Goal: Task Accomplishment & Management: Manage account settings

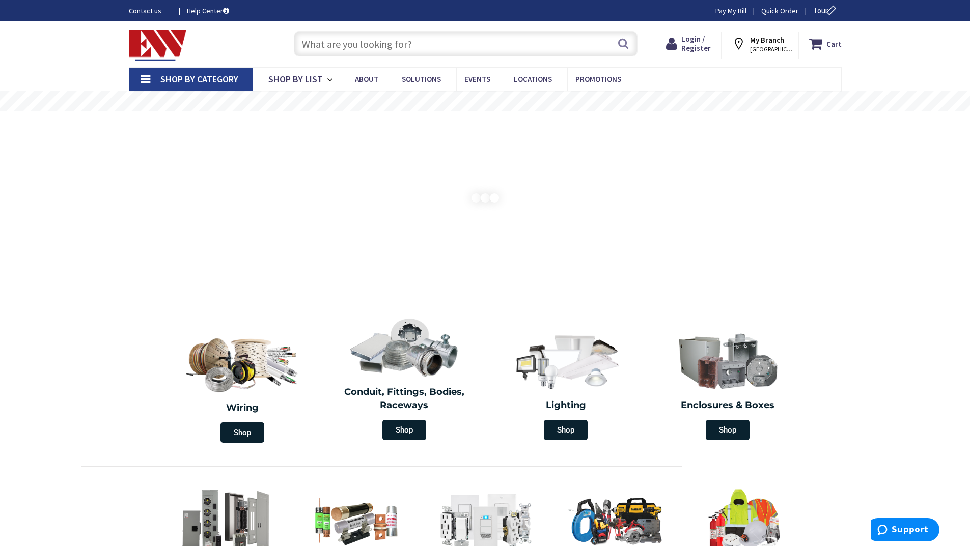
click at [150, 82] on link "Shop By Category" at bounding box center [191, 79] width 124 height 23
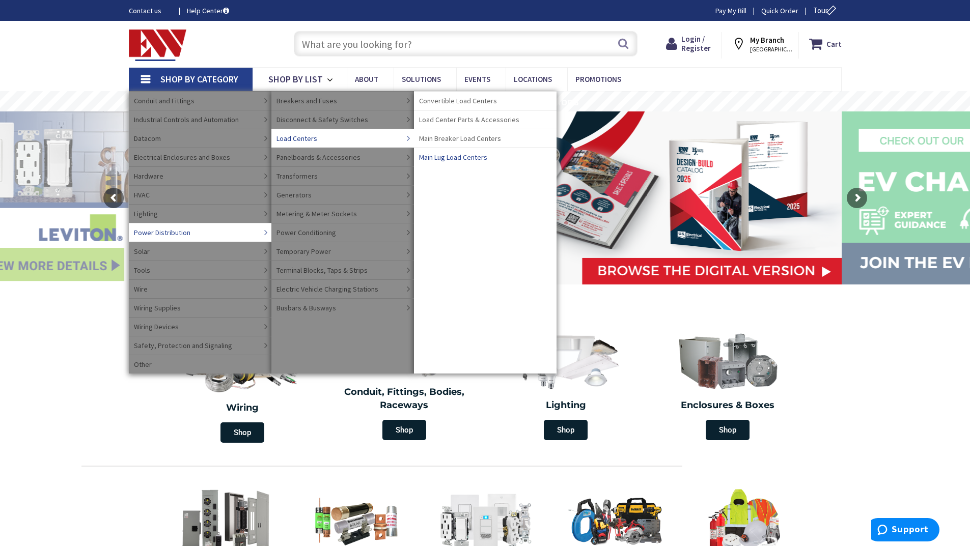
click at [443, 163] on link "Main Lug Load Centers" at bounding box center [485, 157] width 143 height 19
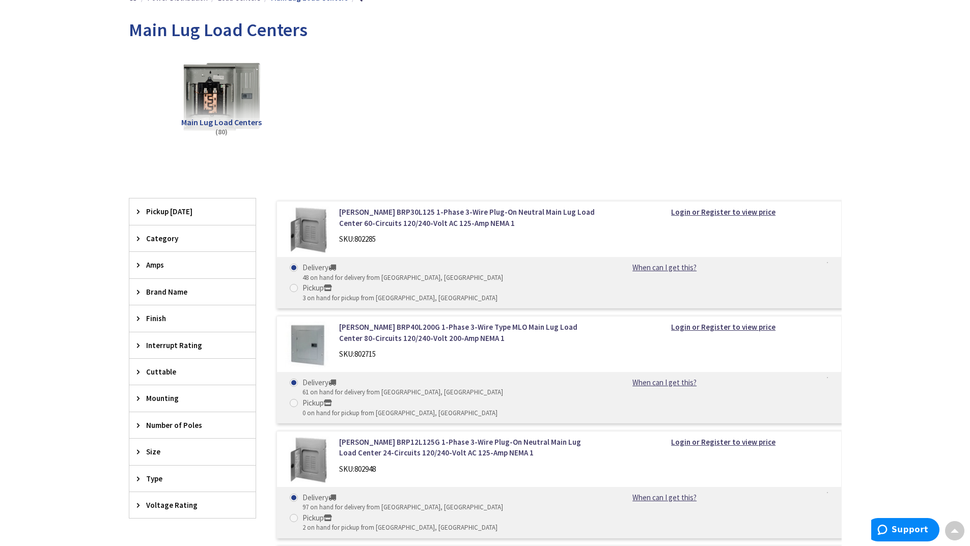
scroll to position [153, 0]
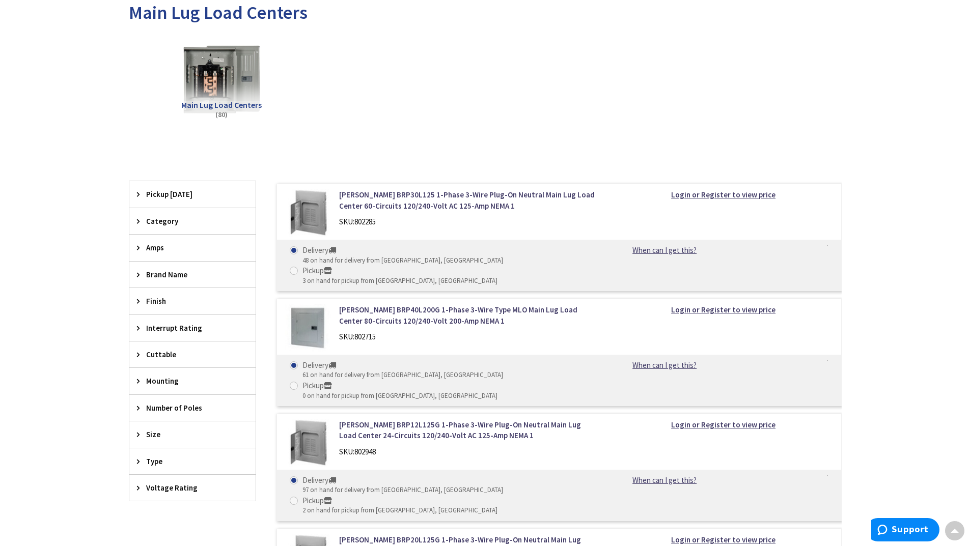
click at [176, 410] on span "Number of Poles" at bounding box center [187, 408] width 83 height 11
click at [162, 481] on div "Voltage Rating" at bounding box center [192, 488] width 126 height 26
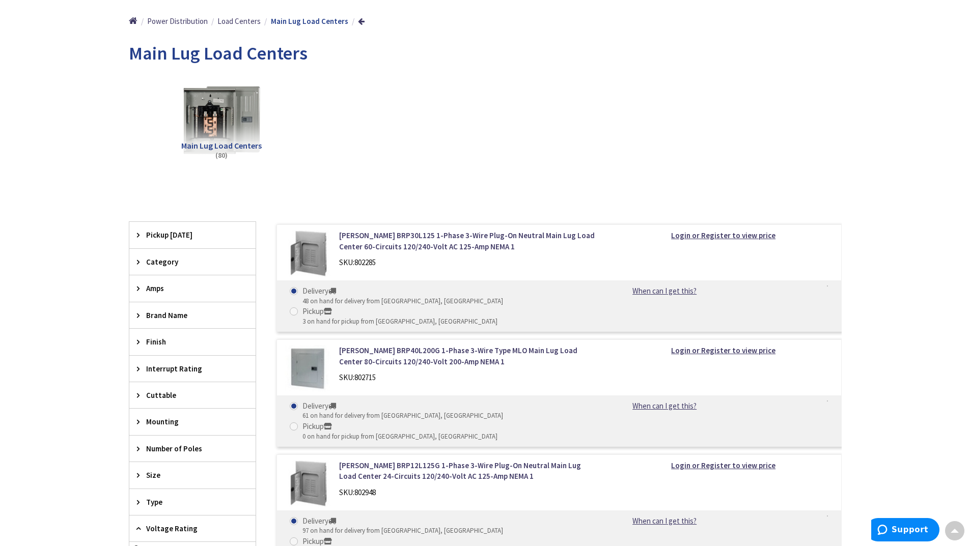
scroll to position [102, 0]
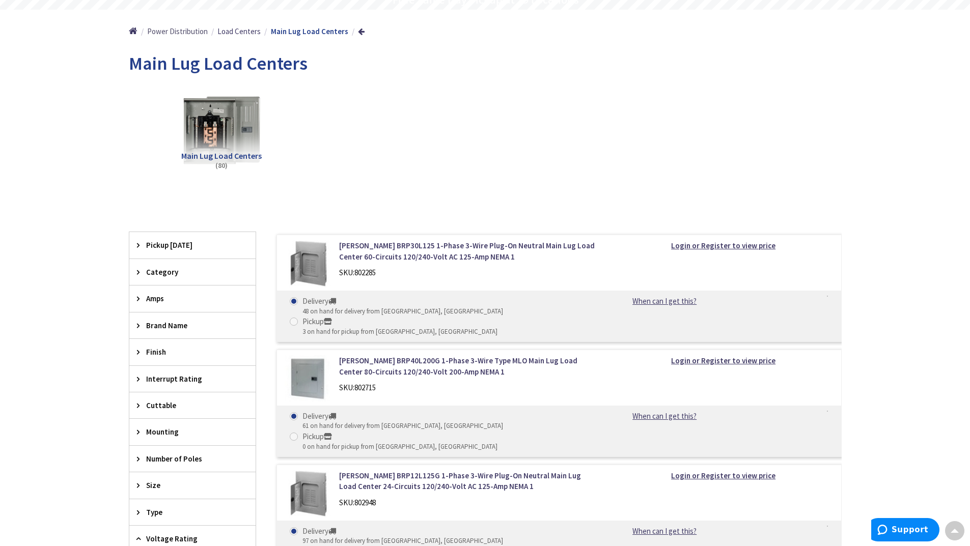
click at [175, 31] on span "Power Distribution" at bounding box center [177, 31] width 61 height 10
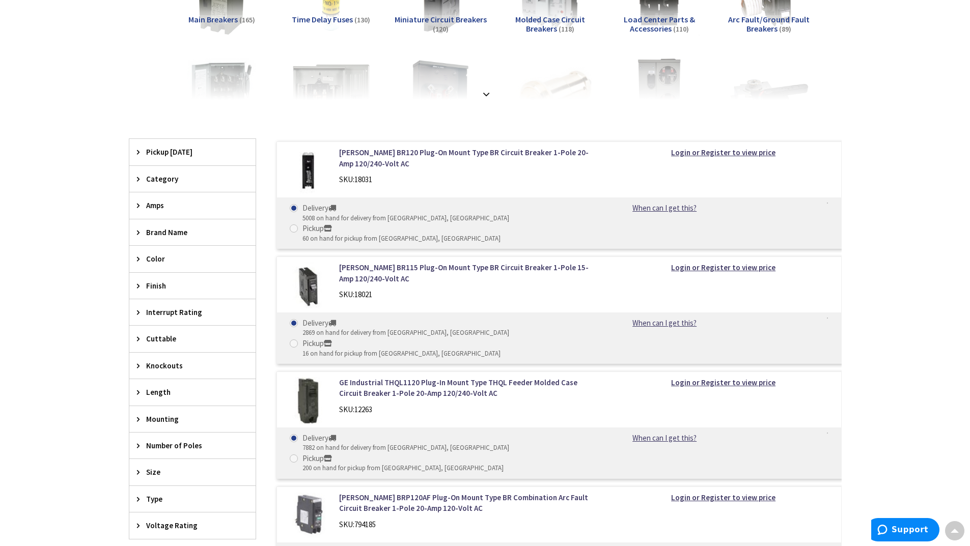
scroll to position [254, 0]
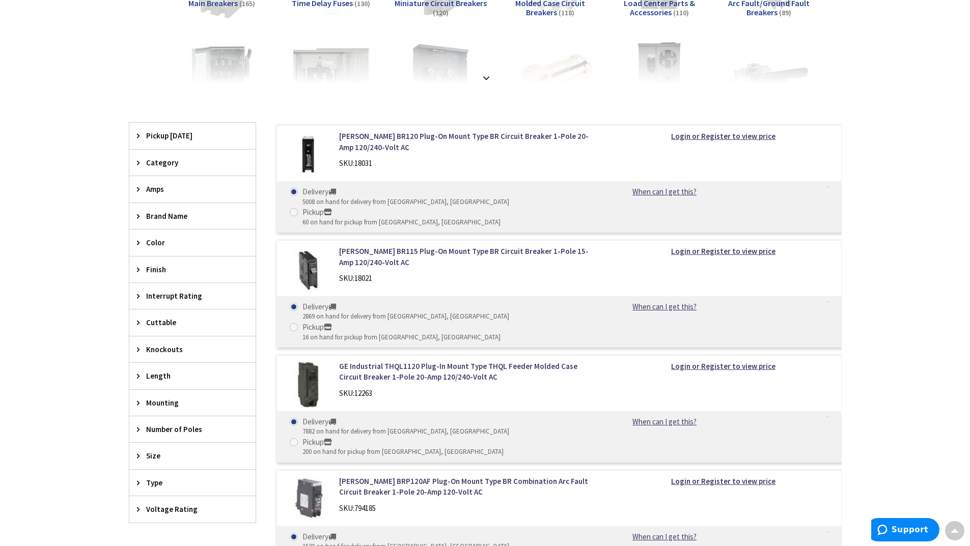
click at [166, 511] on span "Voltage Rating" at bounding box center [187, 509] width 83 height 11
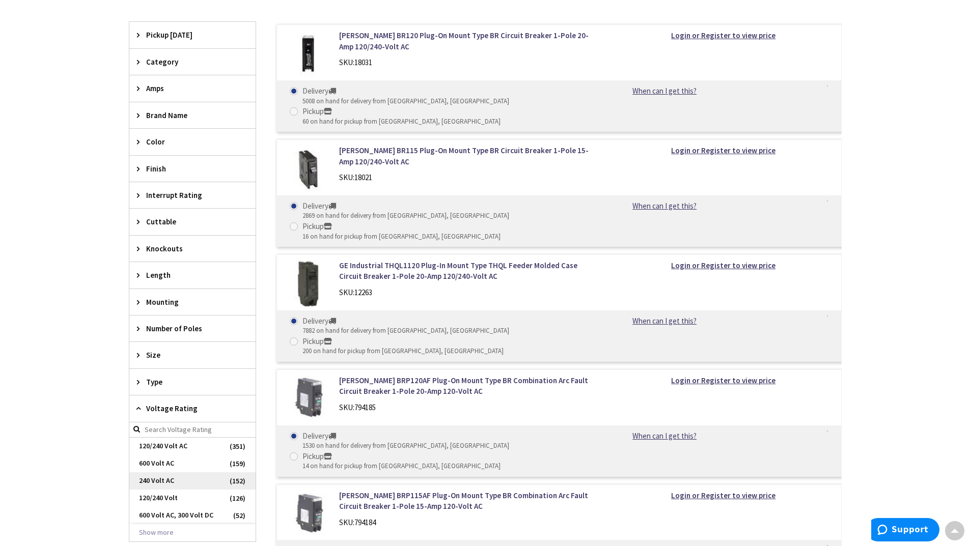
scroll to position [356, 0]
click at [163, 529] on button "Show more" at bounding box center [192, 531] width 126 height 17
click at [172, 460] on span "600 Volt AC" at bounding box center [192, 462] width 126 height 17
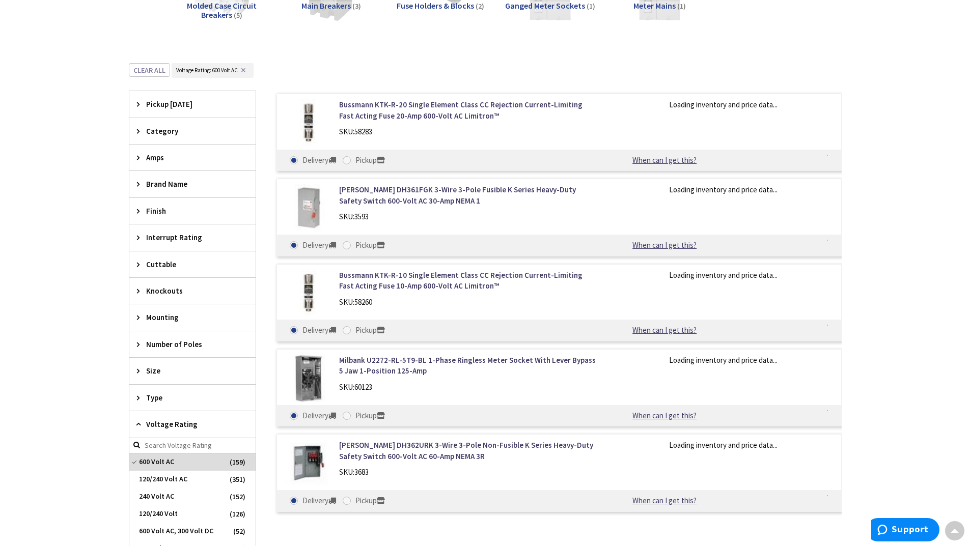
scroll to position [417, 0]
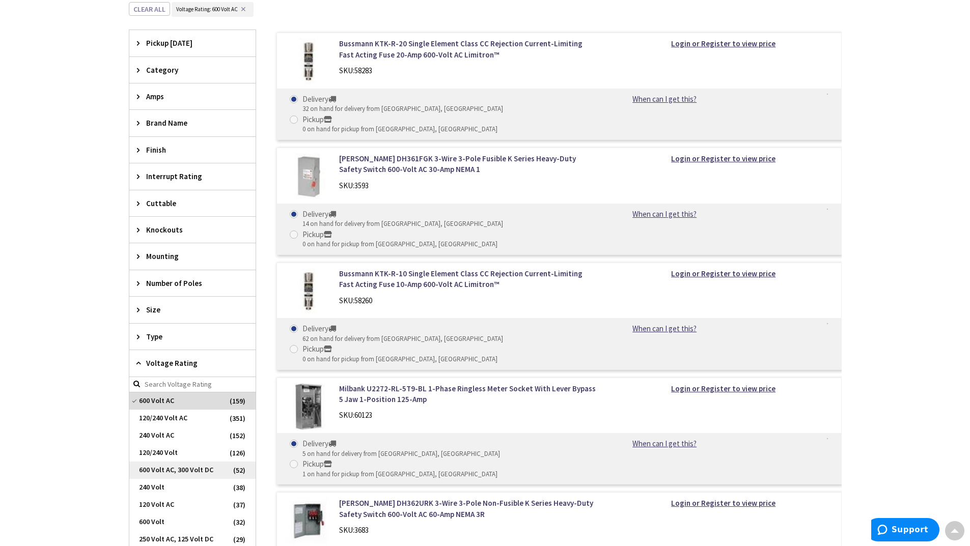
click at [177, 465] on span "600 Volt AC, 300 Volt DC" at bounding box center [192, 470] width 126 height 17
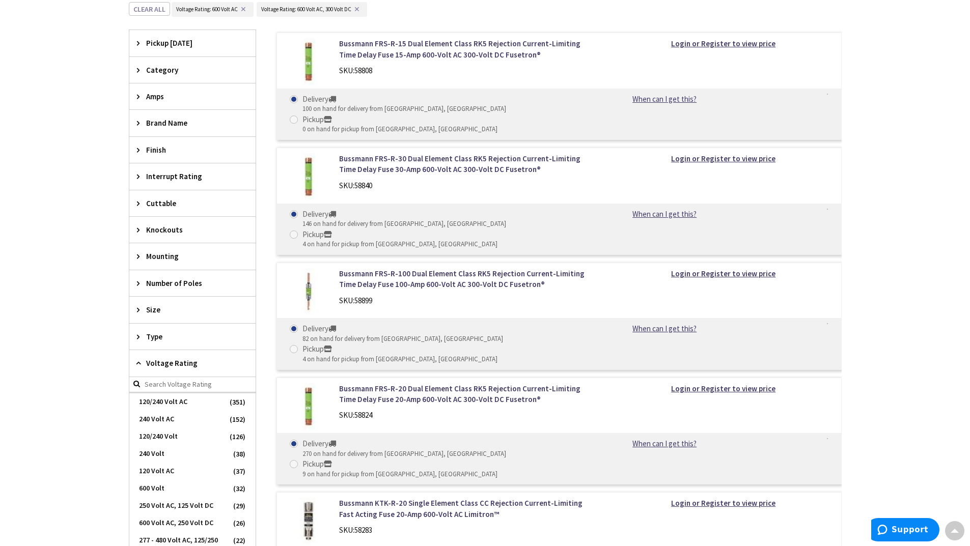
scroll to position [51, 0]
click at [164, 470] on span "600 Volt" at bounding box center [192, 471] width 126 height 17
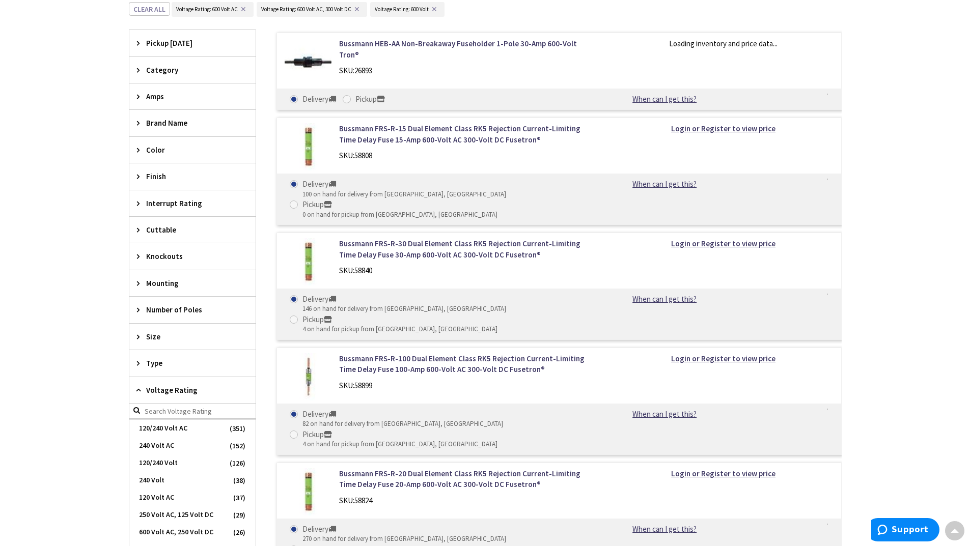
scroll to position [68, 0]
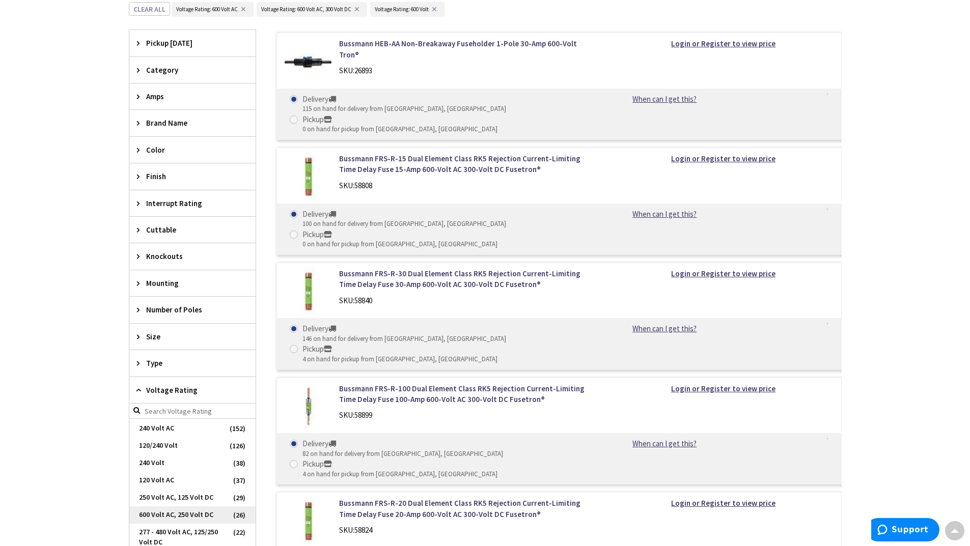
click at [166, 515] on span "600 Volt AC, 250 Volt DC" at bounding box center [192, 514] width 126 height 17
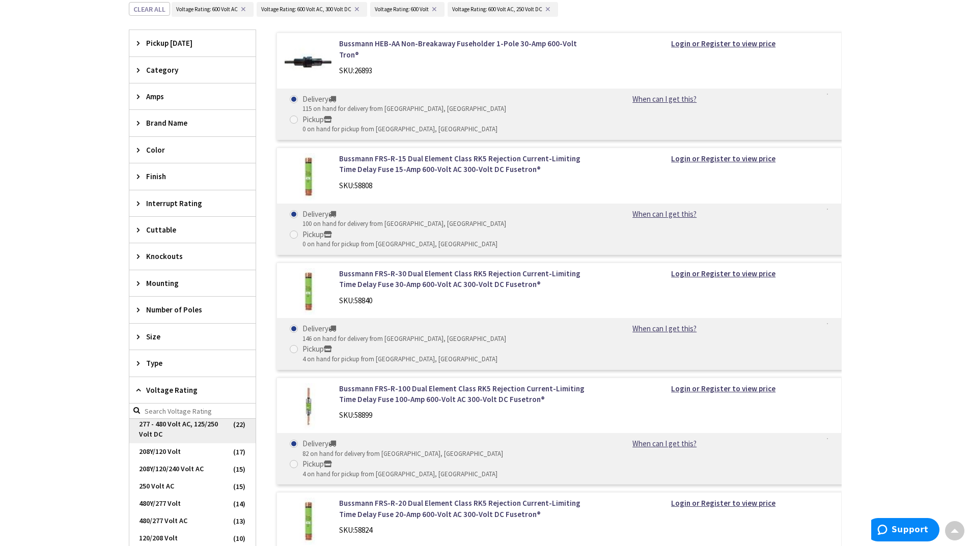
scroll to position [187, 0]
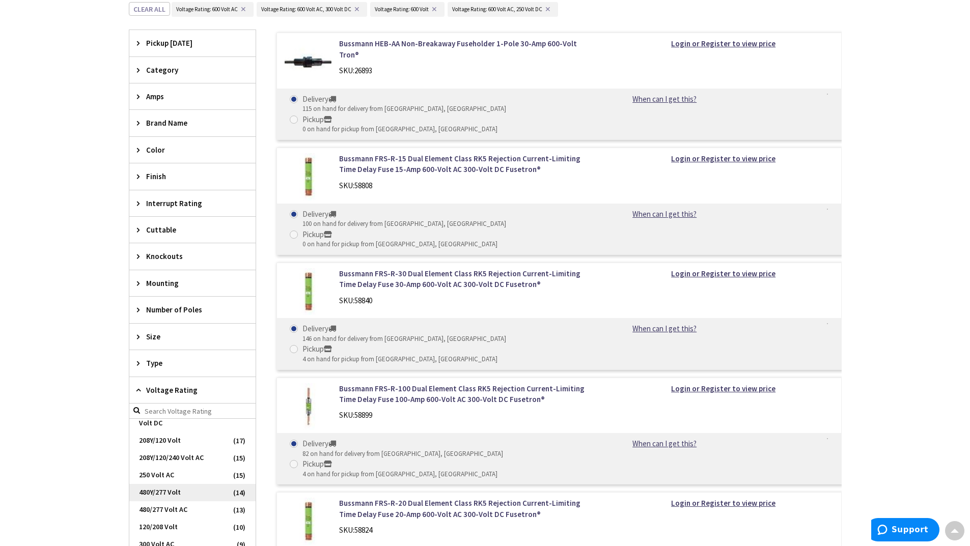
click at [182, 499] on span "480Y/277 Volt" at bounding box center [192, 492] width 126 height 17
click at [185, 495] on span "480/277 Volt AC" at bounding box center [192, 492] width 126 height 17
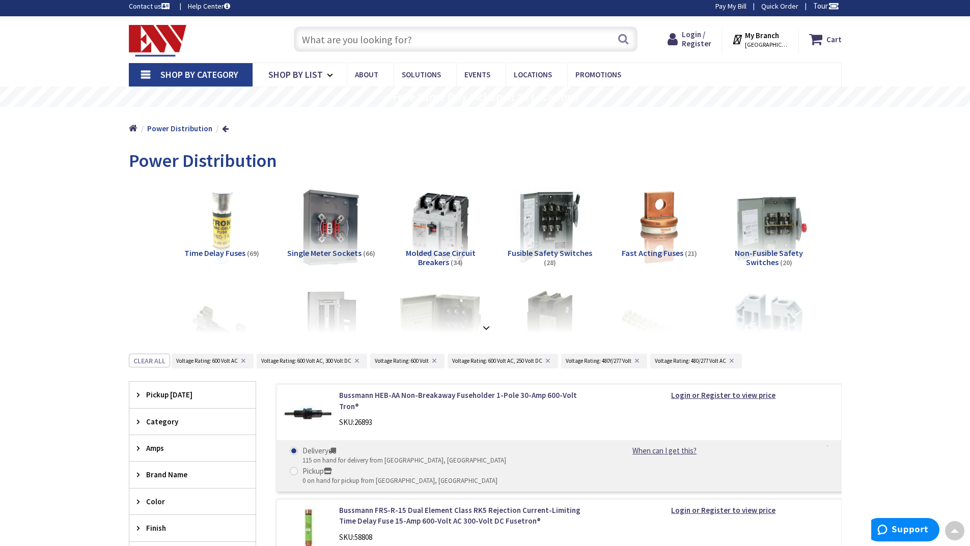
scroll to position [0, 0]
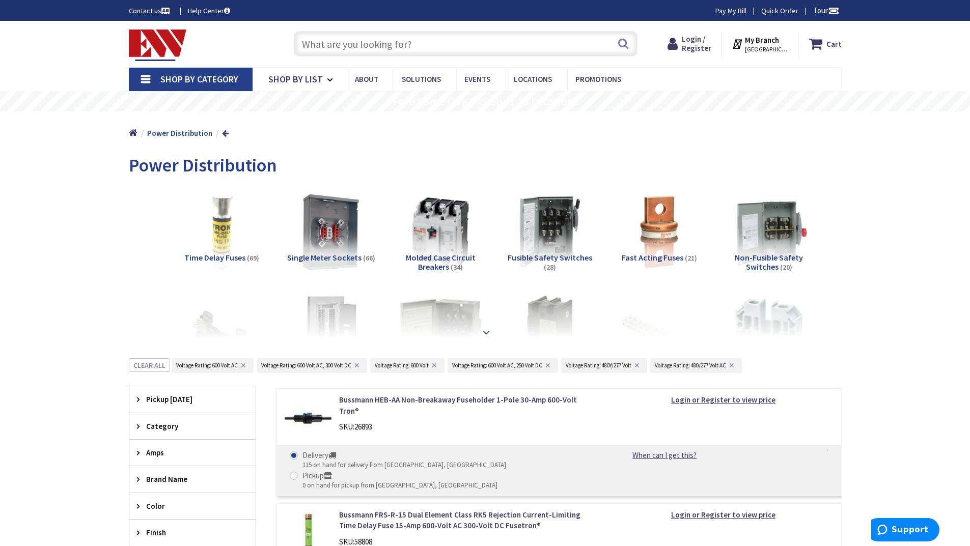
click at [486, 331] on strong at bounding box center [486, 332] width 12 height 11
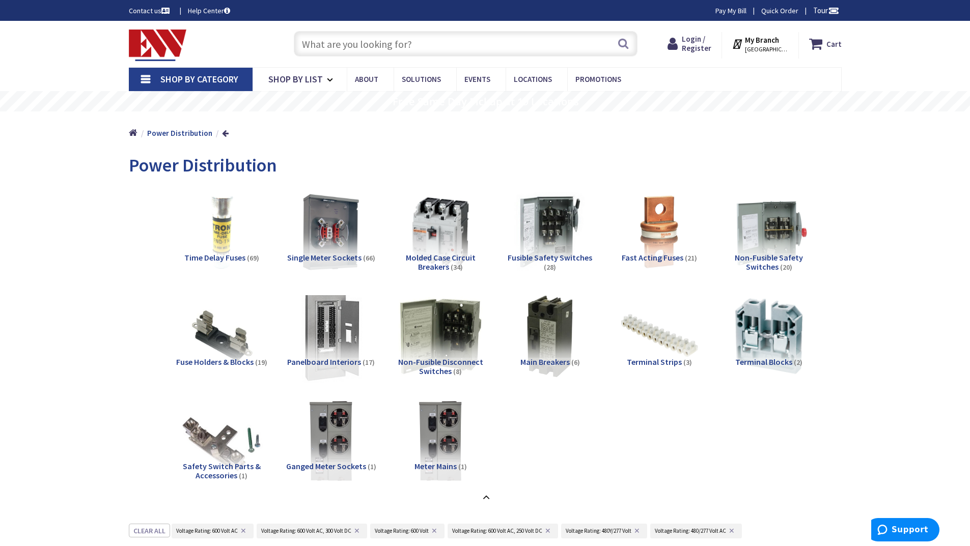
click at [349, 345] on img at bounding box center [331, 336] width 92 height 92
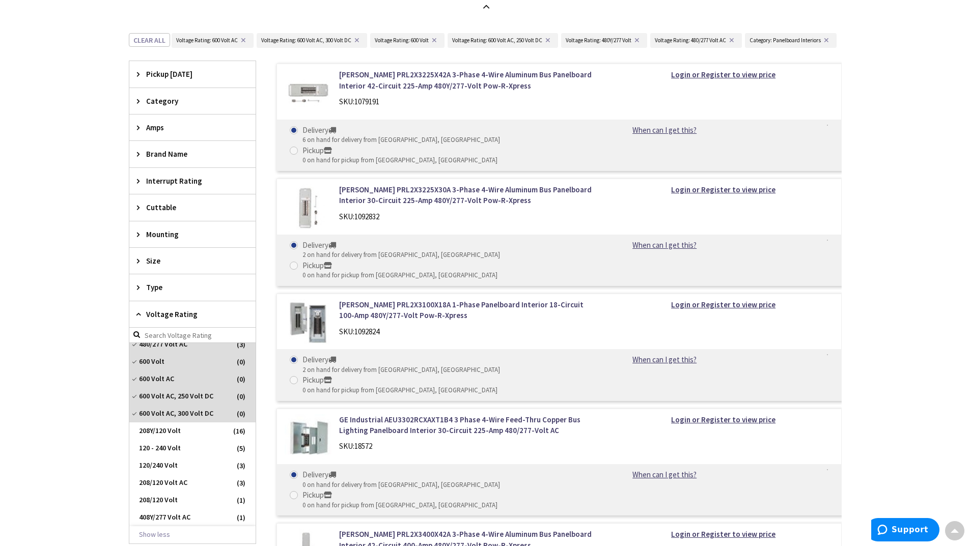
scroll to position [422, 0]
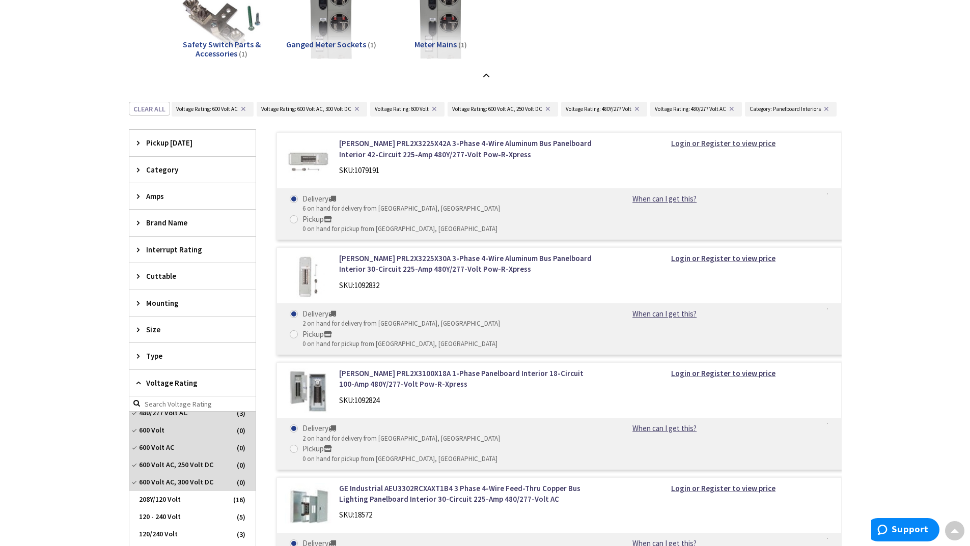
click at [687, 148] on strong "Login or Register to view price" at bounding box center [723, 143] width 104 height 10
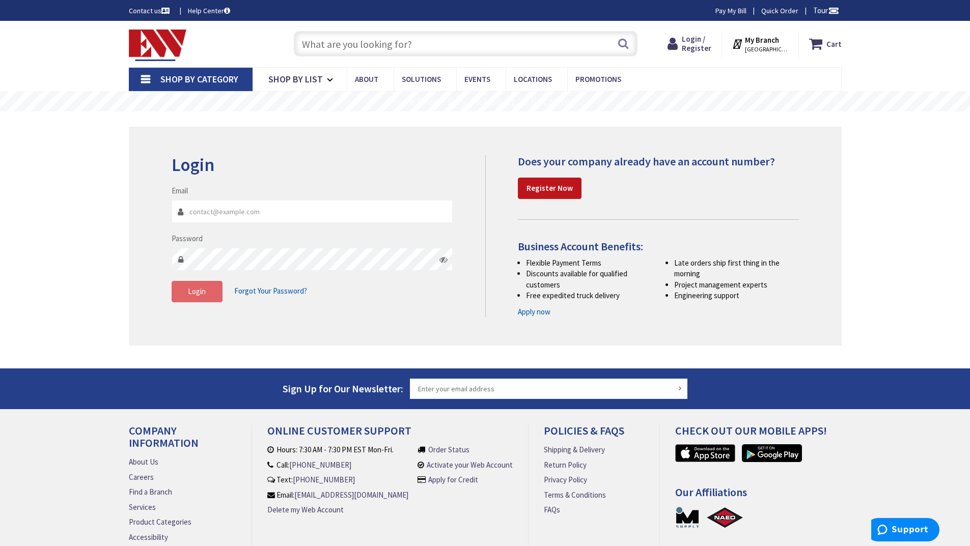
type input "dking@knsinc.net"
click at [194, 286] on button "Login" at bounding box center [197, 291] width 51 height 21
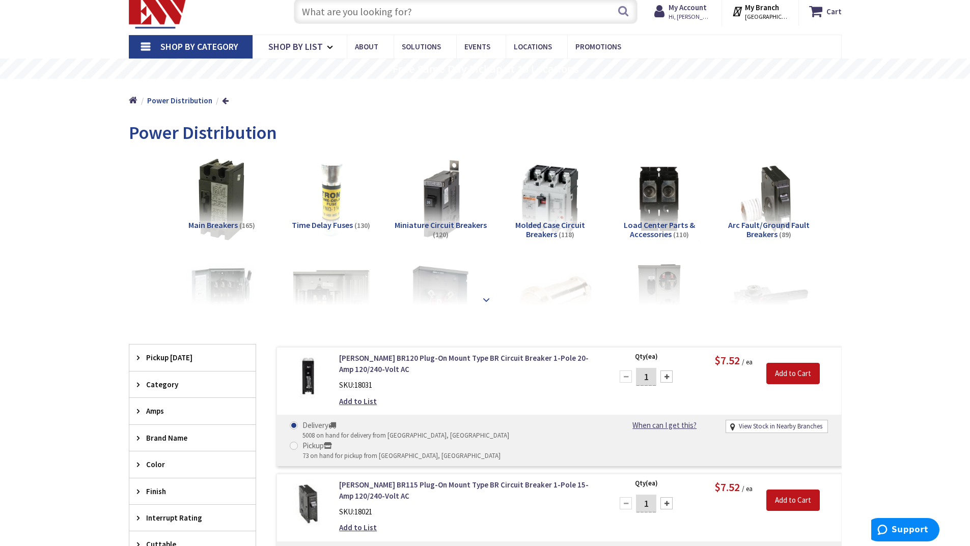
scroll to position [51, 0]
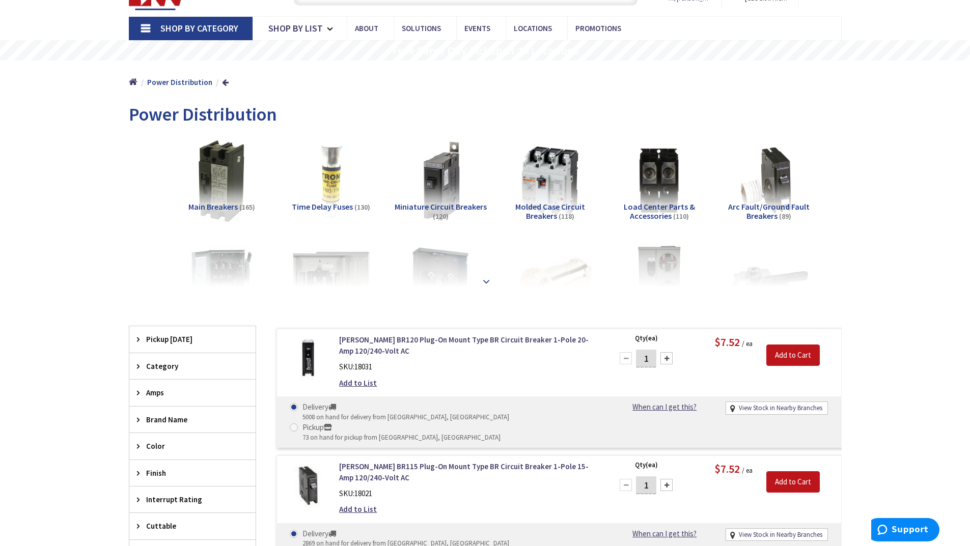
click at [495, 282] on div at bounding box center [485, 259] width 662 height 56
click at [485, 280] on strong at bounding box center [486, 278] width 12 height 11
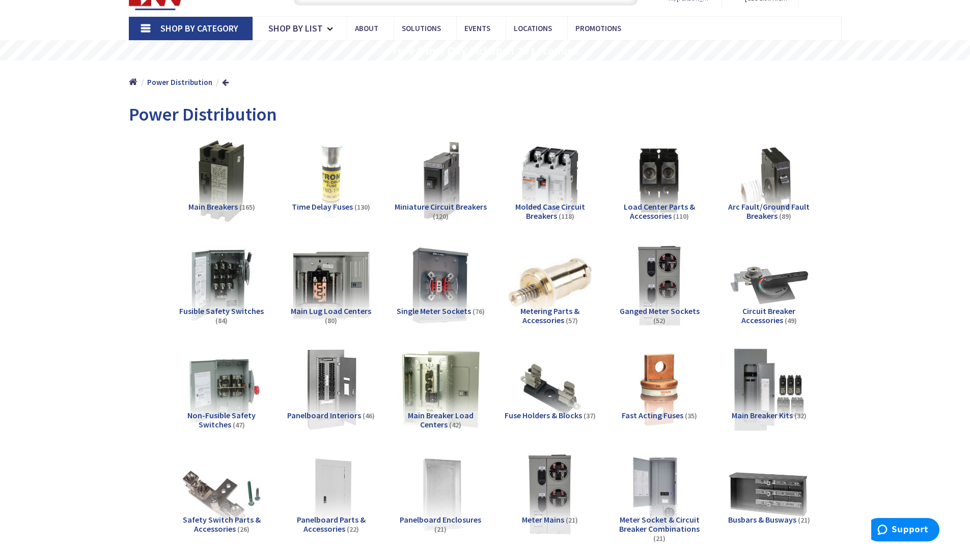
click at [457, 415] on span "Main Breaker Load Centers" at bounding box center [441, 419] width 66 height 19
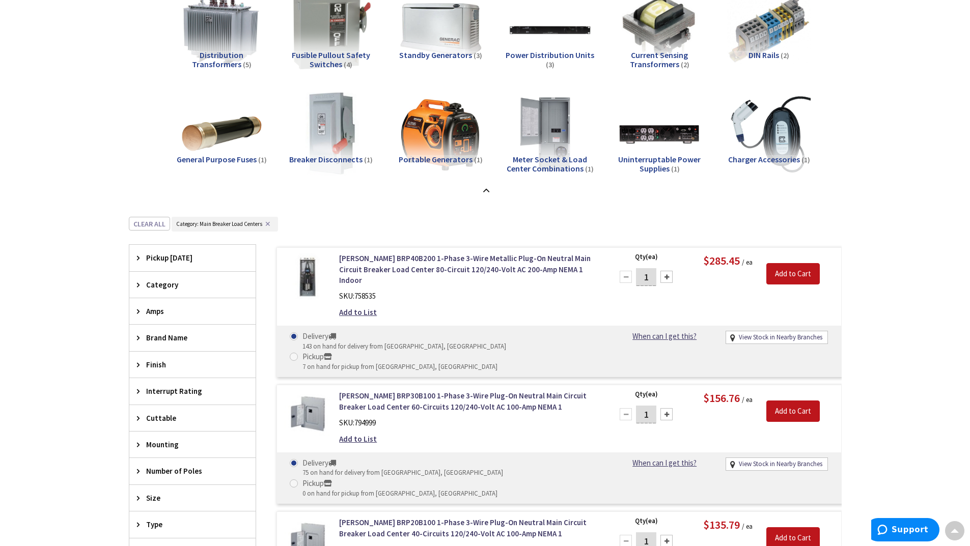
scroll to position [946, 0]
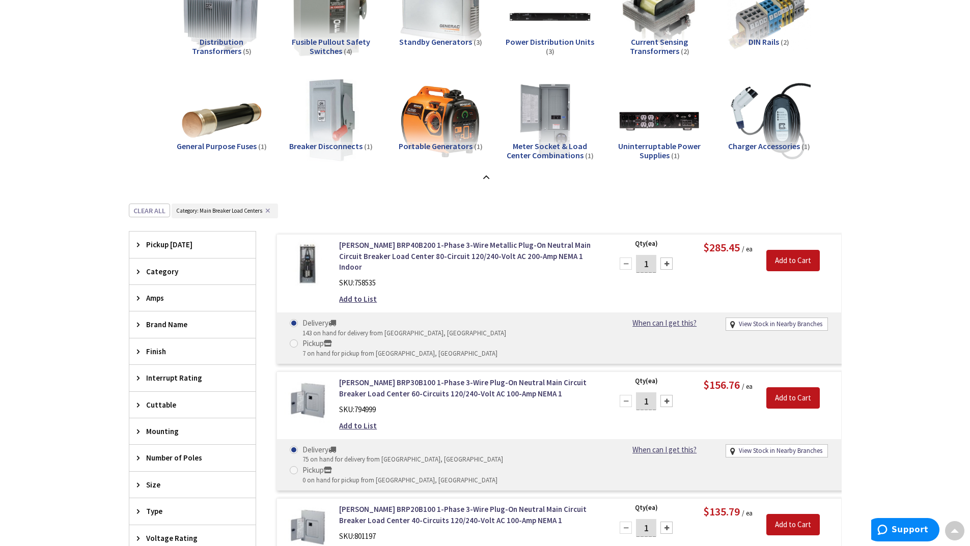
click at [181, 480] on span "Size" at bounding box center [187, 484] width 83 height 11
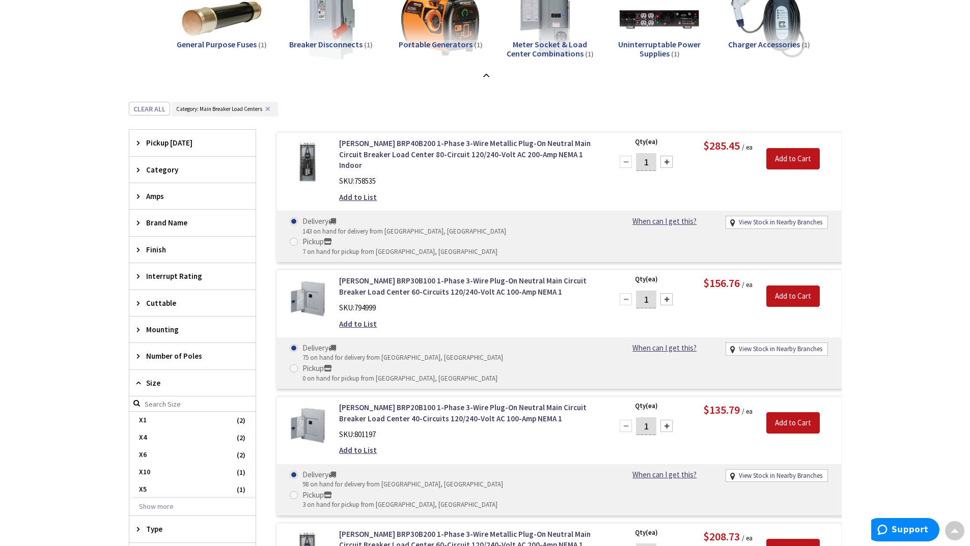
scroll to position [1099, 0]
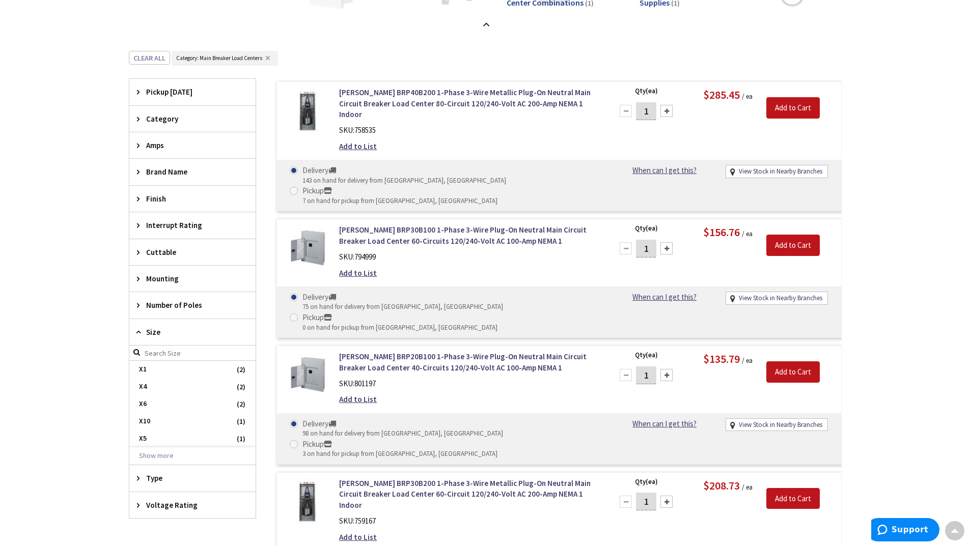
click at [187, 301] on span "Number of Poles" at bounding box center [187, 305] width 83 height 11
click at [188, 136] on div "Amps" at bounding box center [192, 145] width 126 height 26
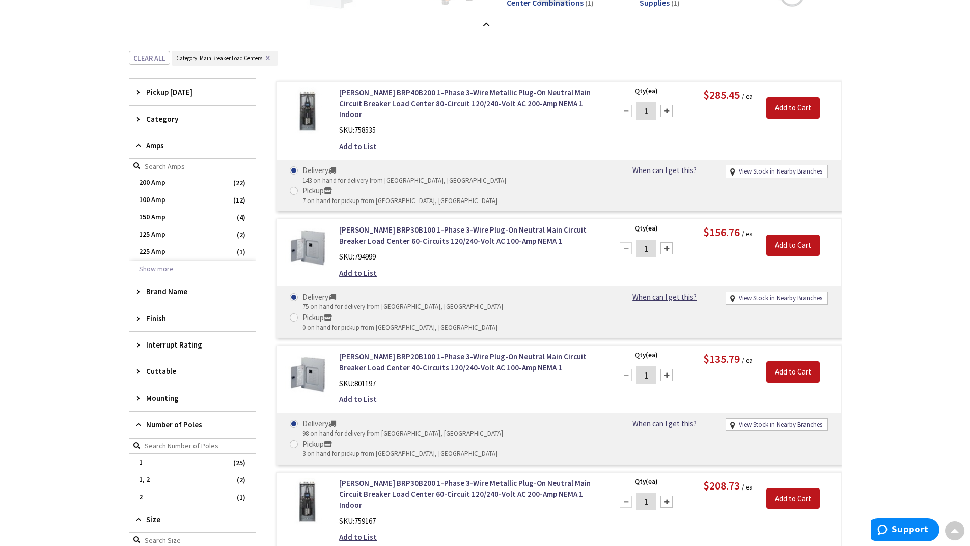
click at [268, 56] on button "✕" at bounding box center [267, 57] width 11 height 7
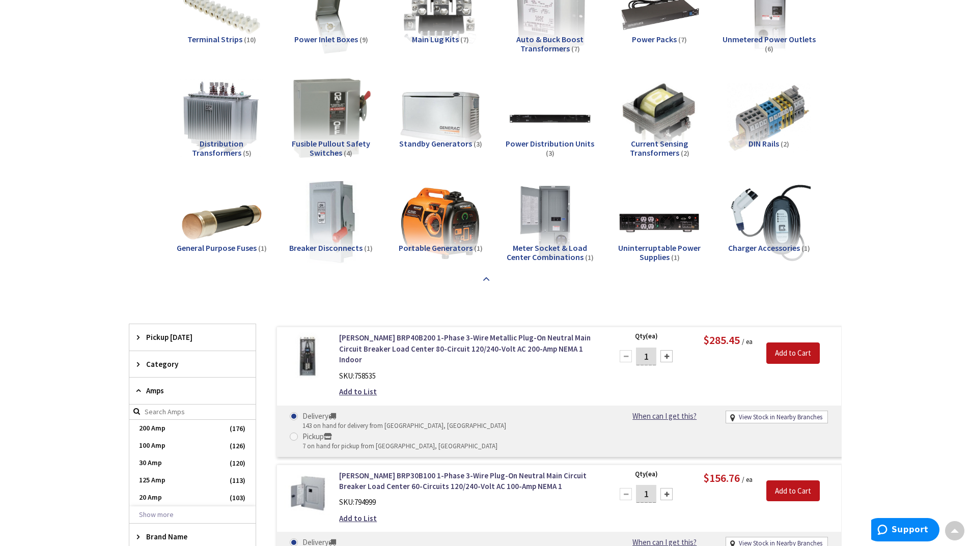
scroll to position [793, 0]
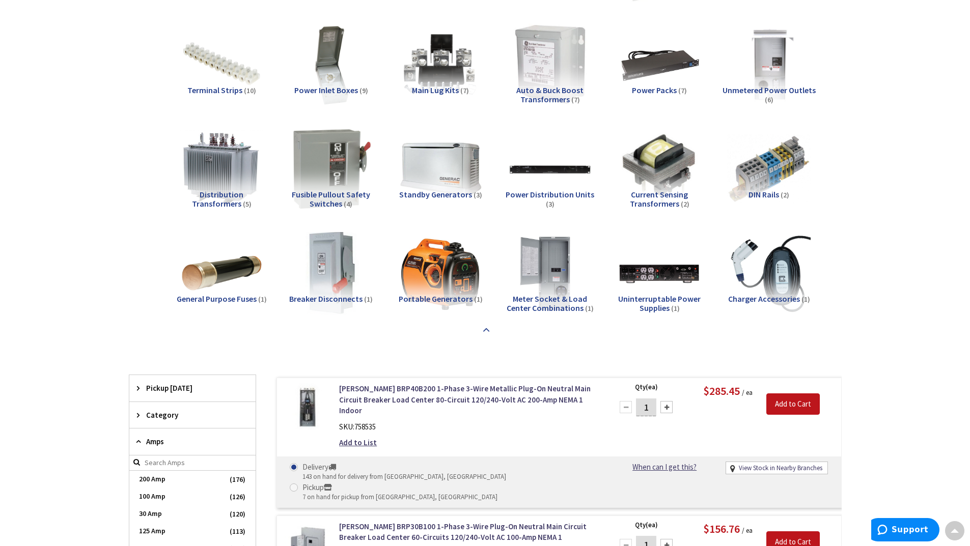
click at [485, 330] on strong at bounding box center [486, 328] width 12 height 11
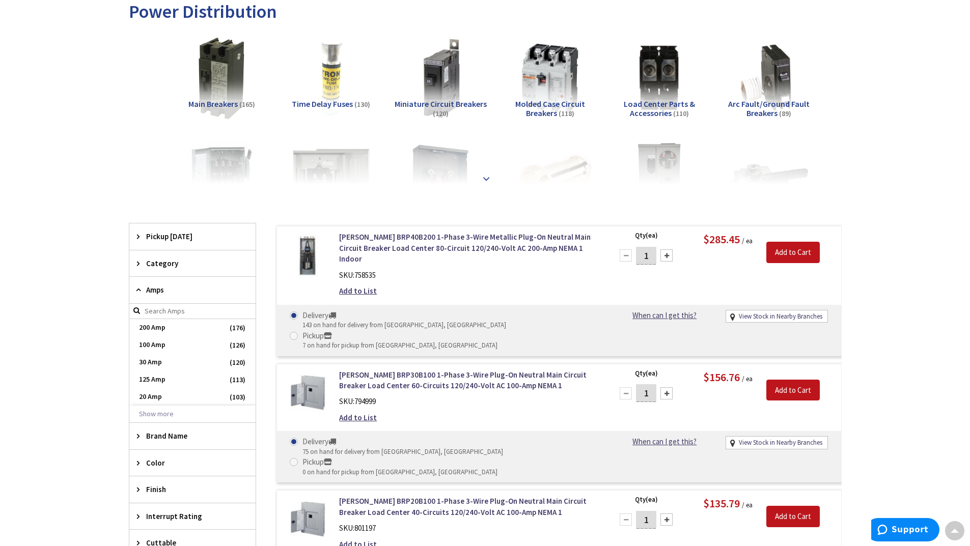
scroll to position [148, 0]
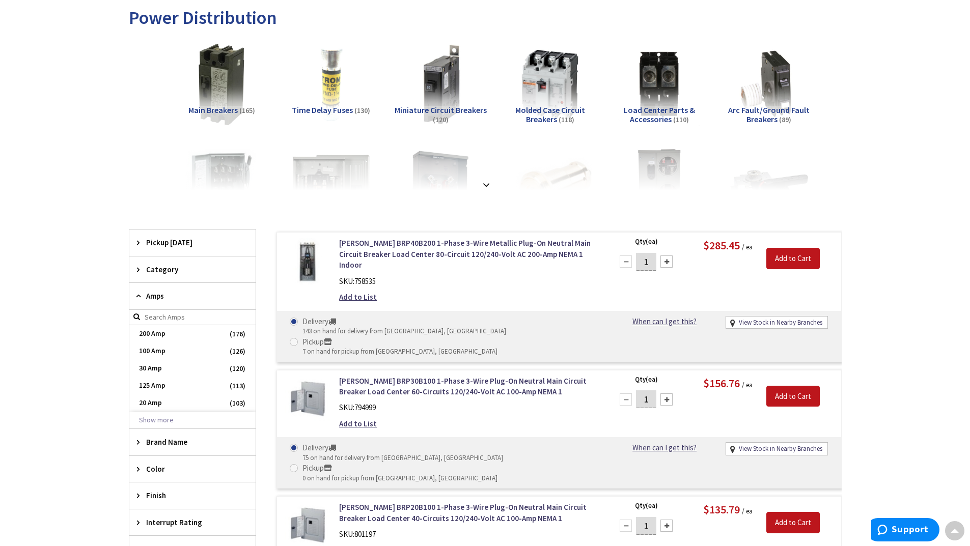
click at [503, 84] on div "Molded Case Circuit Breakers (118)" at bounding box center [549, 89] width 93 height 93
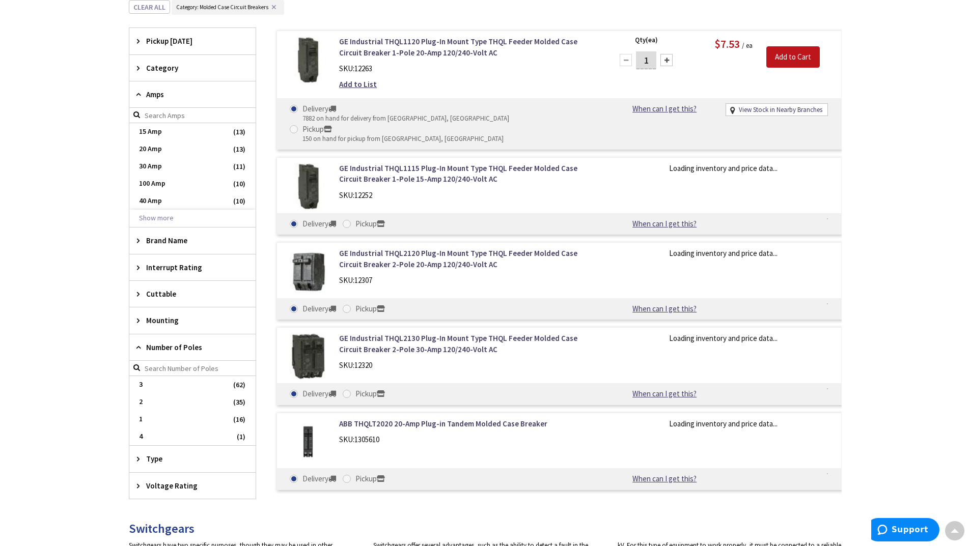
click at [523, 89] on div "GE Industrial THQL1120 Plug-In Mount Type THQL Feeder Molded Case Circuit Break…" at bounding box center [468, 65] width 274 height 59
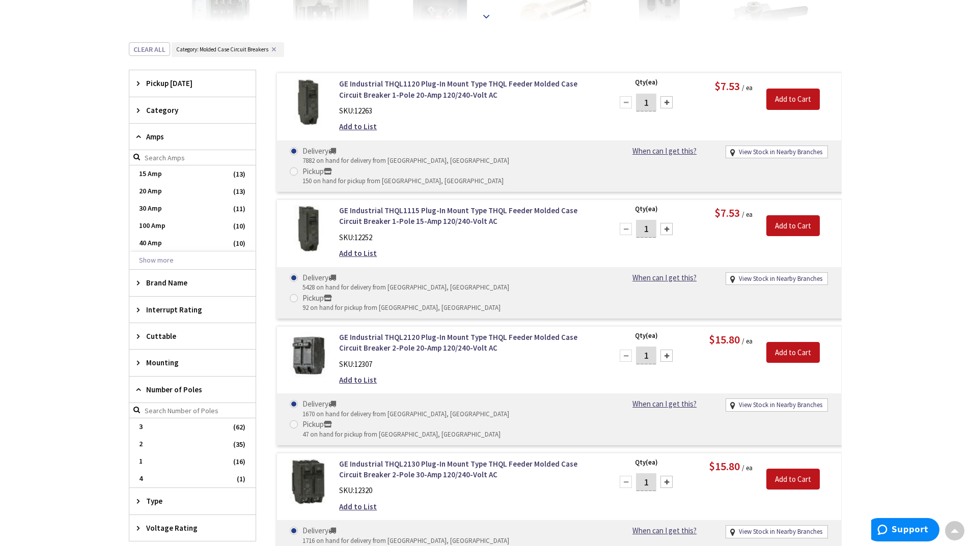
scroll to position [358, 0]
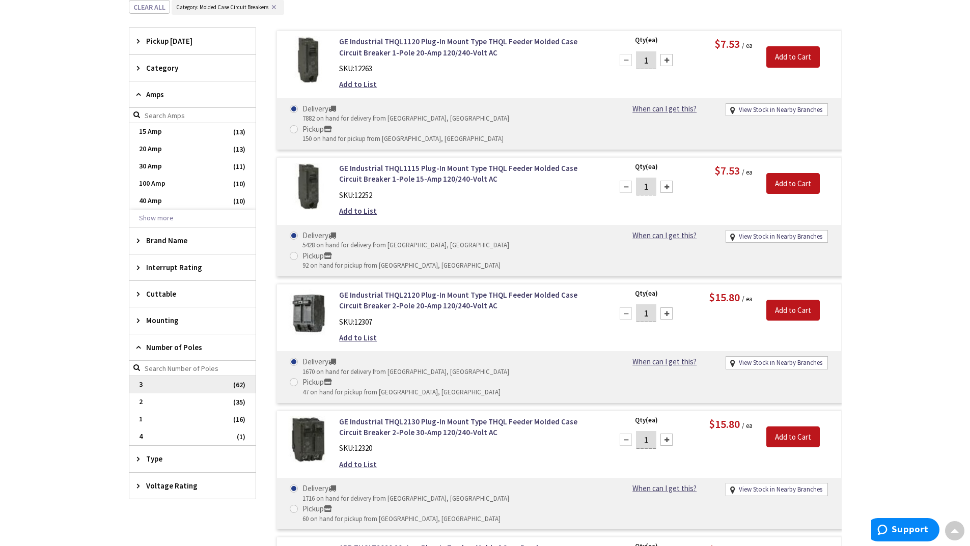
click at [163, 379] on span "3" at bounding box center [192, 384] width 126 height 17
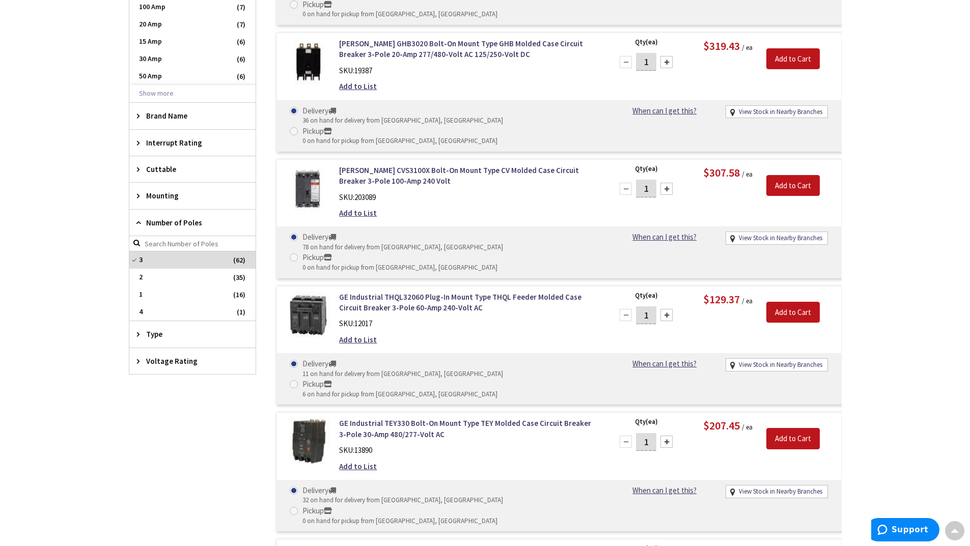
scroll to position [460, 0]
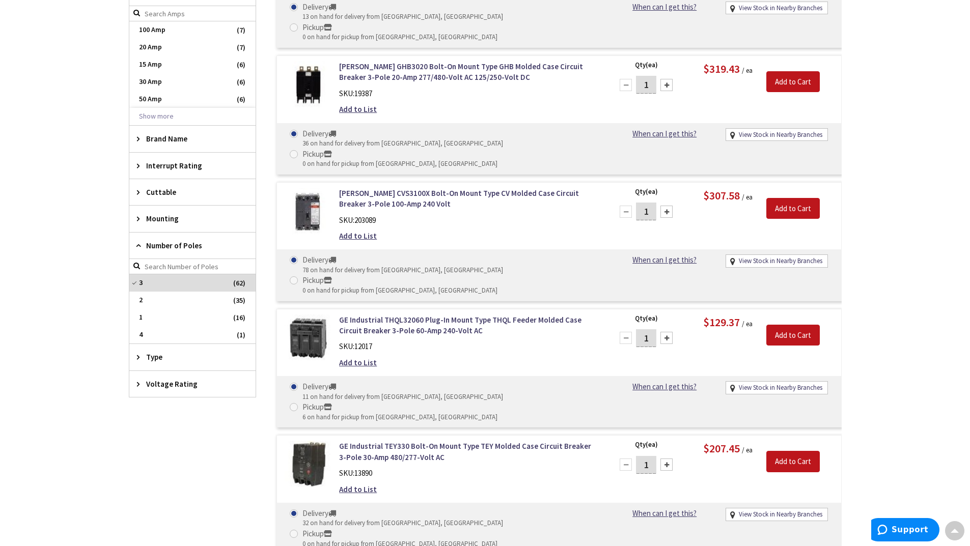
click at [155, 396] on div "Voltage Rating" at bounding box center [192, 384] width 126 height 26
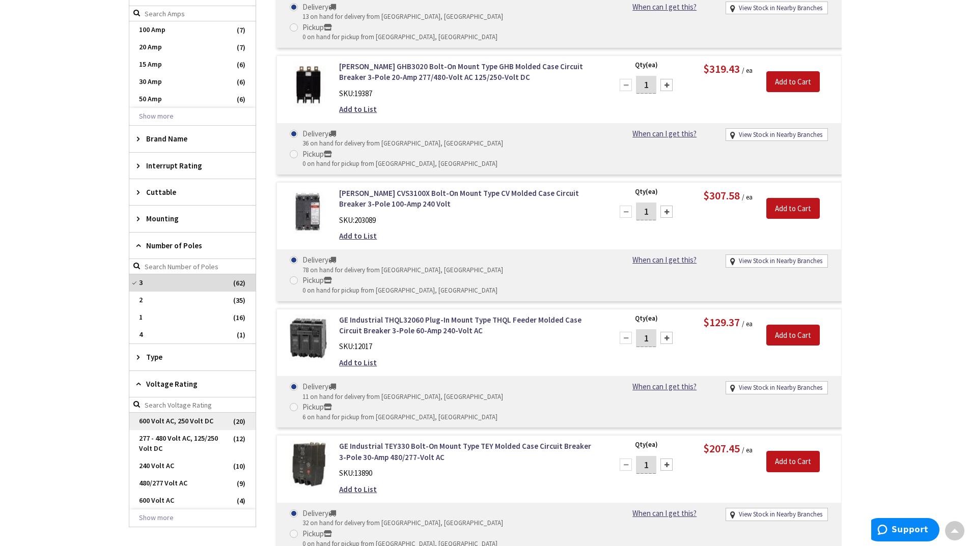
click at [171, 424] on span "600 Volt AC, 250 Volt DC" at bounding box center [192, 421] width 126 height 17
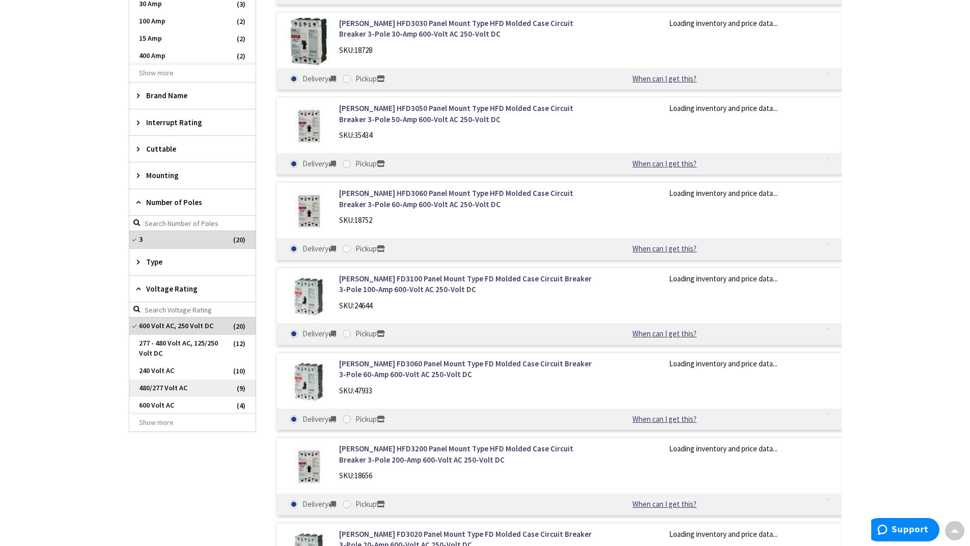
scroll to position [417, 0]
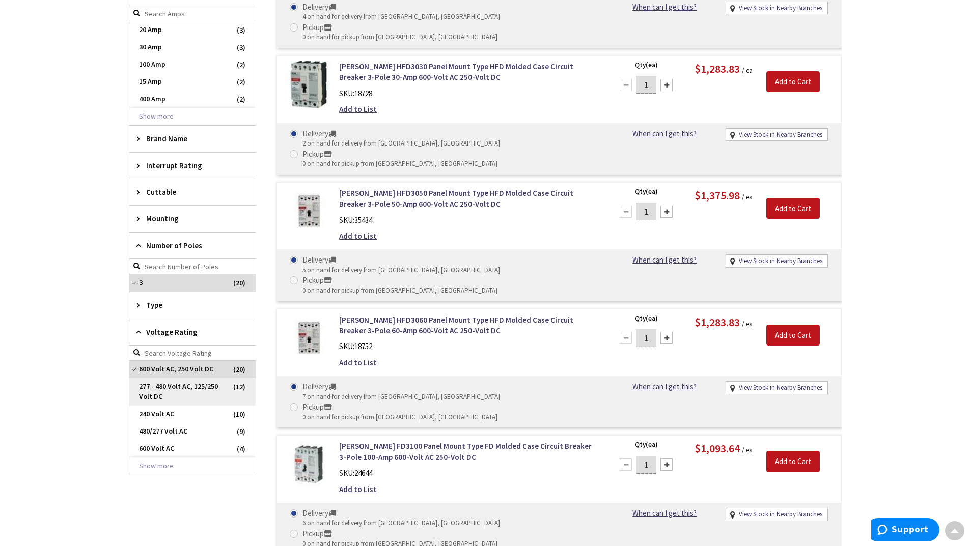
click at [167, 395] on span "277 - 480 Volt AC, 125/250 Volt DC" at bounding box center [192, 391] width 126 height 27
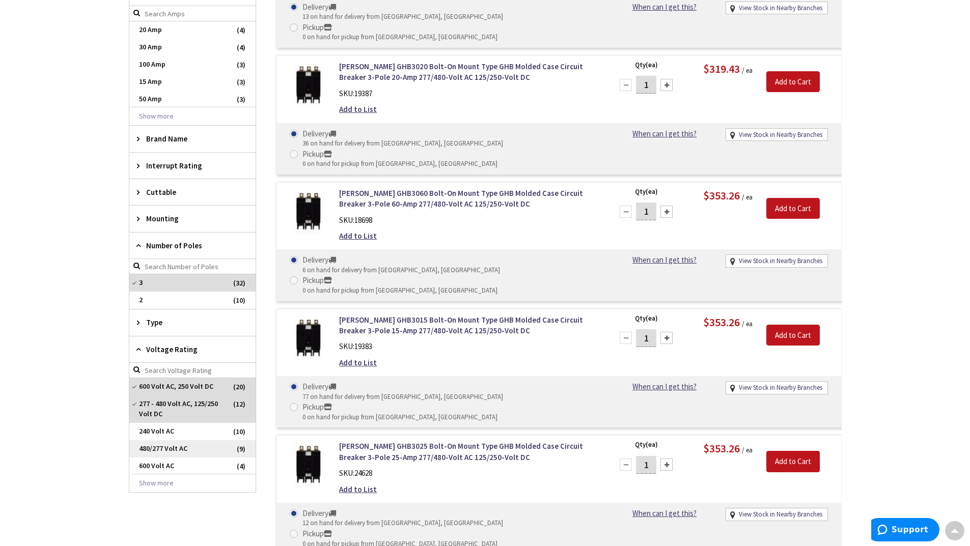
click at [173, 449] on span "480/277 Volt AC" at bounding box center [192, 448] width 126 height 17
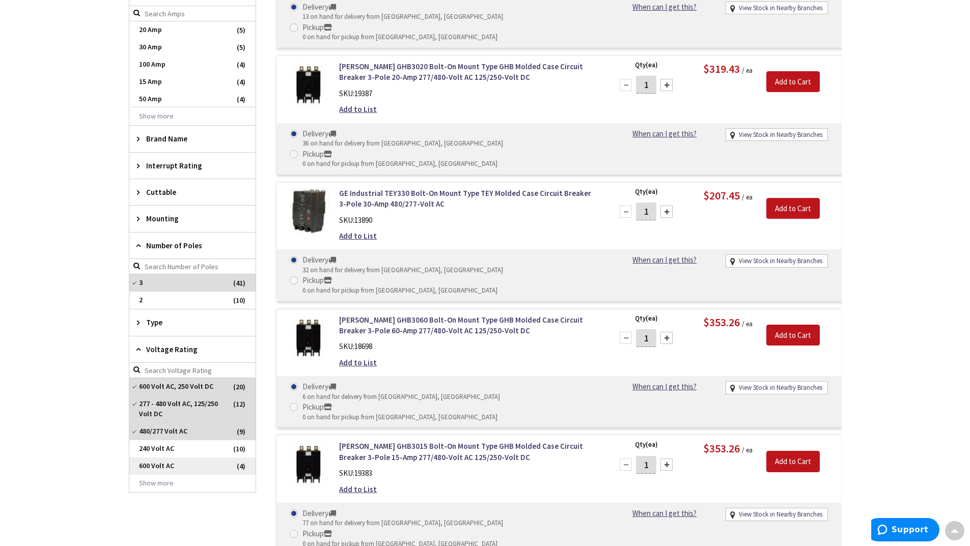
click at [168, 465] on span "600 Volt AC" at bounding box center [192, 466] width 126 height 17
click at [157, 485] on button "Show more" at bounding box center [192, 483] width 126 height 17
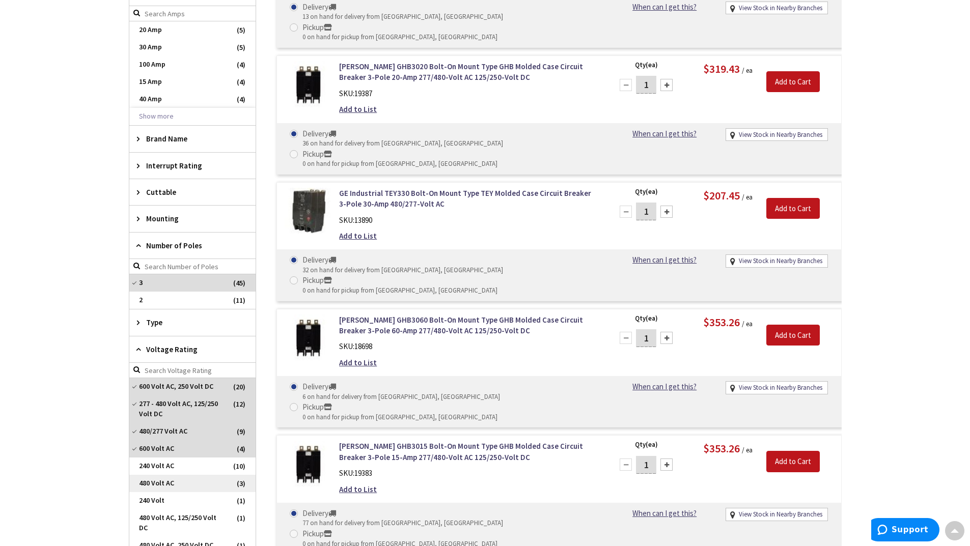
scroll to position [10, 0]
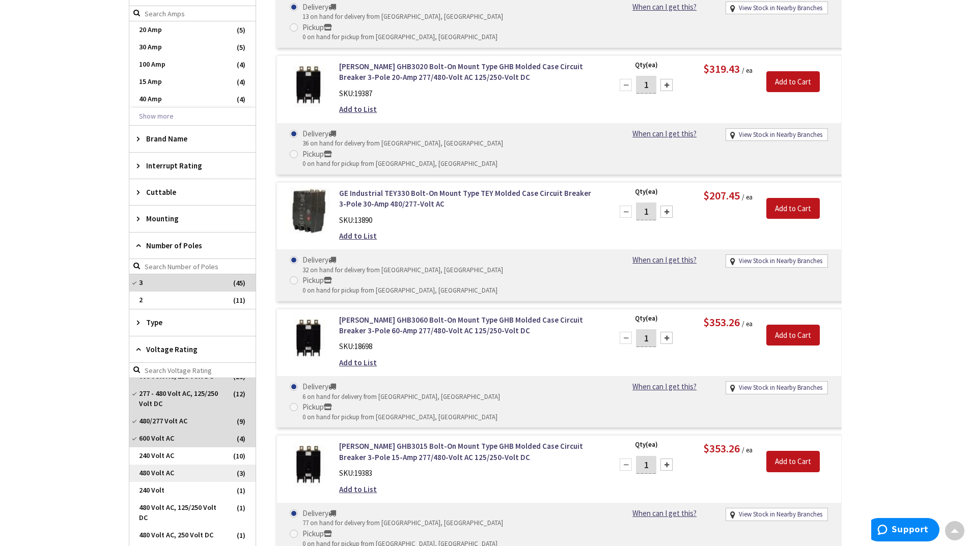
click at [177, 475] on span "480 Volt AC" at bounding box center [192, 473] width 126 height 17
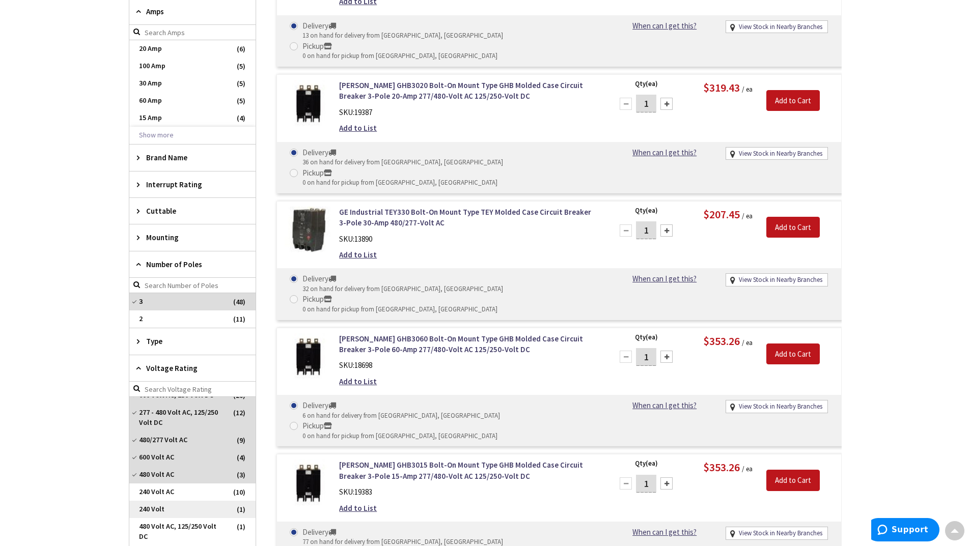
scroll to position [436, 0]
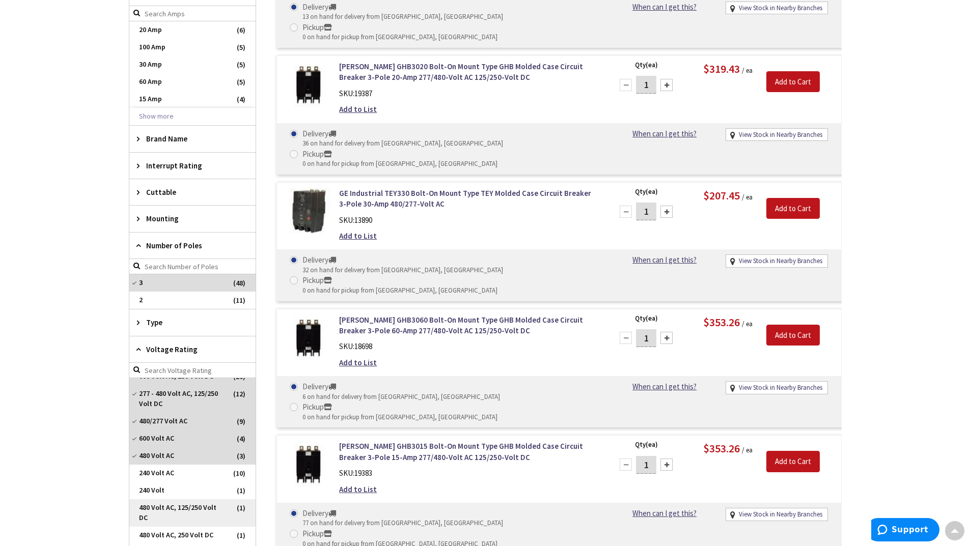
click at [190, 513] on span "480 Volt AC, 125/250 Volt DC" at bounding box center [192, 512] width 126 height 27
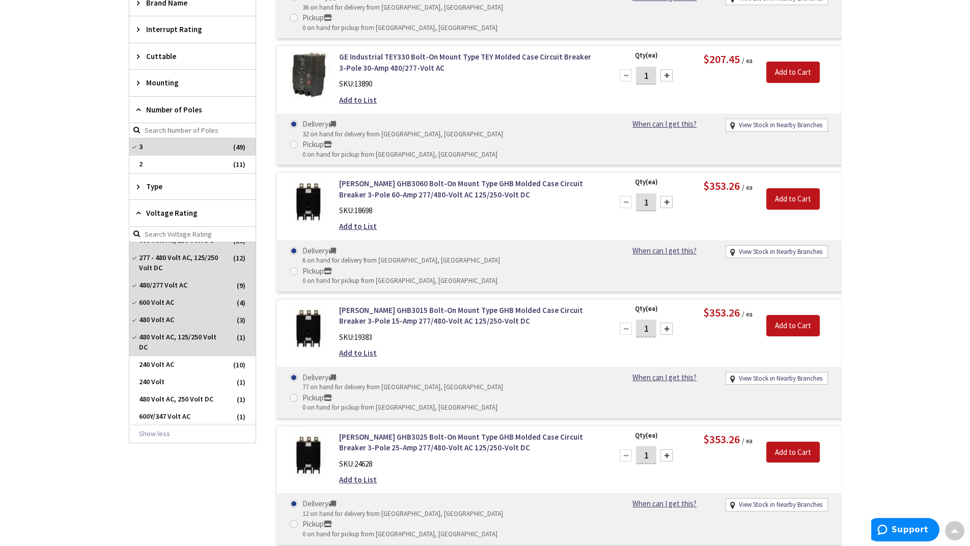
scroll to position [606, 0]
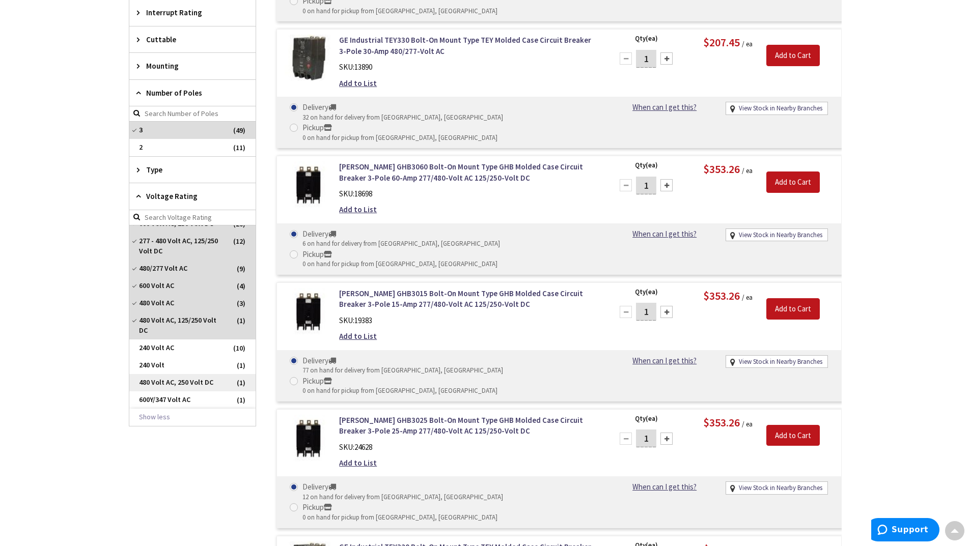
click at [186, 386] on span "480 Volt AC, 250 Volt DC" at bounding box center [192, 382] width 126 height 17
click at [181, 404] on span "600Y/347 Volt AC" at bounding box center [192, 399] width 126 height 17
click at [195, 370] on span "600Y/347 Volt AC" at bounding box center [192, 365] width 126 height 17
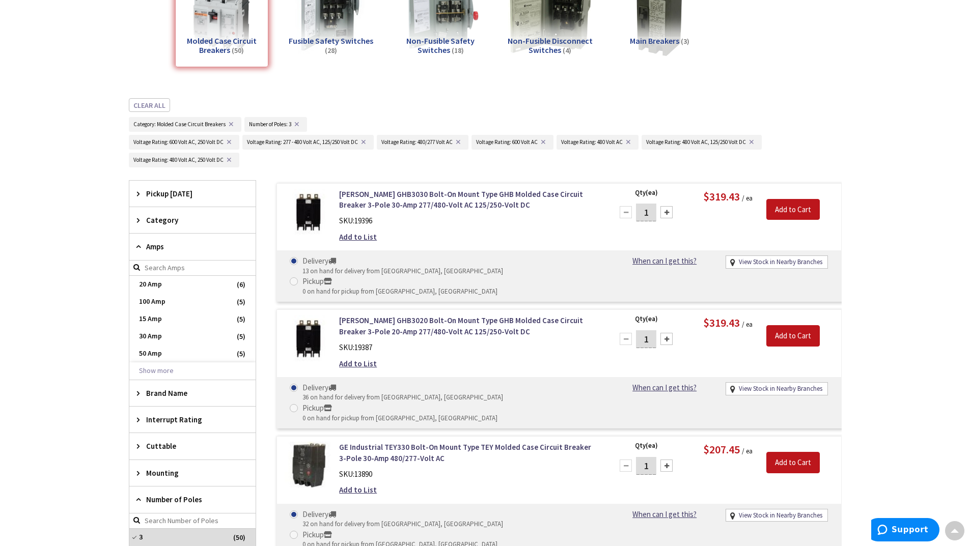
scroll to position [64, 0]
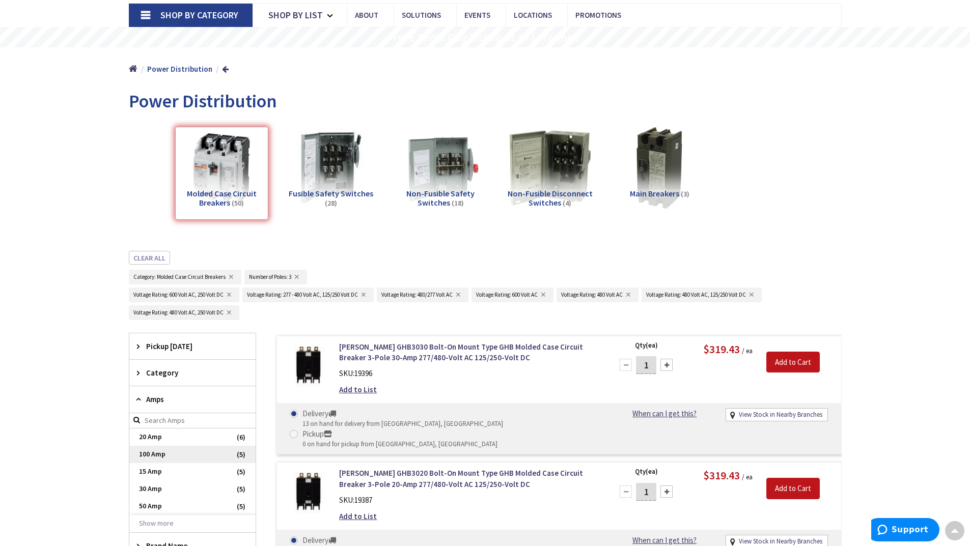
click at [181, 456] on span "100 Amp" at bounding box center [192, 454] width 126 height 17
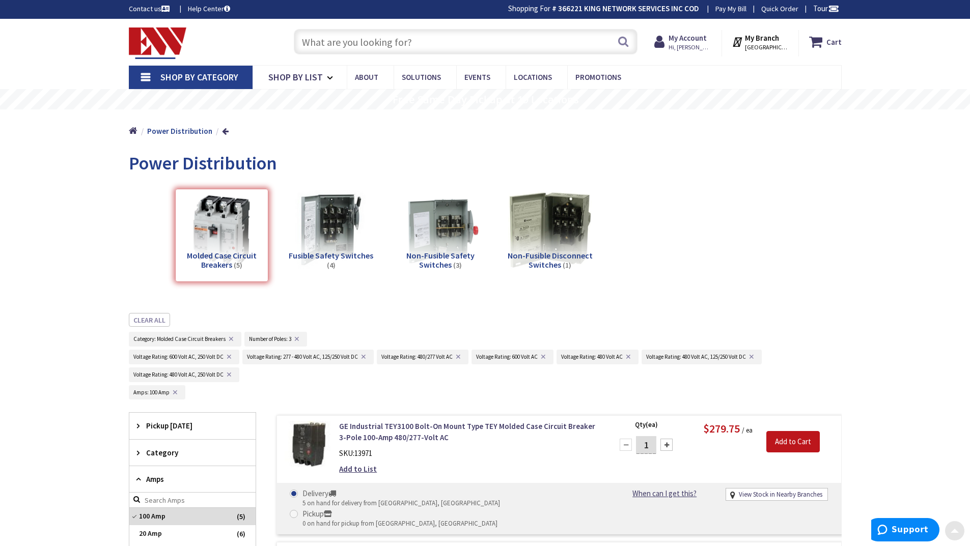
scroll to position [0, 0]
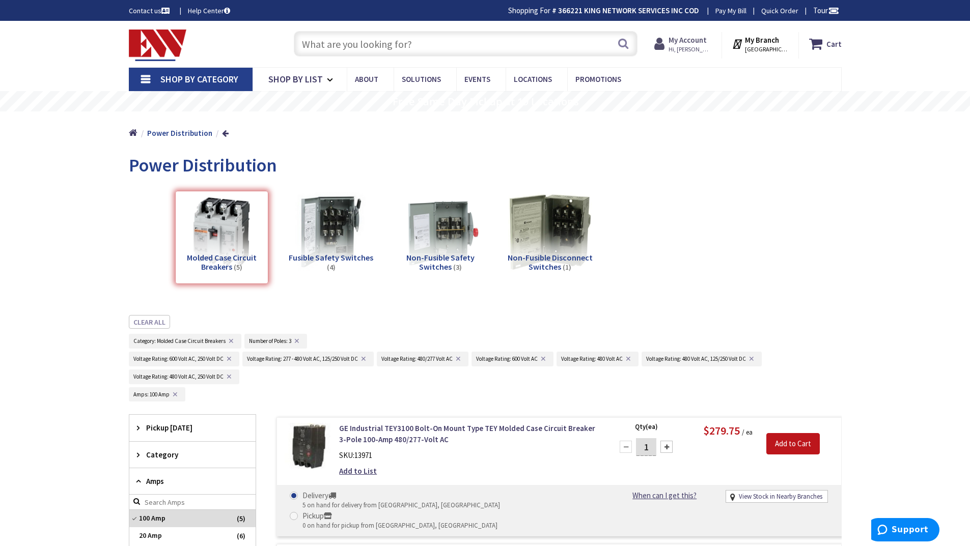
click at [706, 44] on strong "My Account" at bounding box center [687, 40] width 38 height 10
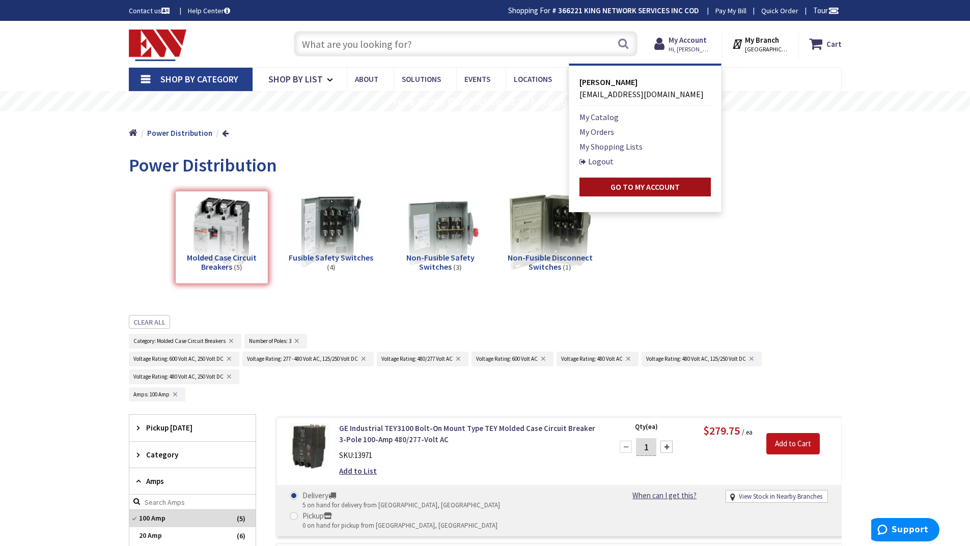
click at [613, 192] on link "Go to My Account" at bounding box center [644, 187] width 131 height 19
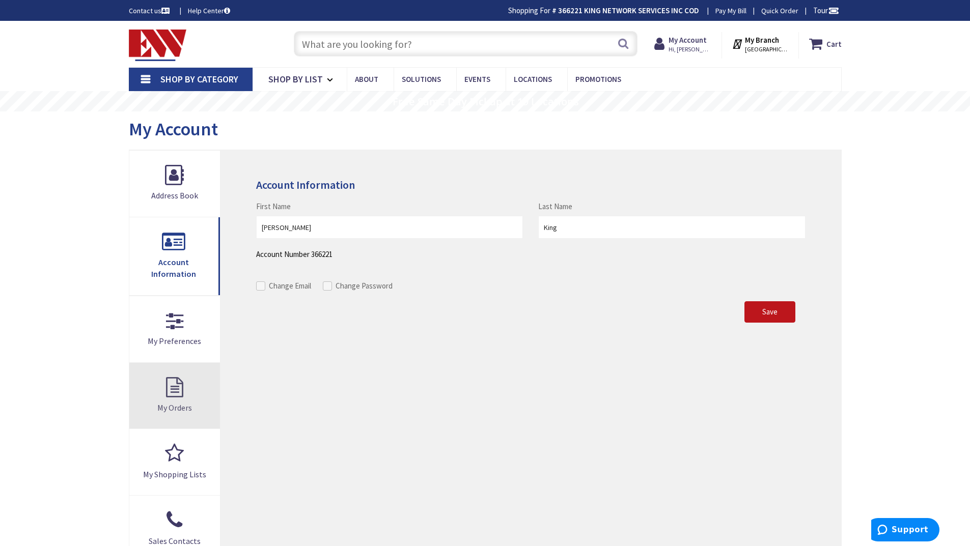
click at [192, 373] on link "My Orders" at bounding box center [174, 396] width 91 height 66
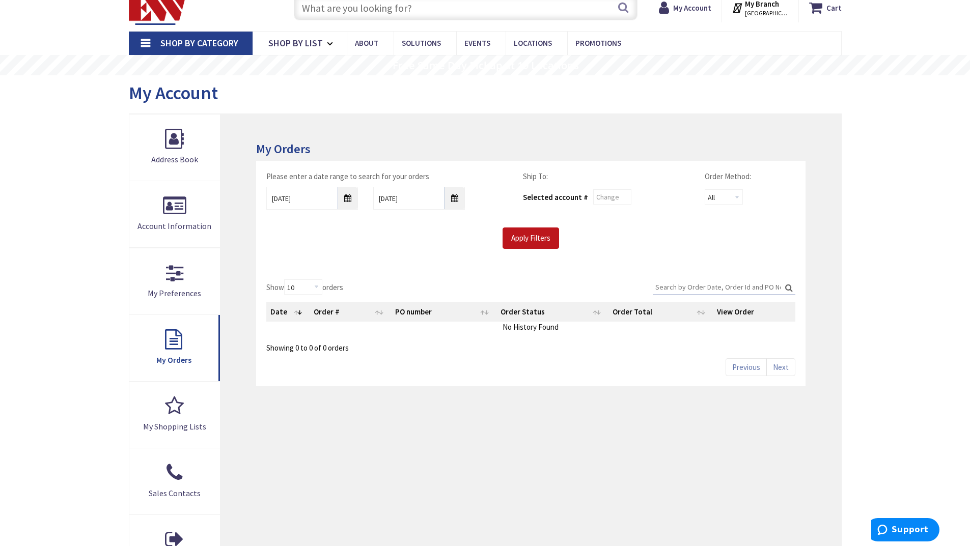
scroll to position [51, 0]
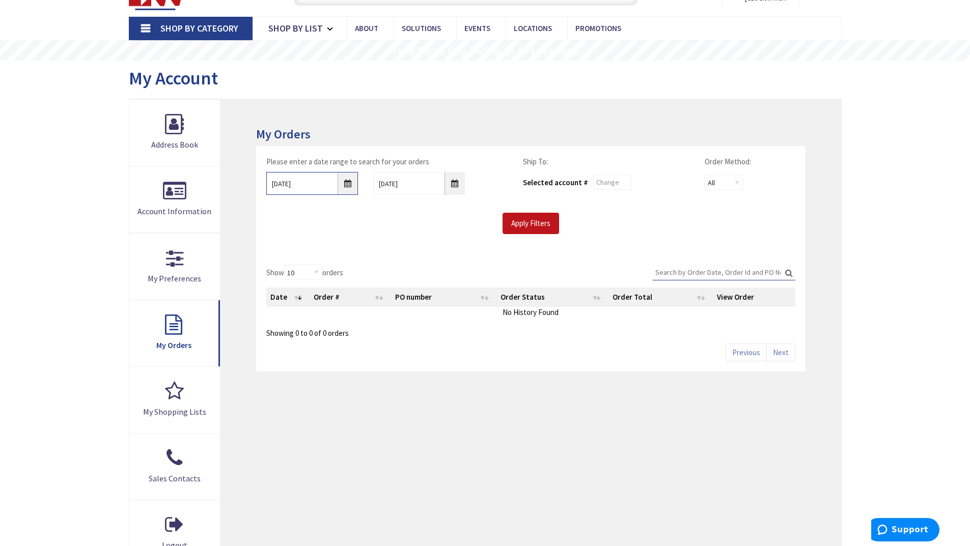
click at [330, 183] on input "9/25/2025" at bounding box center [312, 183] width 92 height 23
type input "9/25/2021"
click at [520, 221] on input "Apply Filters" at bounding box center [530, 223] width 56 height 21
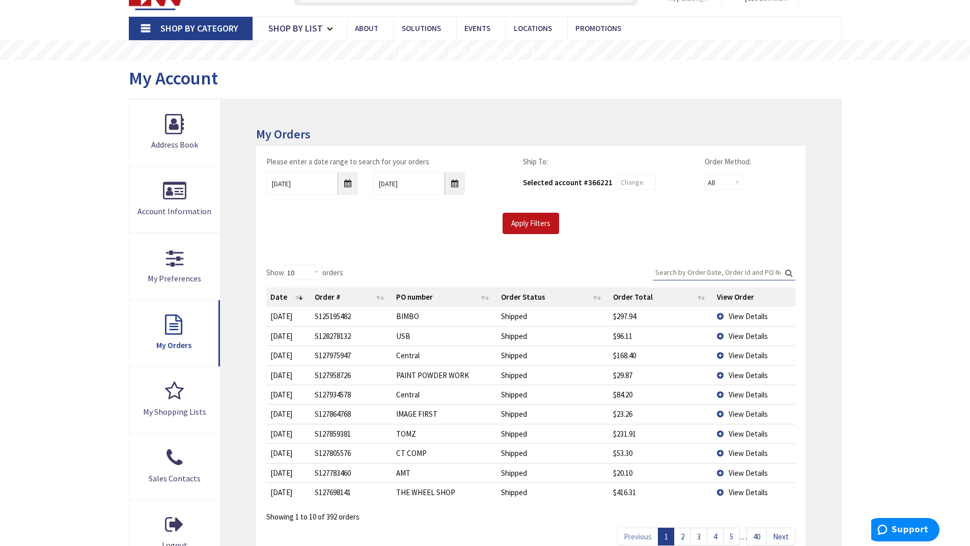
click at [699, 272] on input "Search:" at bounding box center [724, 272] width 143 height 15
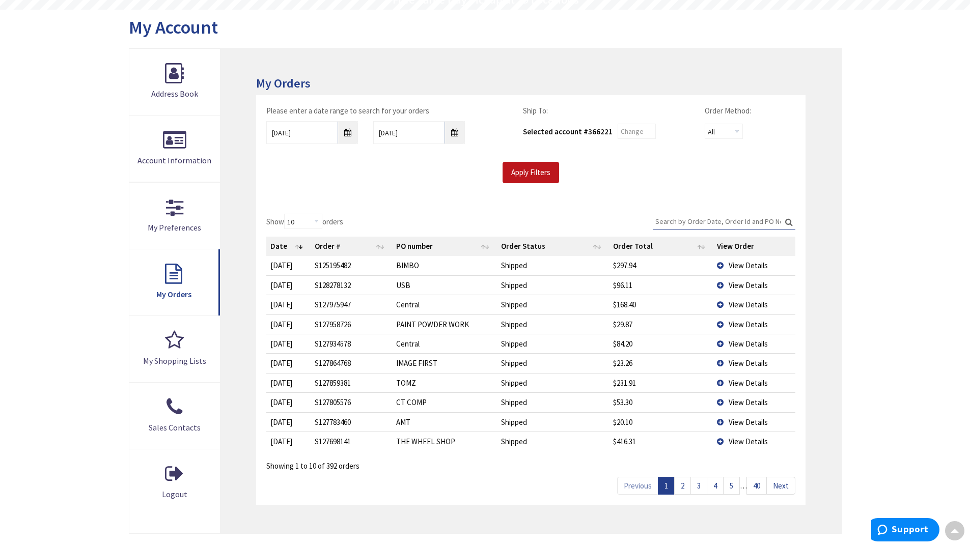
click at [686, 484] on link "2" at bounding box center [682, 486] width 17 height 18
click at [695, 487] on link "3" at bounding box center [698, 486] width 17 height 18
click at [716, 487] on link "4" at bounding box center [714, 486] width 17 height 18
click at [733, 487] on link "5" at bounding box center [731, 486] width 17 height 18
click at [742, 487] on span "…" at bounding box center [743, 486] width 7 height 10
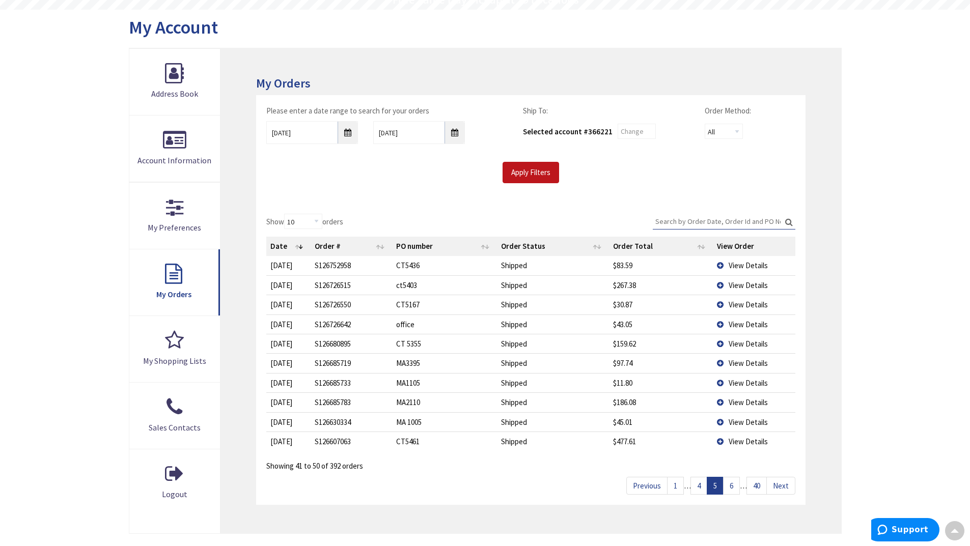
click at [733, 485] on link "6" at bounding box center [731, 486] width 17 height 18
click at [736, 485] on link "7" at bounding box center [731, 486] width 17 height 18
click at [736, 485] on link "8" at bounding box center [731, 486] width 17 height 18
click at [736, 485] on link "9" at bounding box center [731, 486] width 17 height 18
click at [736, 485] on link "10" at bounding box center [729, 486] width 20 height 18
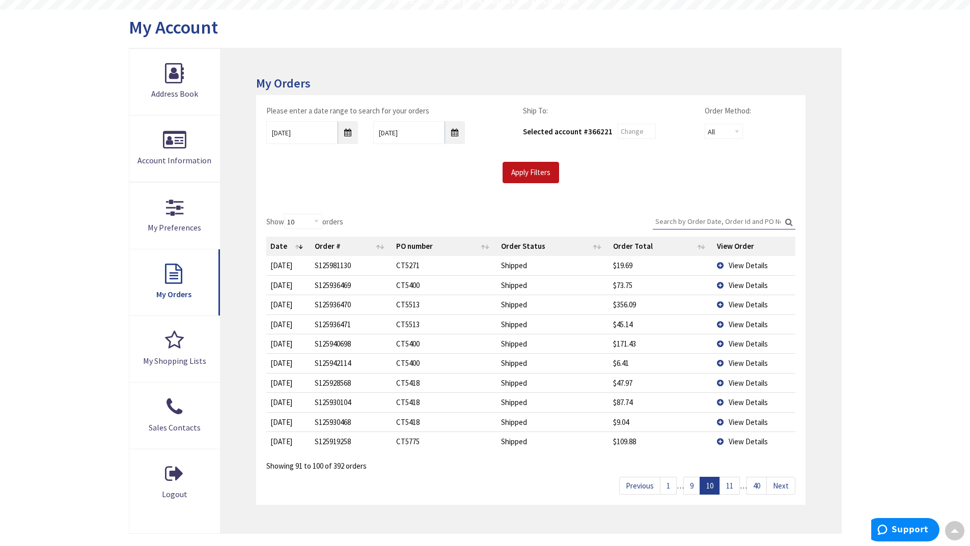
click at [736, 485] on link "11" at bounding box center [729, 486] width 20 height 18
click at [736, 485] on link "12" at bounding box center [729, 486] width 20 height 18
click at [736, 485] on link "13" at bounding box center [729, 486] width 20 height 18
click at [736, 485] on link "14" at bounding box center [729, 486] width 20 height 18
click at [736, 485] on link "16" at bounding box center [729, 486] width 20 height 18
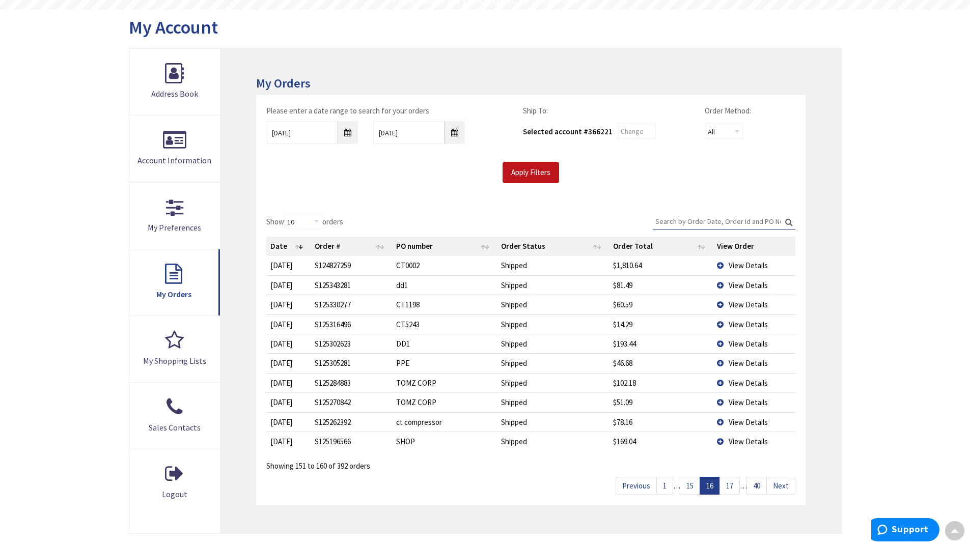
click at [736, 485] on link "17" at bounding box center [729, 486] width 20 height 18
click at [736, 485] on link "19" at bounding box center [729, 486] width 20 height 18
click at [736, 485] on link "20" at bounding box center [729, 486] width 20 height 18
click at [736, 485] on link "21" at bounding box center [729, 486] width 20 height 18
click at [736, 485] on link "22" at bounding box center [729, 486] width 20 height 18
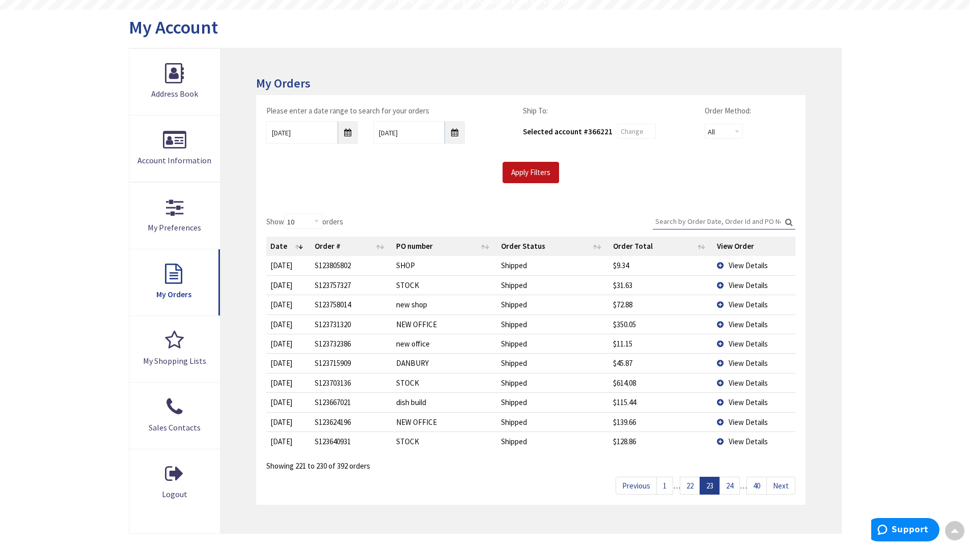
click at [736, 485] on link "24" at bounding box center [729, 486] width 20 height 18
click at [736, 485] on link "25" at bounding box center [729, 486] width 20 height 18
click at [736, 485] on link "26" at bounding box center [729, 486] width 20 height 18
click at [736, 485] on link "27" at bounding box center [729, 486] width 20 height 18
click at [736, 485] on link "28" at bounding box center [729, 486] width 20 height 18
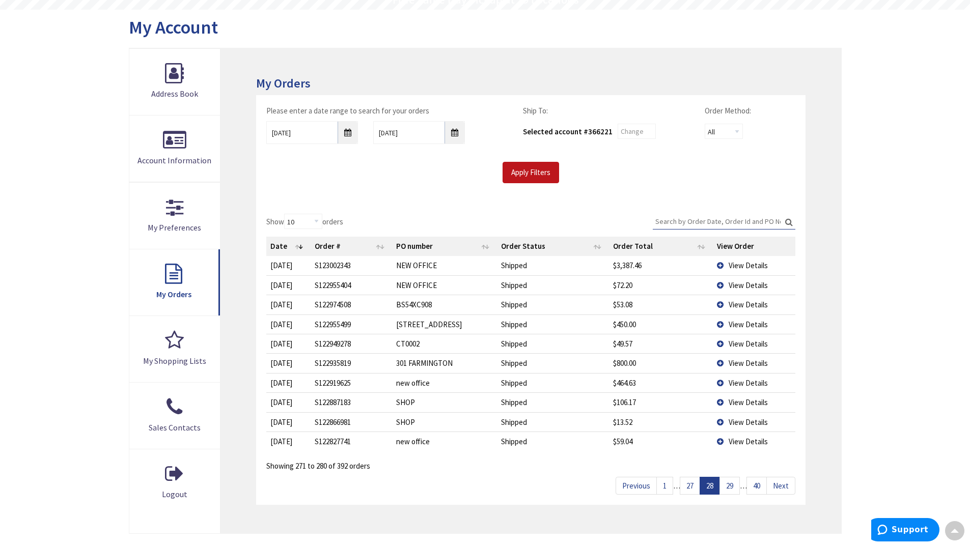
click at [750, 266] on span "View Details" at bounding box center [747, 266] width 39 height 10
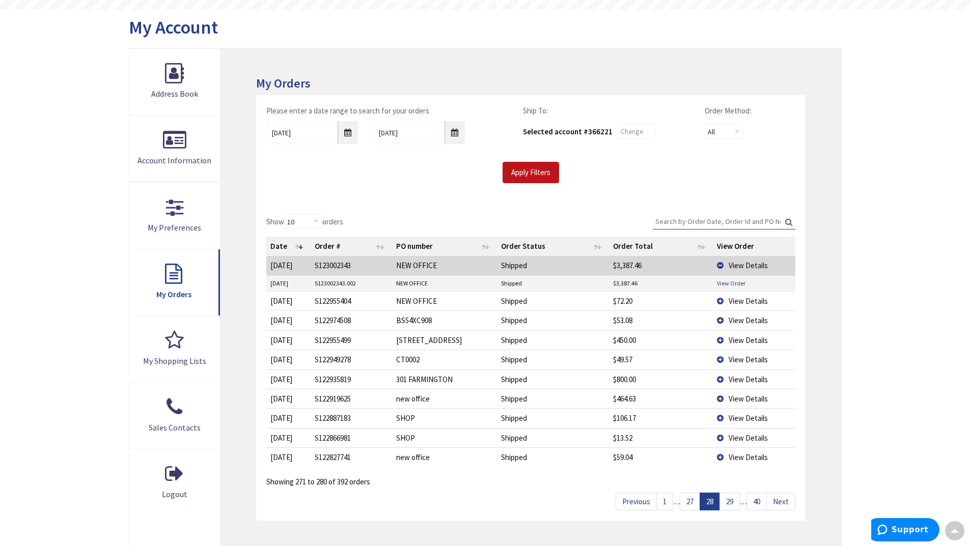
click at [729, 501] on link "29" at bounding box center [729, 502] width 20 height 18
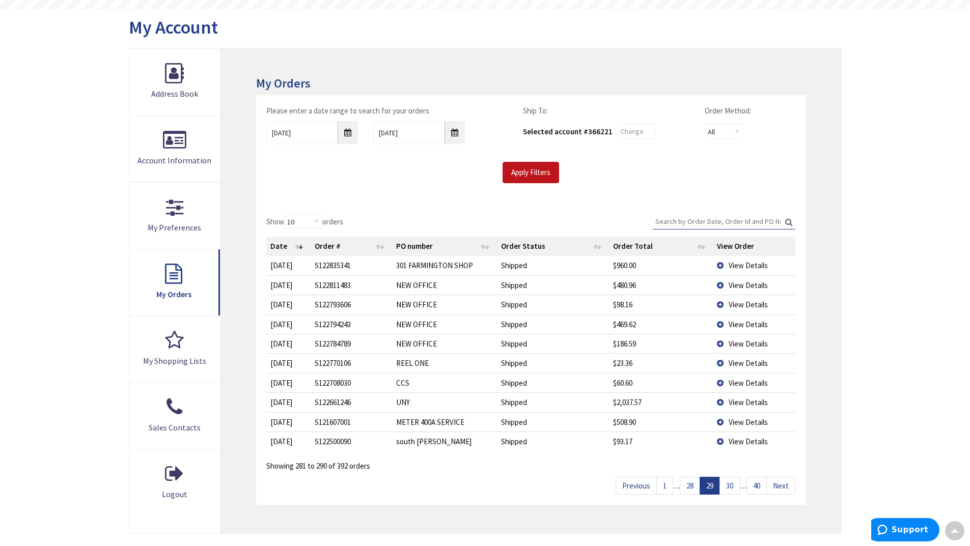
click at [754, 262] on span "View Details" at bounding box center [747, 266] width 39 height 10
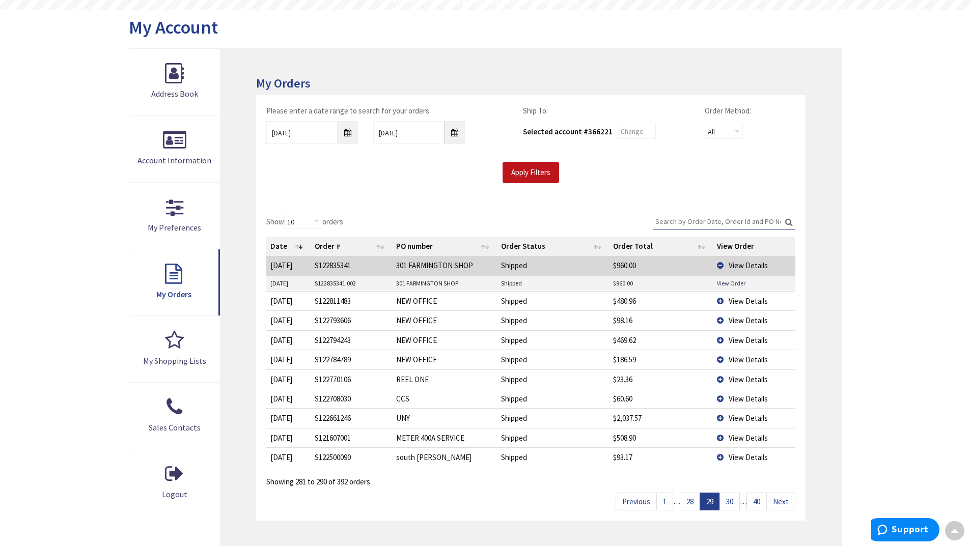
click at [724, 498] on link "30" at bounding box center [729, 502] width 20 height 18
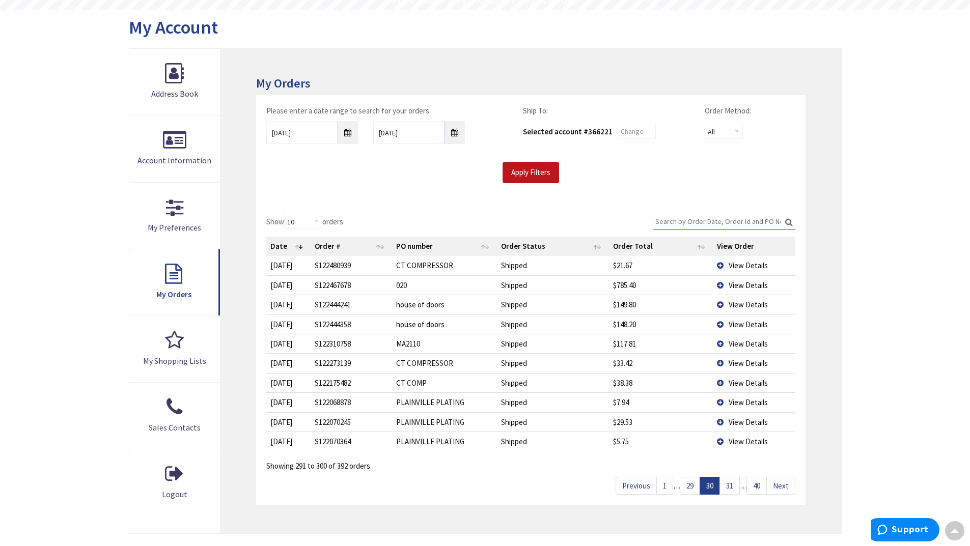
click at [735, 488] on link "31" at bounding box center [729, 486] width 20 height 18
click at [723, 487] on link "32" at bounding box center [729, 486] width 20 height 18
click at [687, 490] on link "31" at bounding box center [689, 486] width 20 height 18
click at [687, 490] on link "30" at bounding box center [689, 486] width 20 height 18
click at [687, 490] on link "29" at bounding box center [689, 486] width 20 height 18
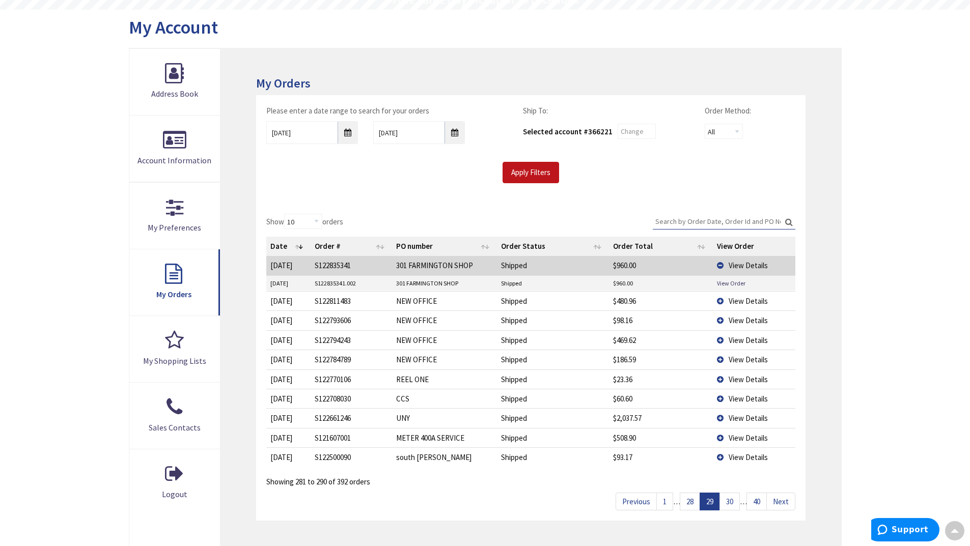
click at [693, 500] on link "28" at bounding box center [689, 502] width 20 height 18
click at [693, 500] on link "27" at bounding box center [689, 502] width 20 height 18
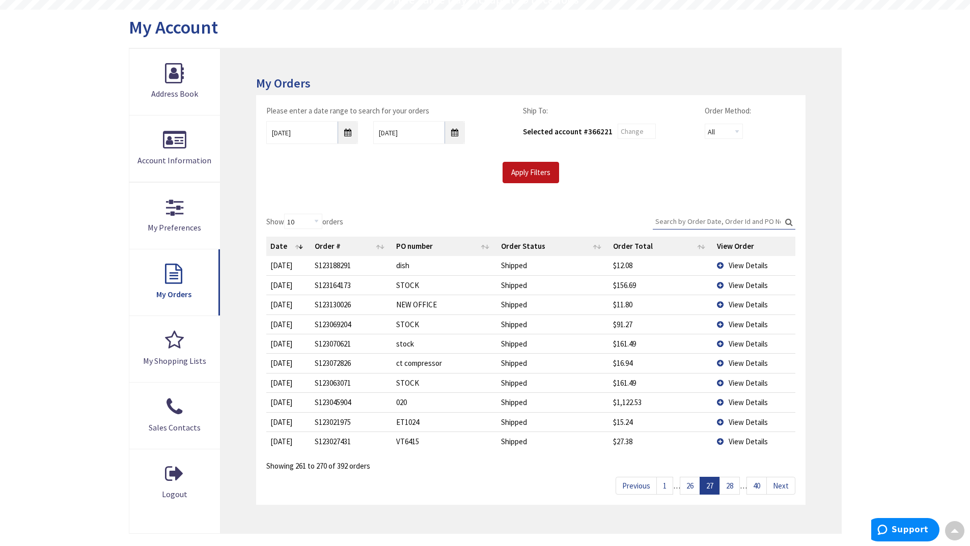
click at [684, 491] on link "26" at bounding box center [689, 486] width 20 height 18
click at [684, 491] on link "25" at bounding box center [689, 486] width 20 height 18
click at [684, 491] on link "24" at bounding box center [689, 486] width 20 height 18
click at [684, 491] on link "23" at bounding box center [689, 486] width 20 height 18
click at [684, 491] on link "22" at bounding box center [689, 486] width 20 height 18
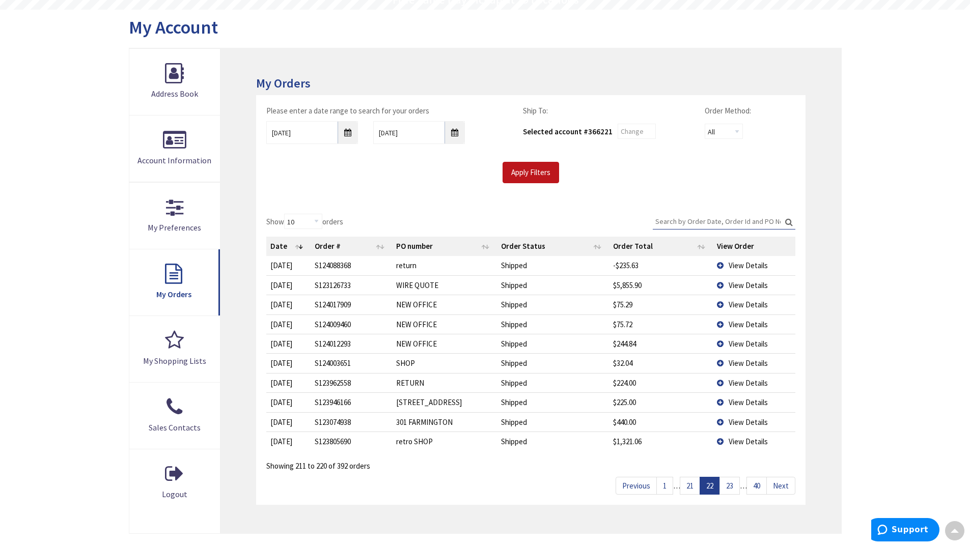
click at [736, 283] on span "View Details" at bounding box center [747, 285] width 39 height 10
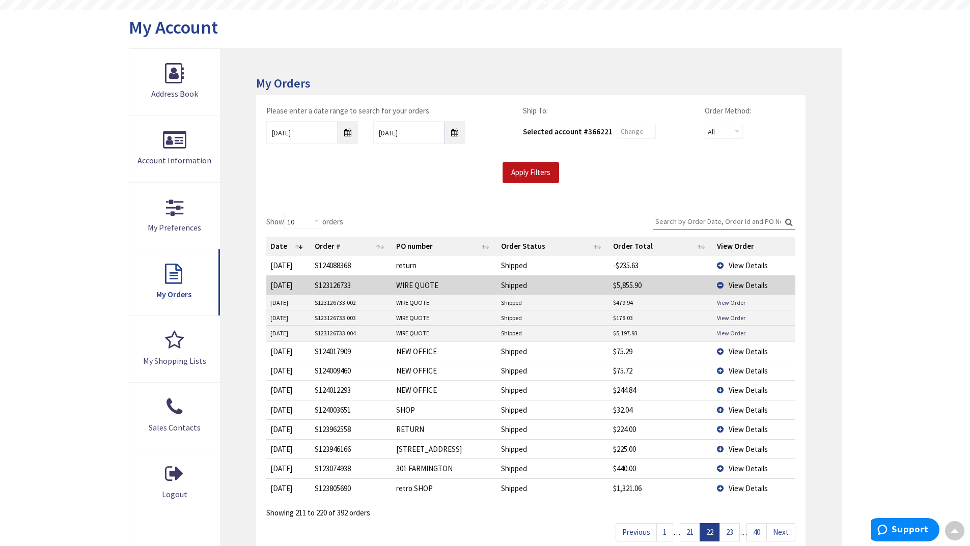
click at [729, 335] on link "View Order" at bounding box center [731, 333] width 29 height 9
click at [689, 527] on link "21" at bounding box center [689, 532] width 20 height 18
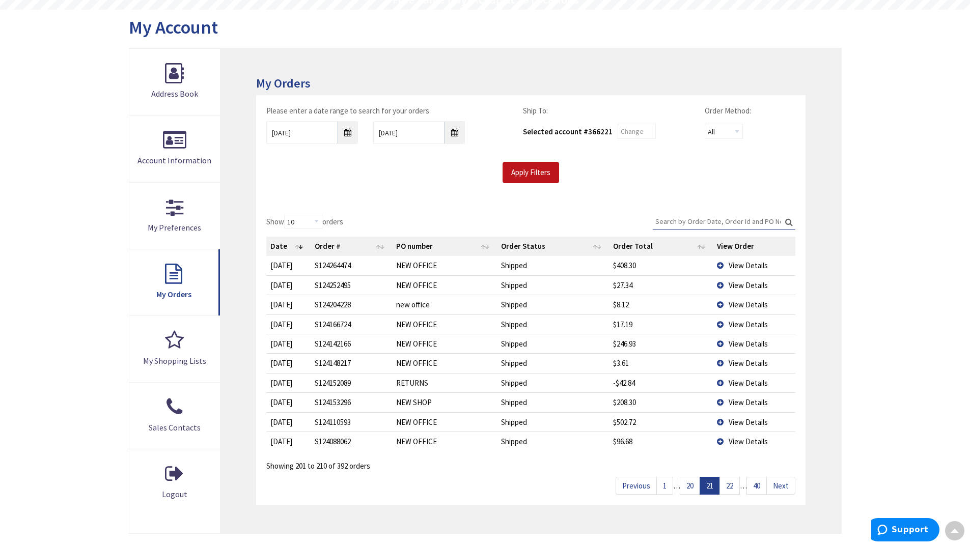
click at [688, 487] on link "20" at bounding box center [689, 486] width 20 height 18
click at [736, 402] on span "View Details" at bounding box center [747, 403] width 39 height 10
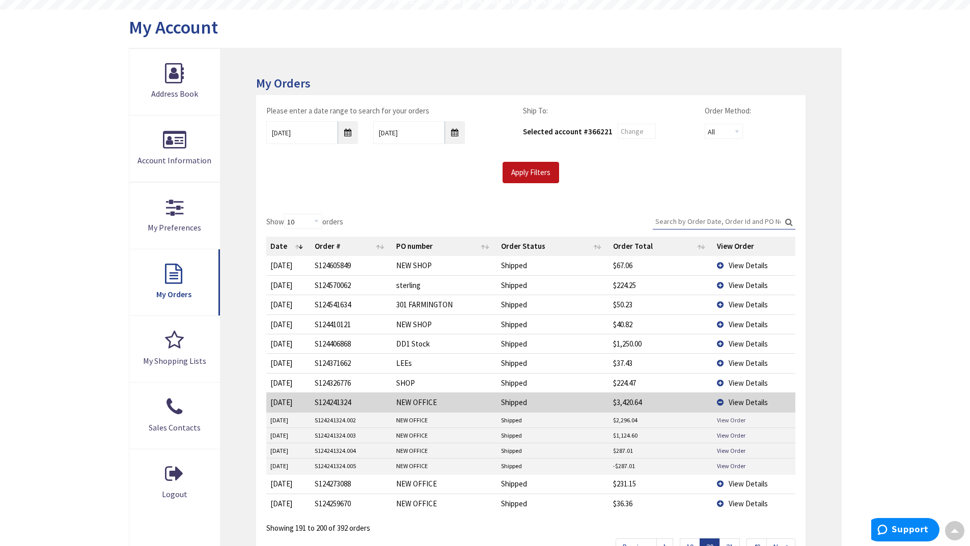
click at [742, 419] on link "View Order" at bounding box center [731, 420] width 29 height 9
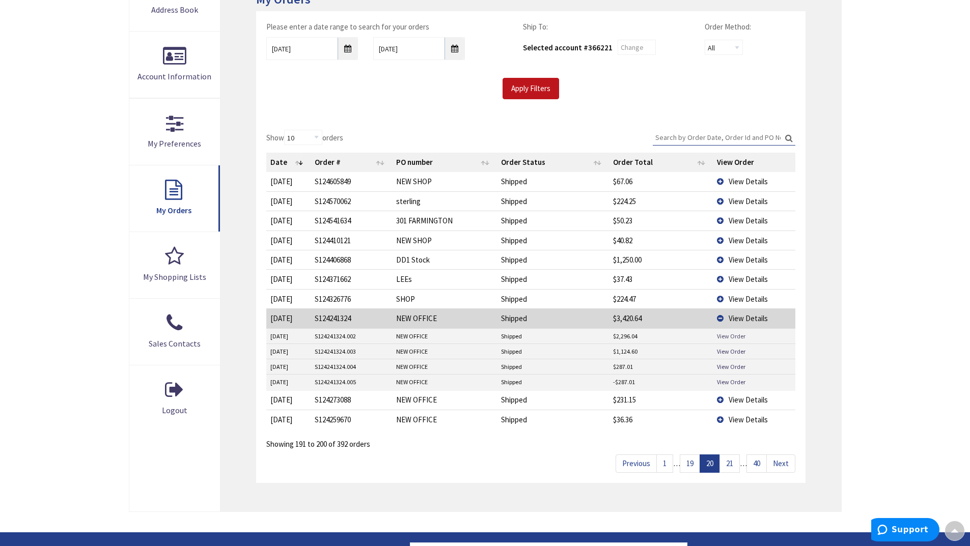
scroll to position [204, 0]
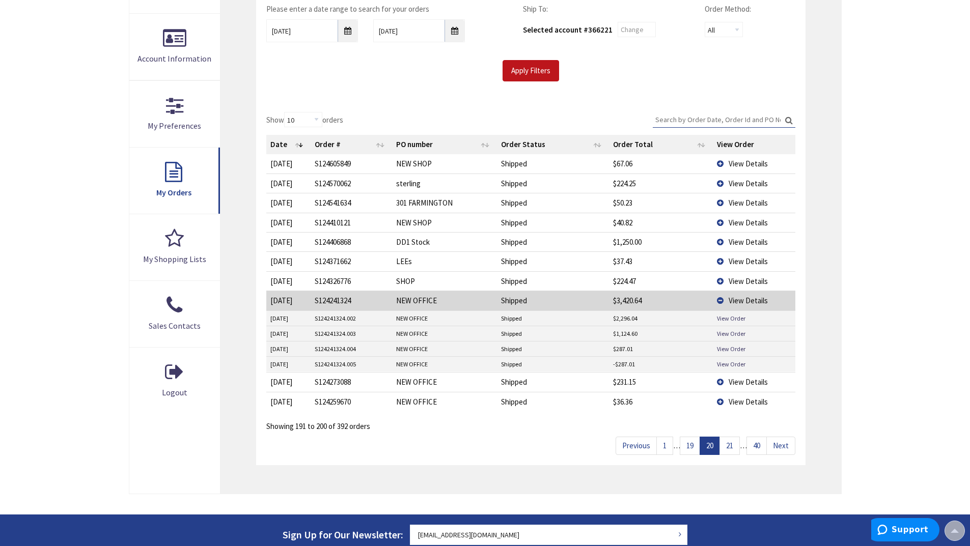
click at [690, 445] on link "19" at bounding box center [689, 446] width 20 height 18
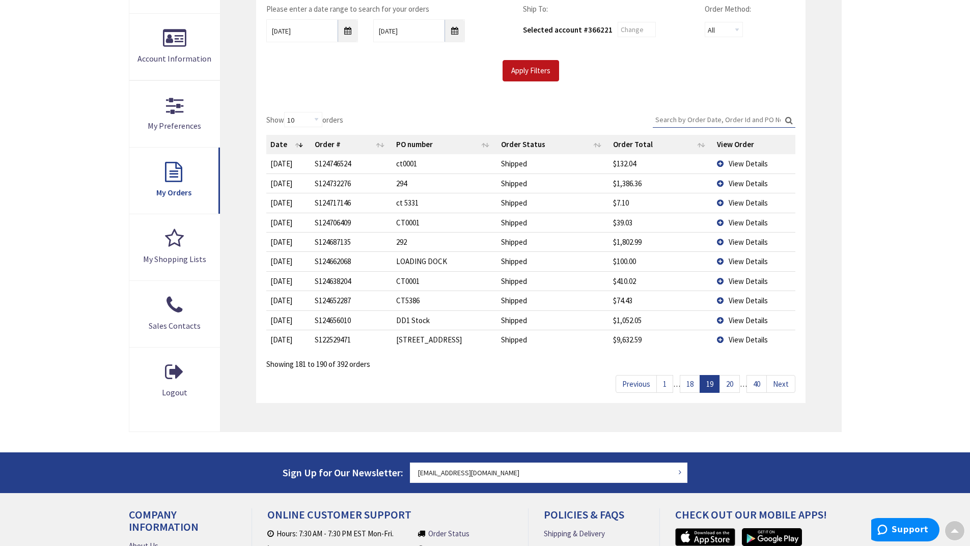
click at [737, 384] on link "20" at bounding box center [729, 384] width 20 height 18
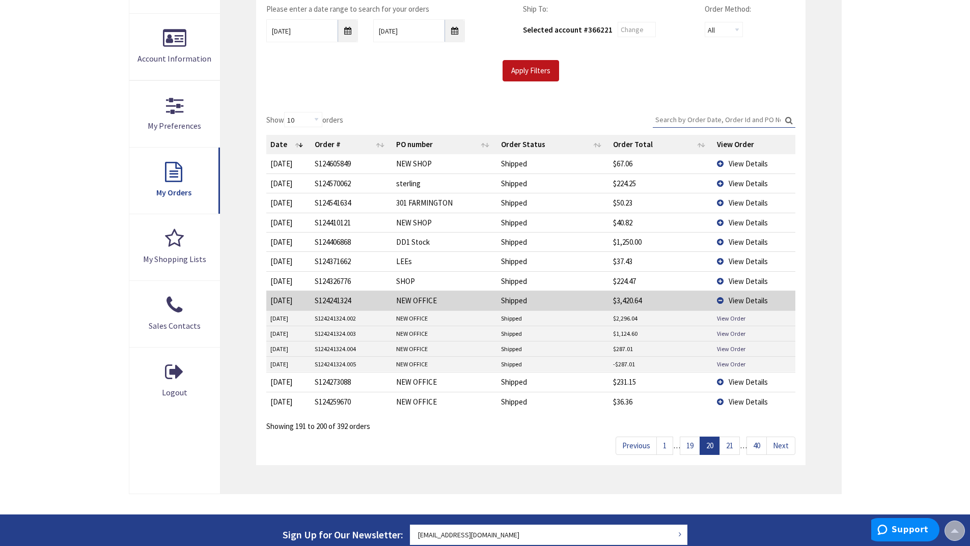
click at [735, 452] on link "21" at bounding box center [729, 446] width 20 height 18
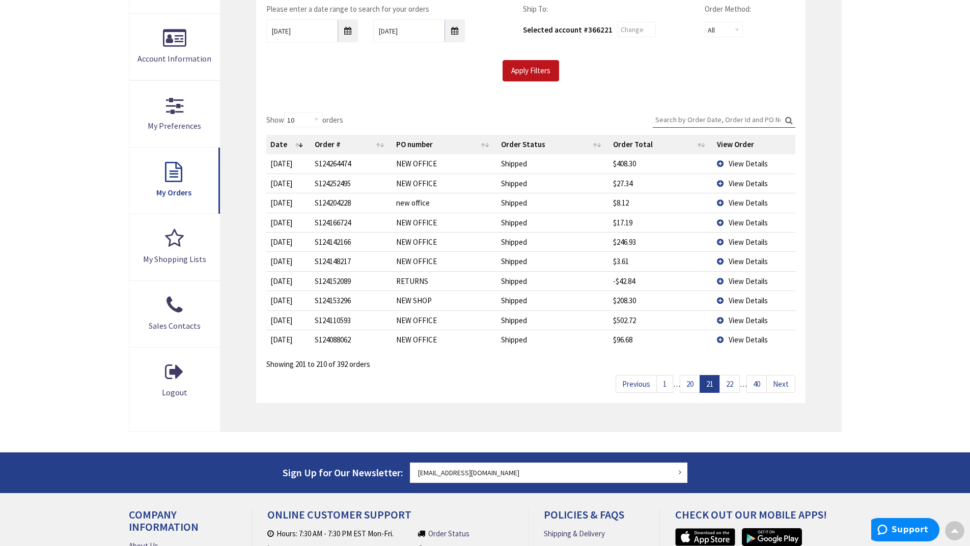
click at [737, 390] on link "22" at bounding box center [729, 384] width 20 height 18
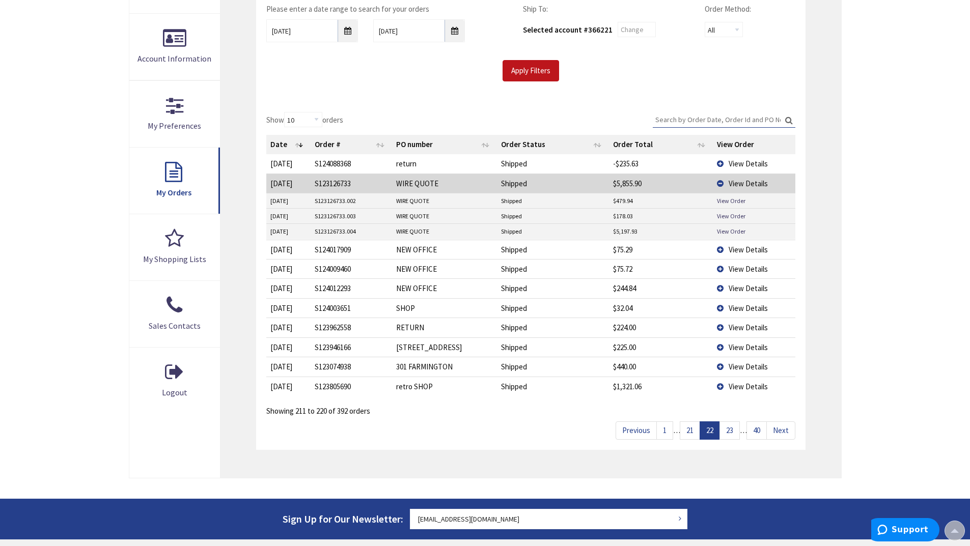
click at [744, 387] on span "View Details" at bounding box center [747, 387] width 39 height 10
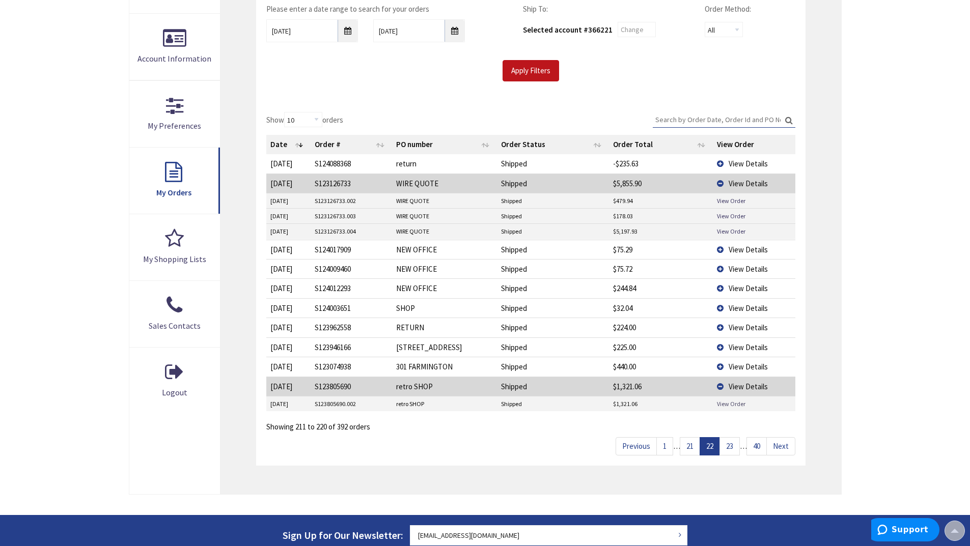
click at [738, 403] on link "View Order" at bounding box center [731, 404] width 29 height 9
click at [724, 445] on link "23" at bounding box center [729, 446] width 20 height 18
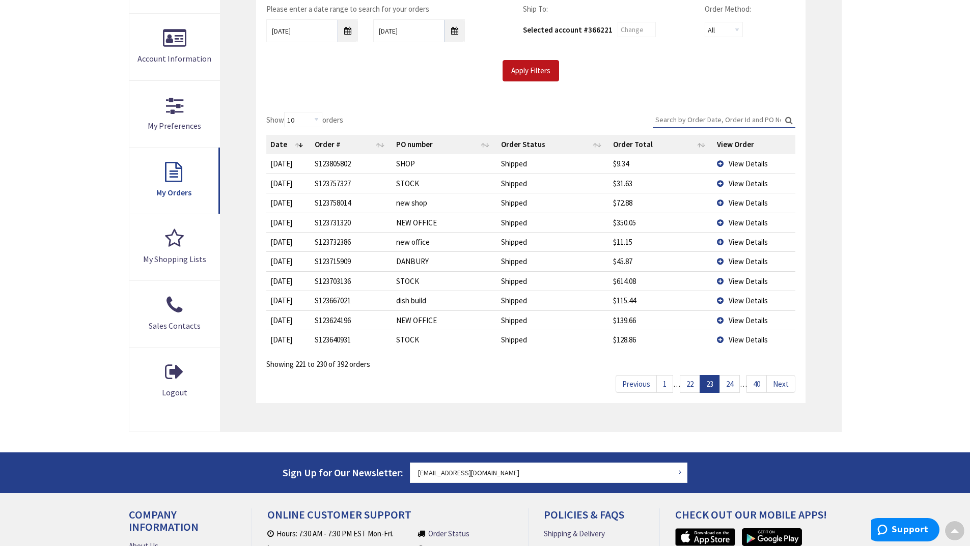
click at [725, 387] on link "24" at bounding box center [729, 384] width 20 height 18
click at [745, 162] on span "View Details" at bounding box center [747, 164] width 39 height 10
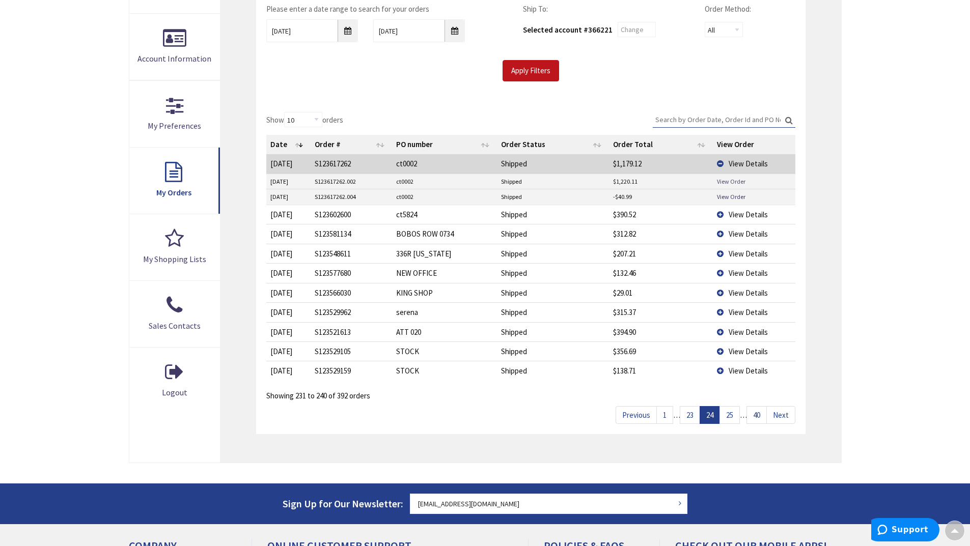
click at [743, 182] on link "View Order" at bounding box center [731, 181] width 29 height 9
click at [723, 415] on link "25" at bounding box center [729, 415] width 20 height 18
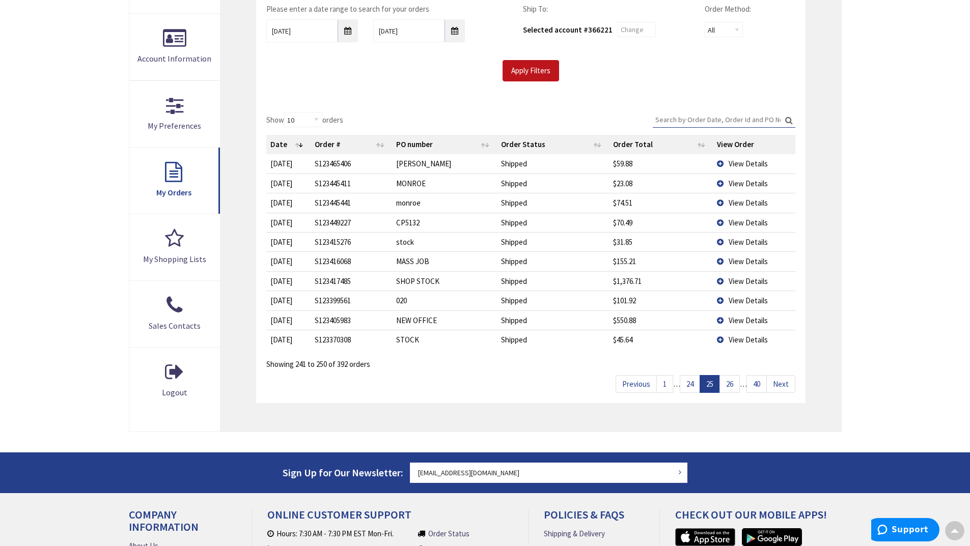
click at [757, 283] on span "View Details" at bounding box center [747, 281] width 39 height 10
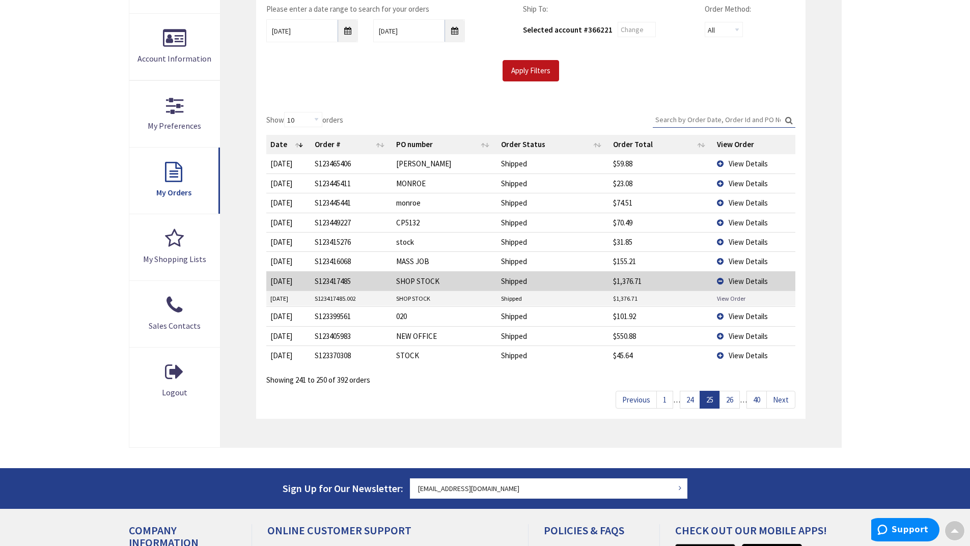
click at [734, 301] on link "View Order" at bounding box center [731, 298] width 29 height 9
click at [732, 400] on link "26" at bounding box center [729, 400] width 20 height 18
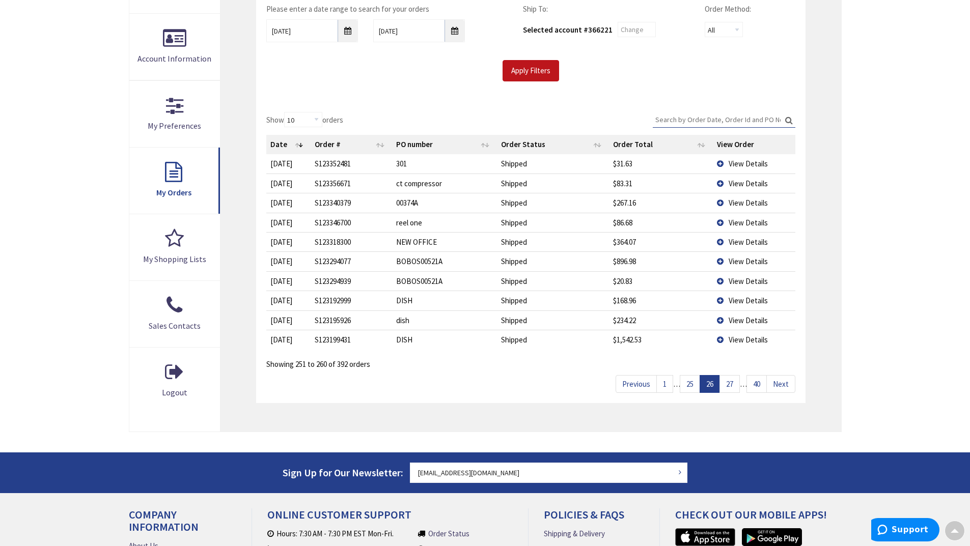
click at [738, 244] on span "View Details" at bounding box center [747, 242] width 39 height 10
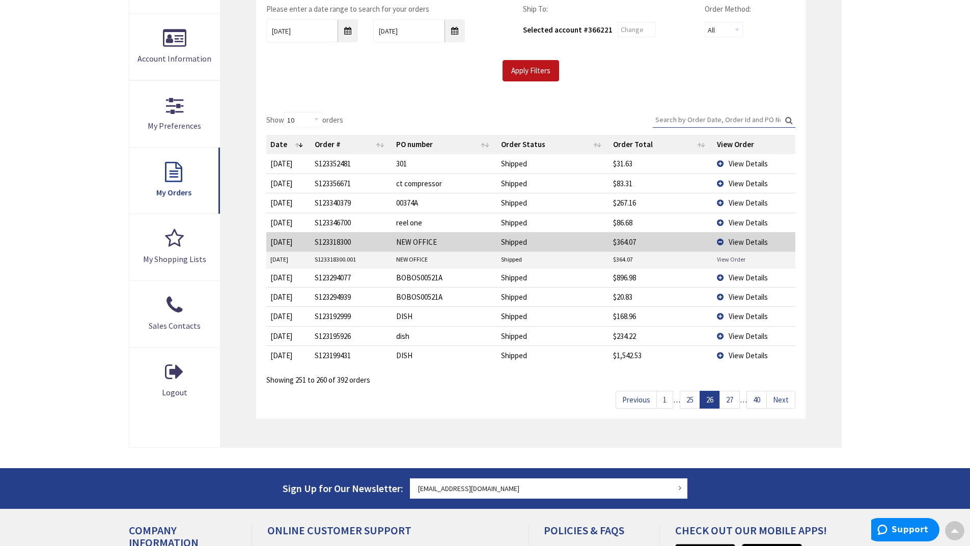
click at [732, 259] on link "View Order" at bounding box center [731, 259] width 29 height 9
click at [730, 398] on link "27" at bounding box center [729, 400] width 20 height 18
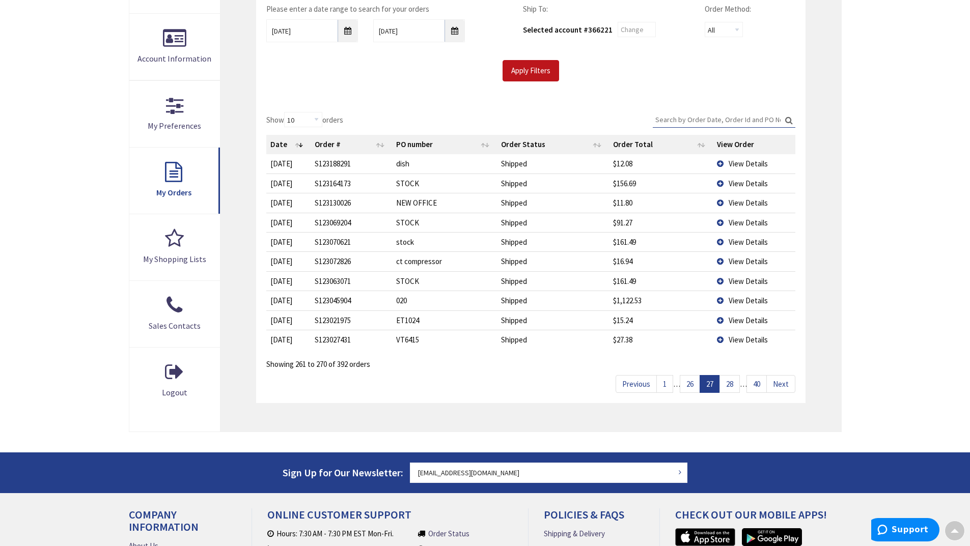
click at [728, 377] on link "28" at bounding box center [729, 384] width 20 height 18
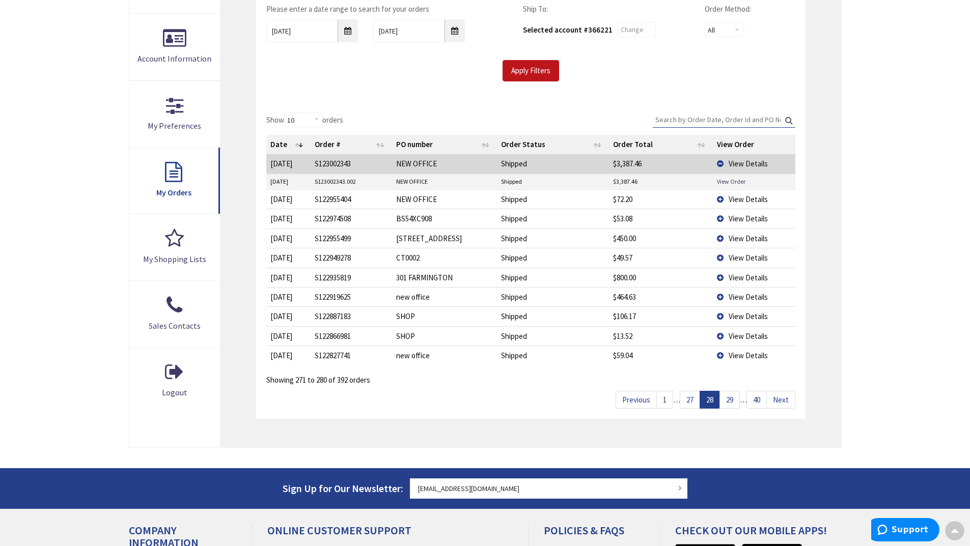
click at [735, 276] on span "View Details" at bounding box center [747, 278] width 39 height 10
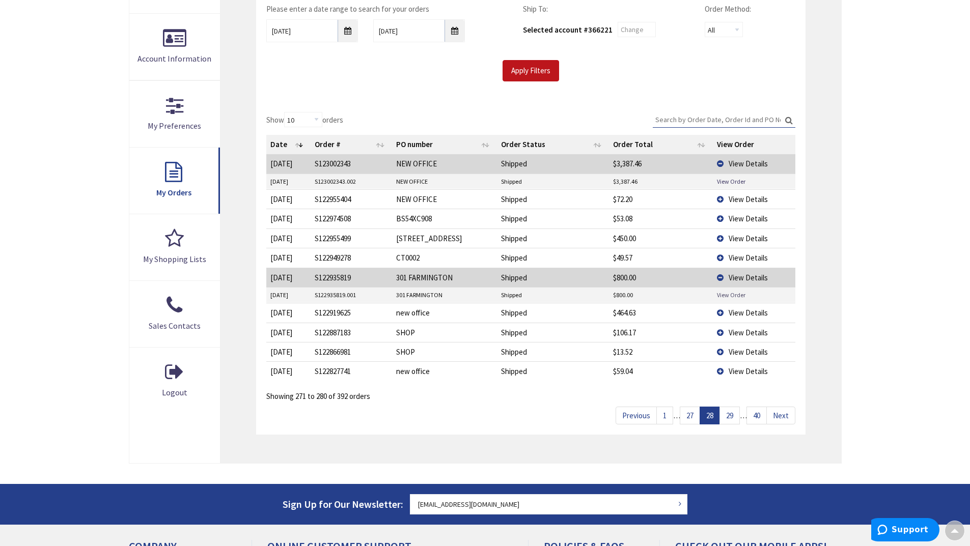
click at [732, 295] on link "View Order" at bounding box center [731, 295] width 29 height 9
click at [723, 413] on link "29" at bounding box center [729, 416] width 20 height 18
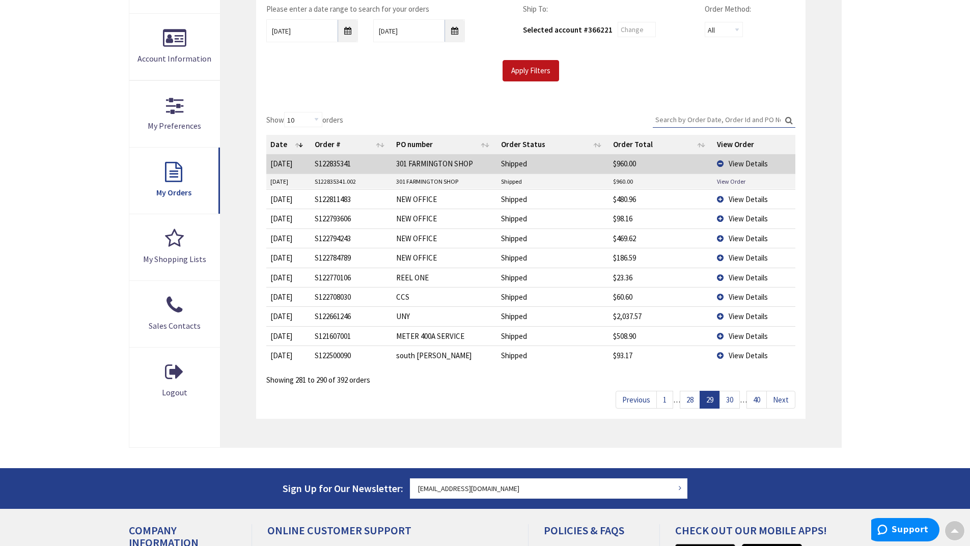
click at [727, 397] on link "30" at bounding box center [729, 400] width 20 height 18
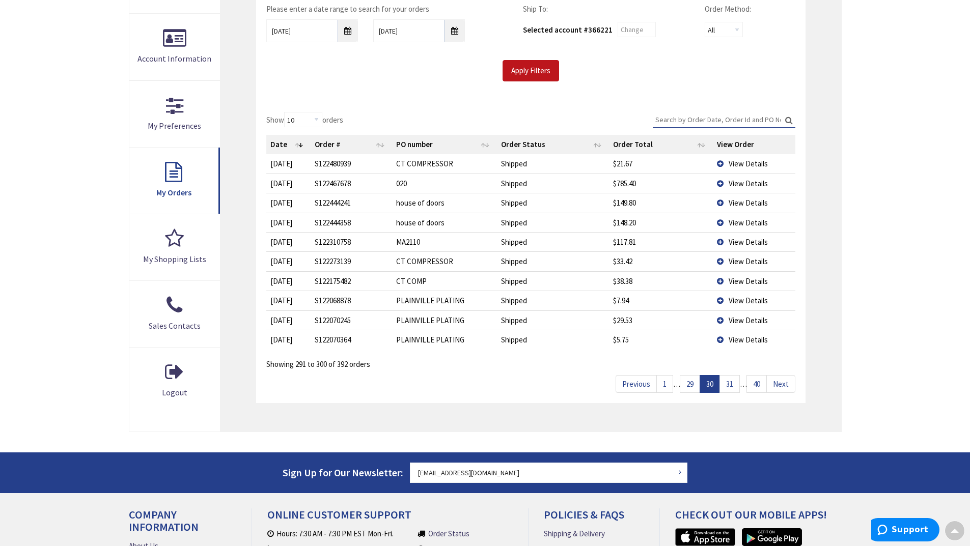
click at [733, 387] on link "31" at bounding box center [729, 384] width 20 height 18
click at [729, 385] on link "32" at bounding box center [729, 384] width 20 height 18
click at [729, 385] on link "33" at bounding box center [729, 384] width 20 height 18
click at [729, 385] on link "34" at bounding box center [729, 384] width 20 height 18
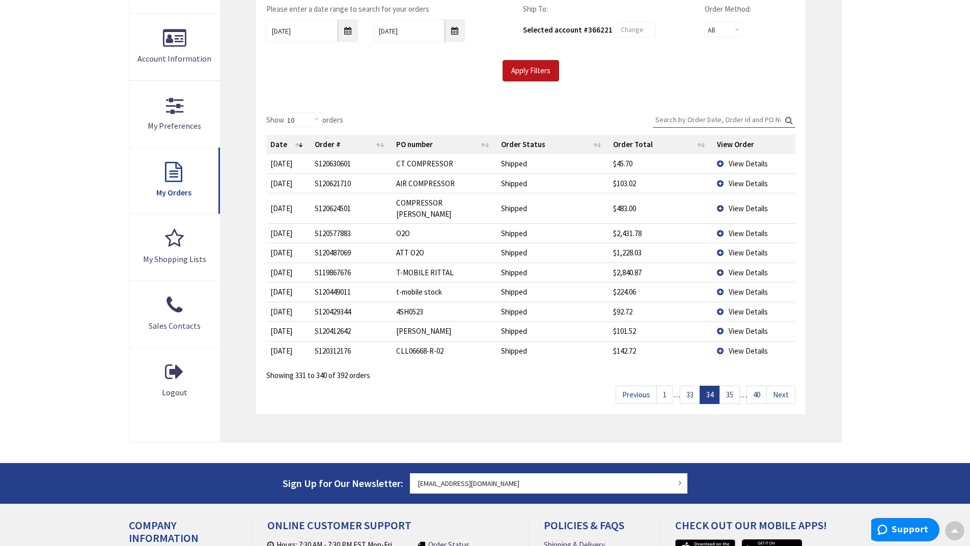
click at [729, 386] on link "35" at bounding box center [729, 395] width 20 height 18
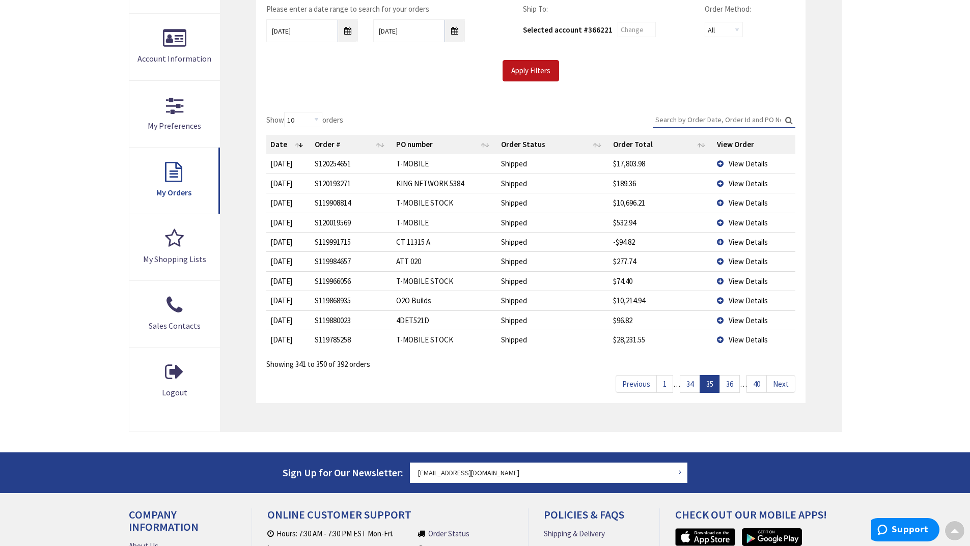
click at [729, 385] on link "36" at bounding box center [729, 384] width 20 height 18
click at [688, 386] on link "35" at bounding box center [689, 384] width 20 height 18
click at [688, 386] on link "34" at bounding box center [689, 384] width 20 height 18
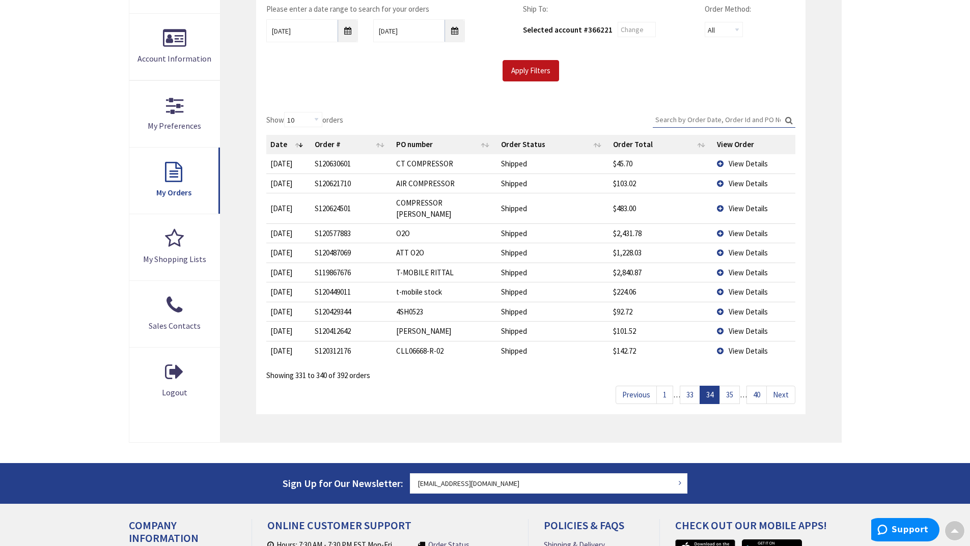
click at [688, 386] on link "33" at bounding box center [689, 395] width 20 height 18
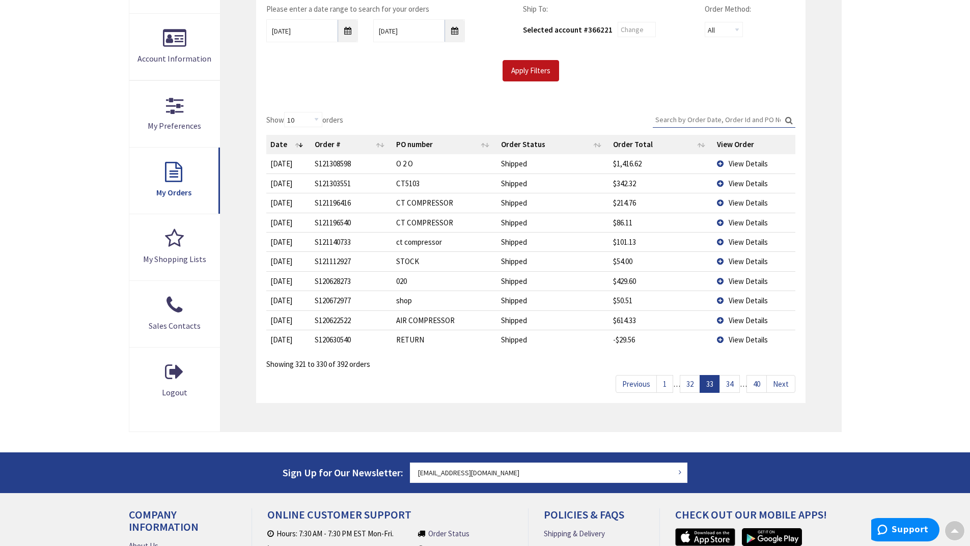
click at [688, 386] on link "32" at bounding box center [689, 384] width 20 height 18
click at [694, 382] on link "31" at bounding box center [689, 384] width 20 height 18
click at [694, 382] on link "30" at bounding box center [689, 384] width 20 height 18
click at [694, 382] on link "29" at bounding box center [689, 384] width 20 height 18
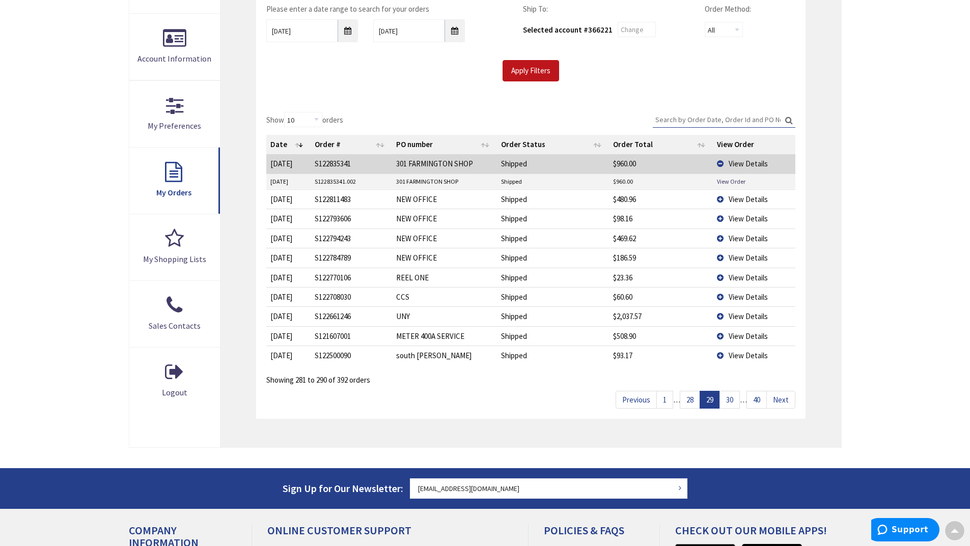
click at [750, 314] on span "View Details" at bounding box center [747, 316] width 39 height 10
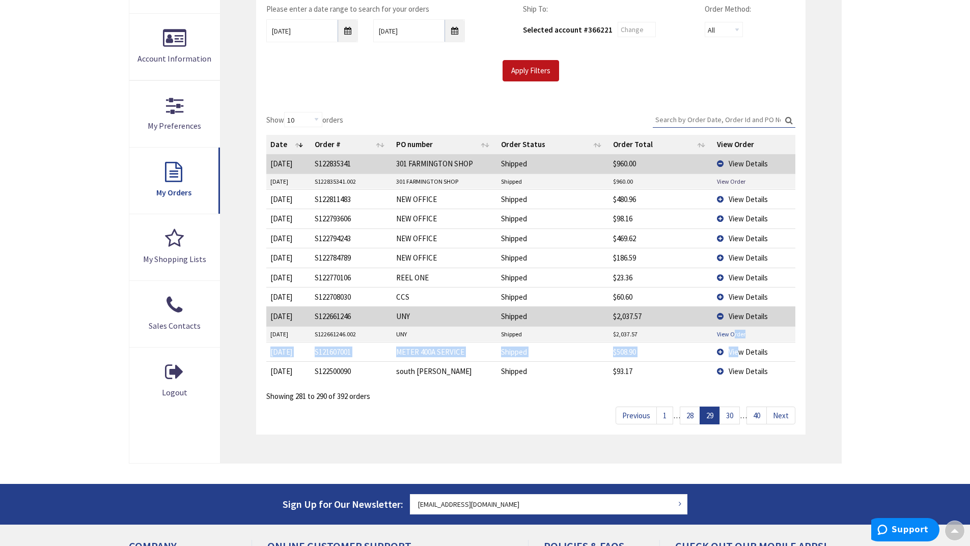
drag, startPoint x: 739, startPoint y: 351, endPoint x: 734, endPoint y: 332, distance: 19.3
click at [734, 332] on tbody "4/4/2023 2023-04-04 S122835341 301 FARMINGTON SHOP Shipped $960.00 View Details…" at bounding box center [530, 267] width 528 height 227
click at [734, 332] on link "View Order" at bounding box center [731, 334] width 29 height 9
click at [753, 237] on span "View Details" at bounding box center [747, 239] width 39 height 10
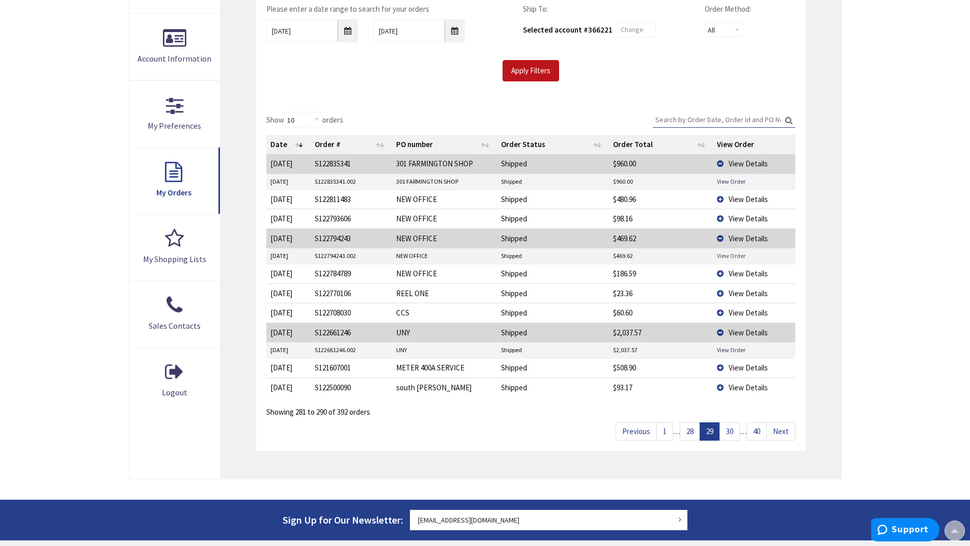
click at [743, 257] on link "View Order" at bounding box center [731, 255] width 29 height 9
click at [746, 235] on span "View Details" at bounding box center [747, 239] width 39 height 10
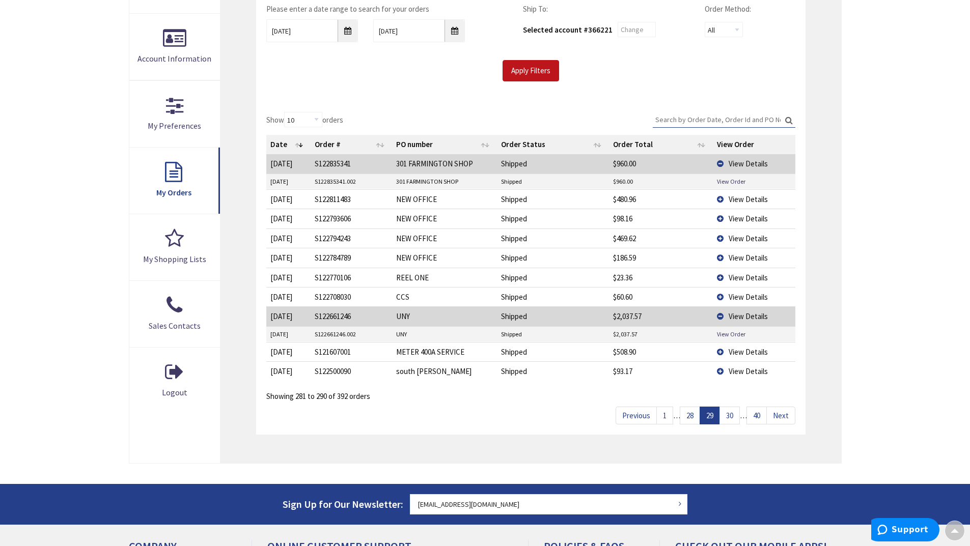
click at [751, 201] on span "View Details" at bounding box center [747, 199] width 39 height 10
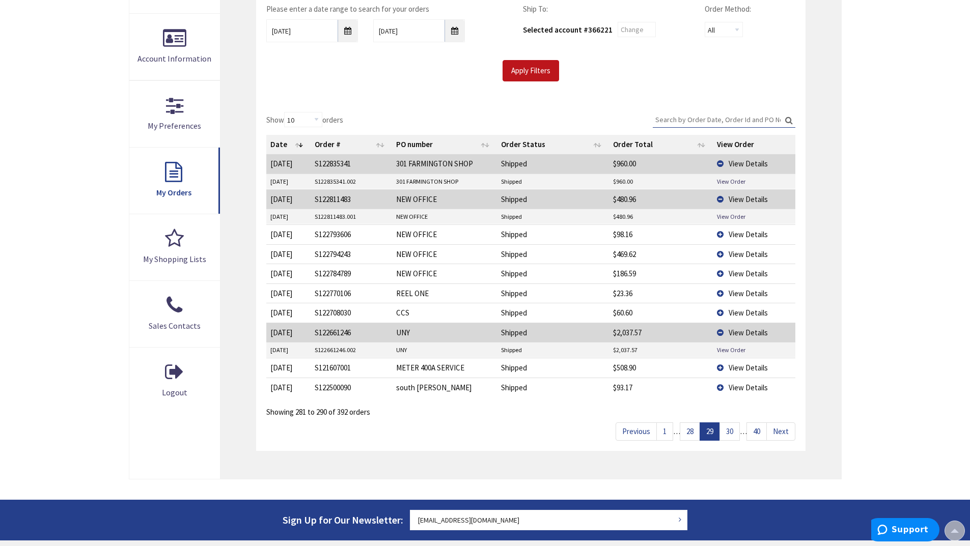
click at [751, 201] on span "View Details" at bounding box center [747, 199] width 39 height 10
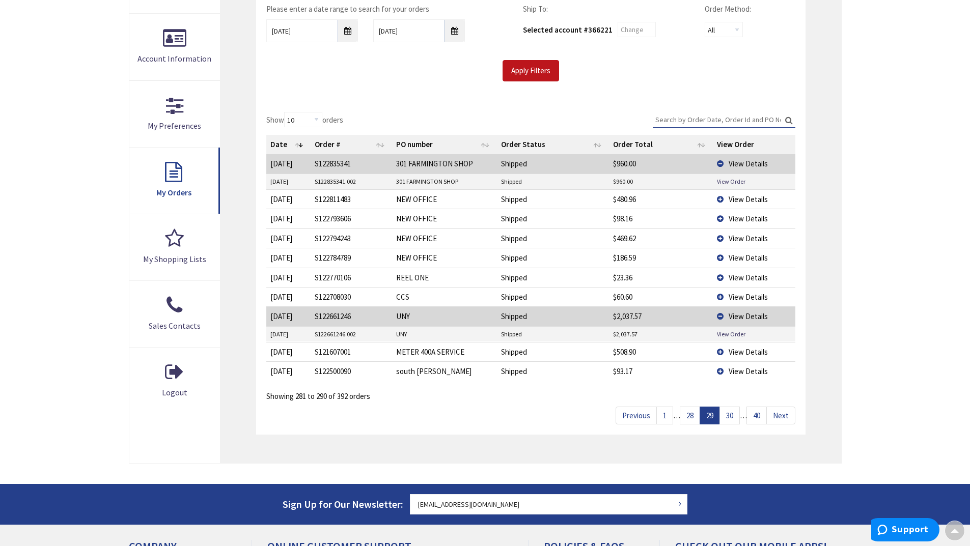
click at [745, 217] on span "View Details" at bounding box center [747, 219] width 39 height 10
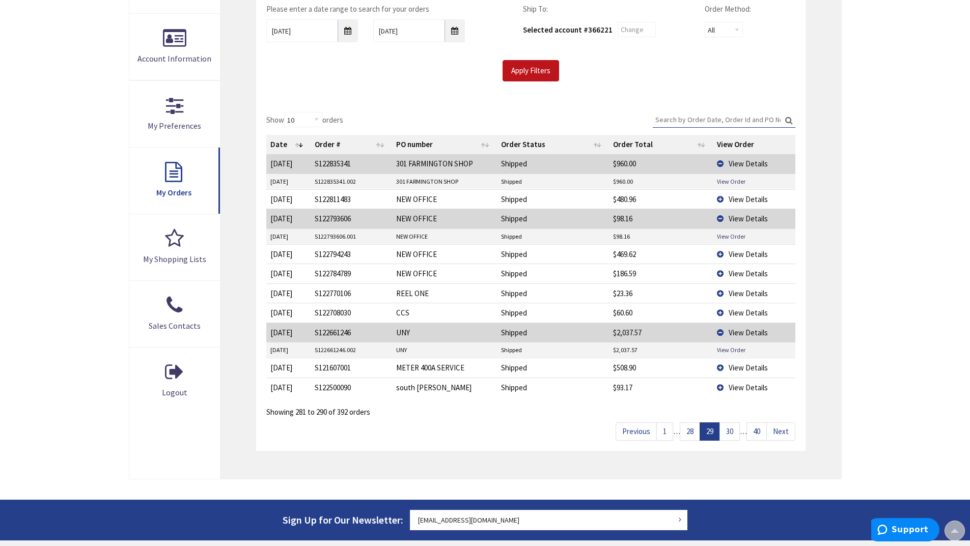
click at [745, 217] on span "View Details" at bounding box center [747, 219] width 39 height 10
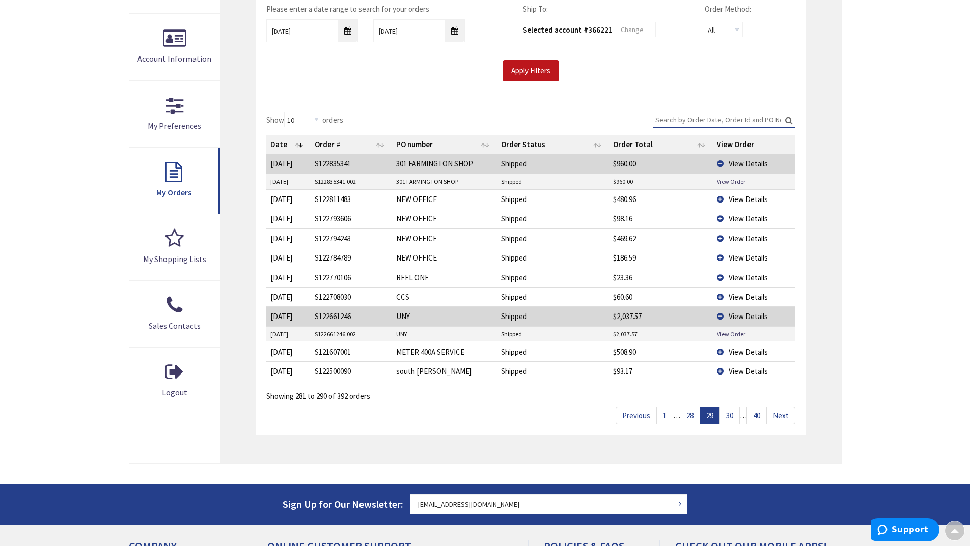
click at [739, 238] on span "View Details" at bounding box center [747, 239] width 39 height 10
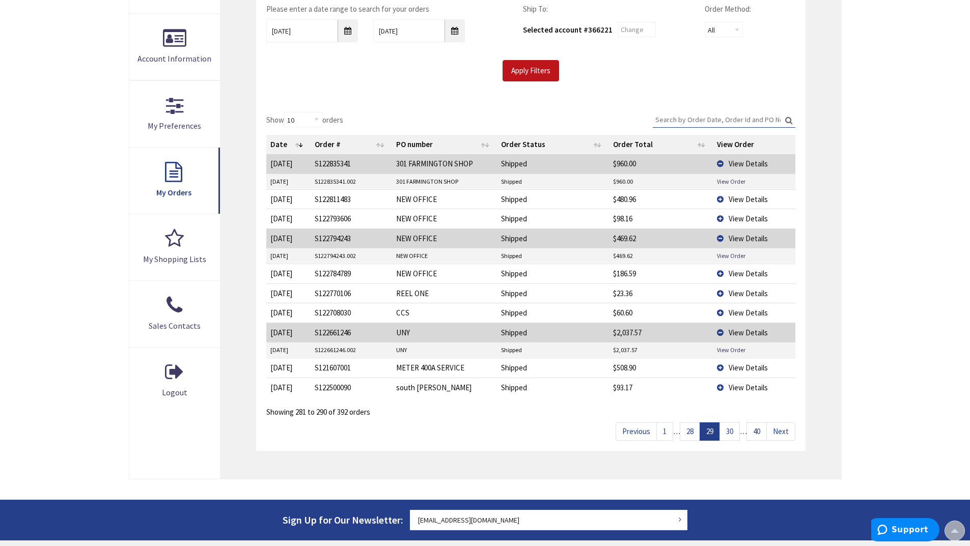
click at [739, 238] on span "View Details" at bounding box center [747, 239] width 39 height 10
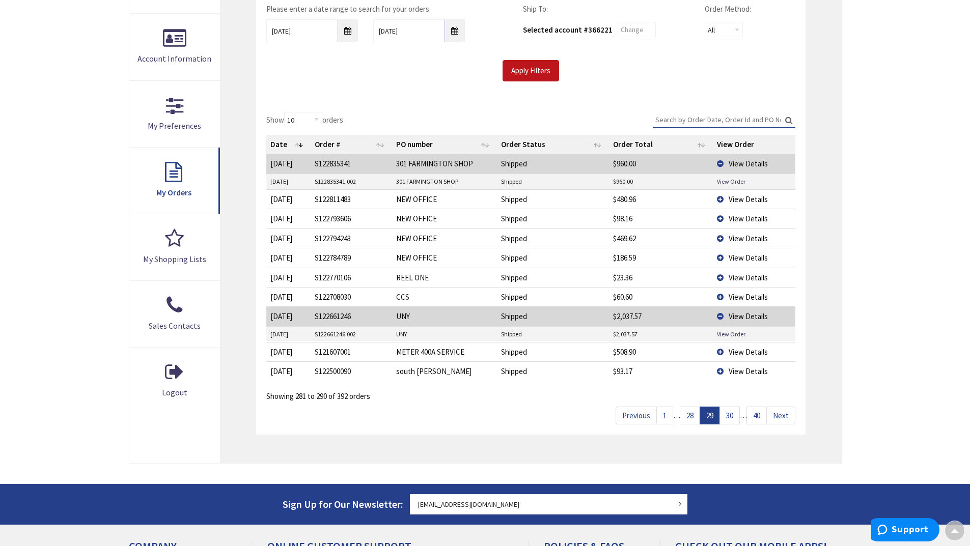
click at [735, 316] on span "View Details" at bounding box center [747, 316] width 39 height 10
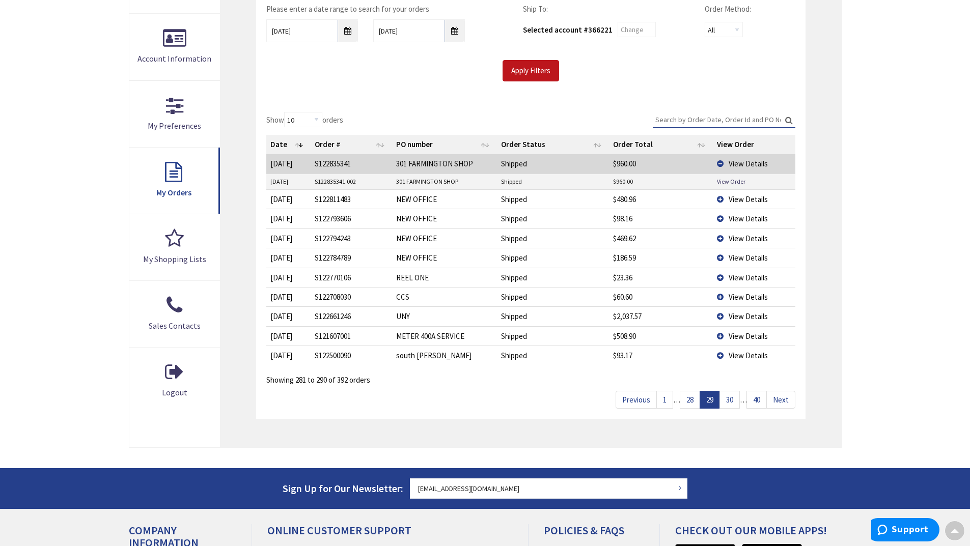
click at [693, 395] on link "28" at bounding box center [689, 400] width 20 height 18
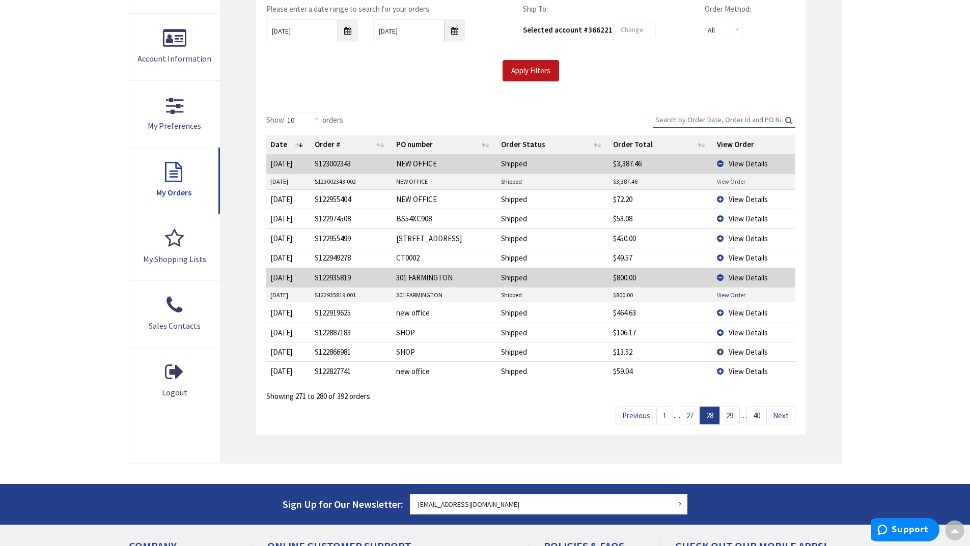
click at [728, 180] on link "View Order" at bounding box center [731, 181] width 29 height 9
click at [686, 421] on link "27" at bounding box center [689, 416] width 20 height 18
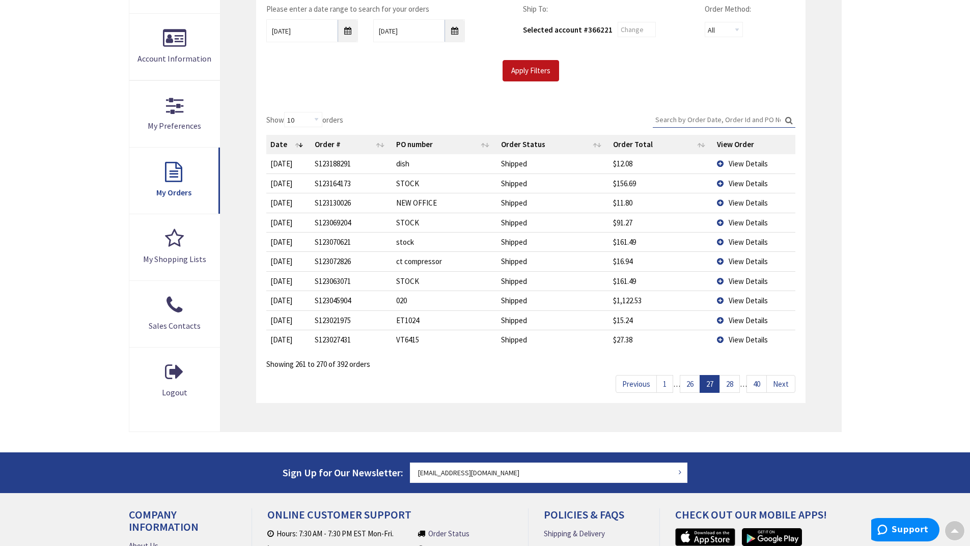
click at [682, 389] on link "26" at bounding box center [689, 384] width 20 height 18
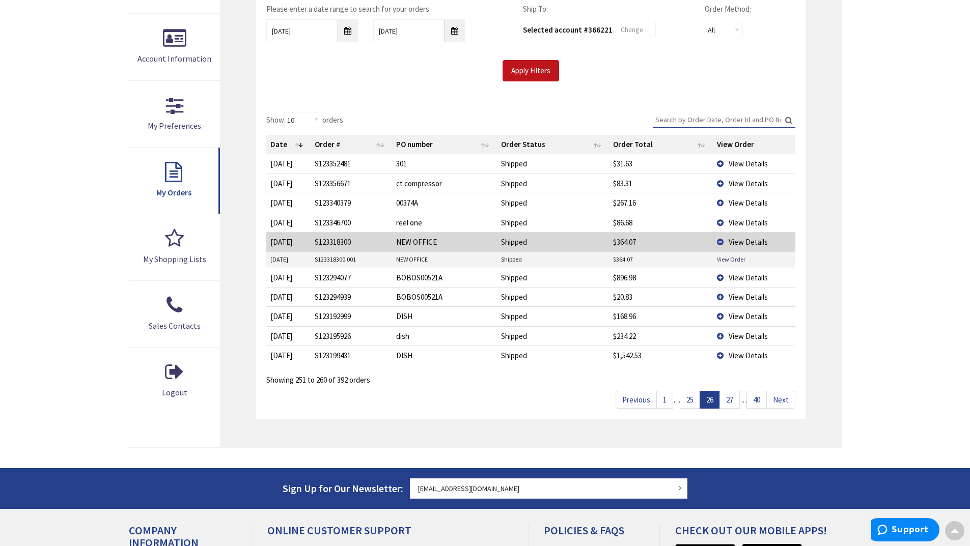
click at [691, 402] on link "25" at bounding box center [689, 400] width 20 height 18
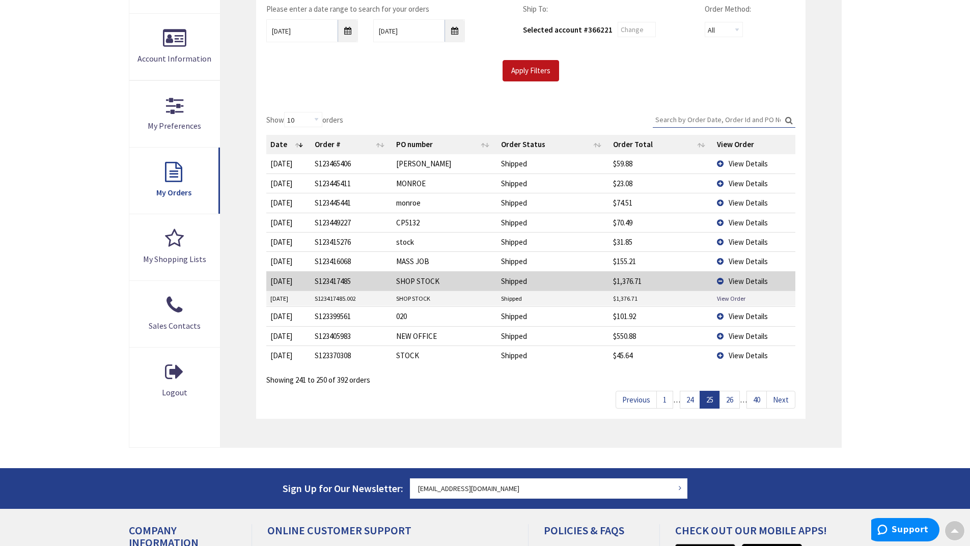
click at [728, 333] on td "View Details" at bounding box center [754, 335] width 82 height 19
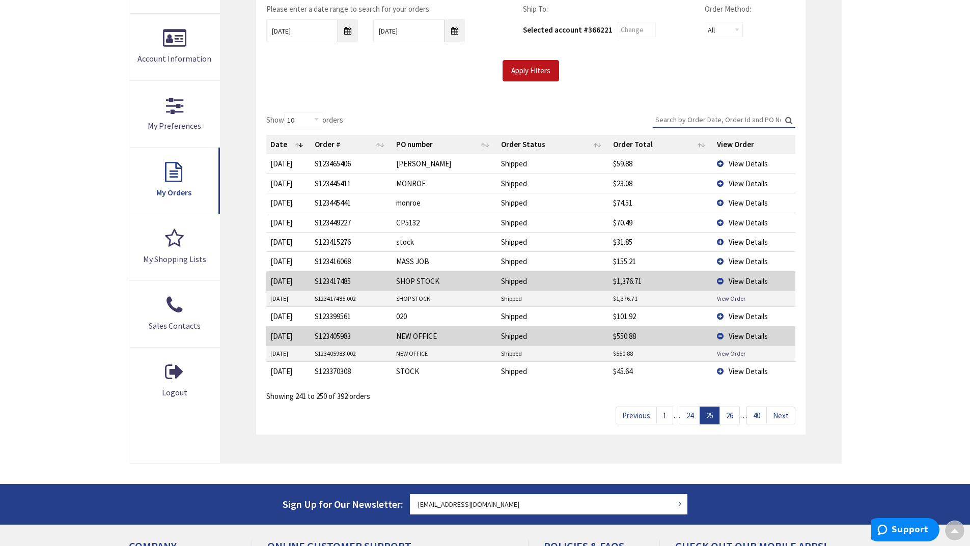
click at [745, 354] on link "View Order" at bounding box center [731, 353] width 29 height 9
click at [736, 298] on link "View Order" at bounding box center [731, 298] width 29 height 9
click at [692, 413] on link "24" at bounding box center [689, 416] width 20 height 18
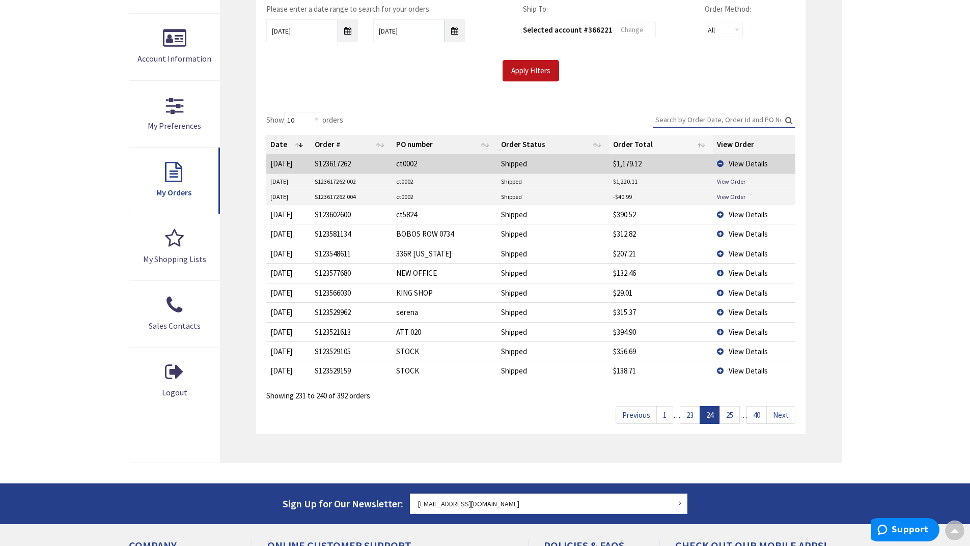
click at [656, 143] on th "Order Total" at bounding box center [661, 144] width 104 height 19
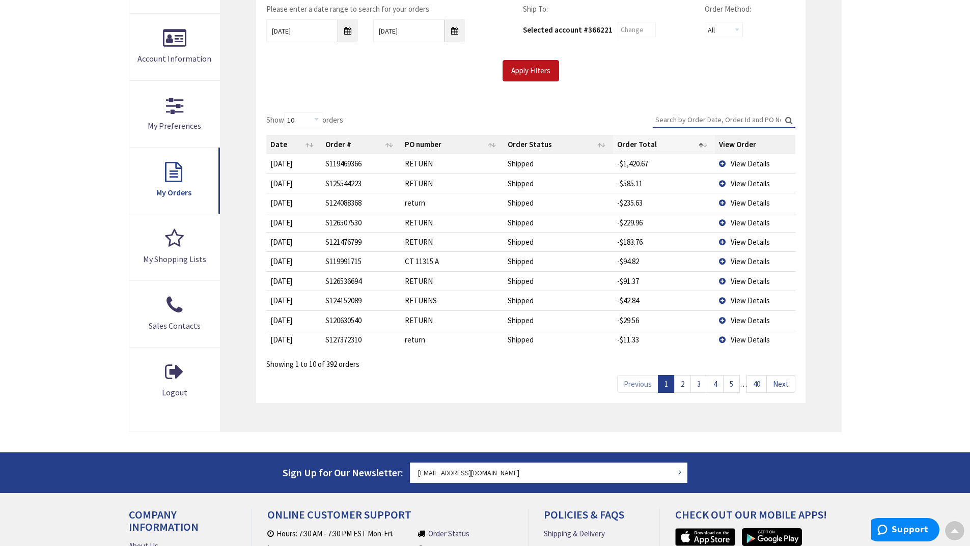
click at [658, 147] on th "Order Total" at bounding box center [663, 144] width 101 height 19
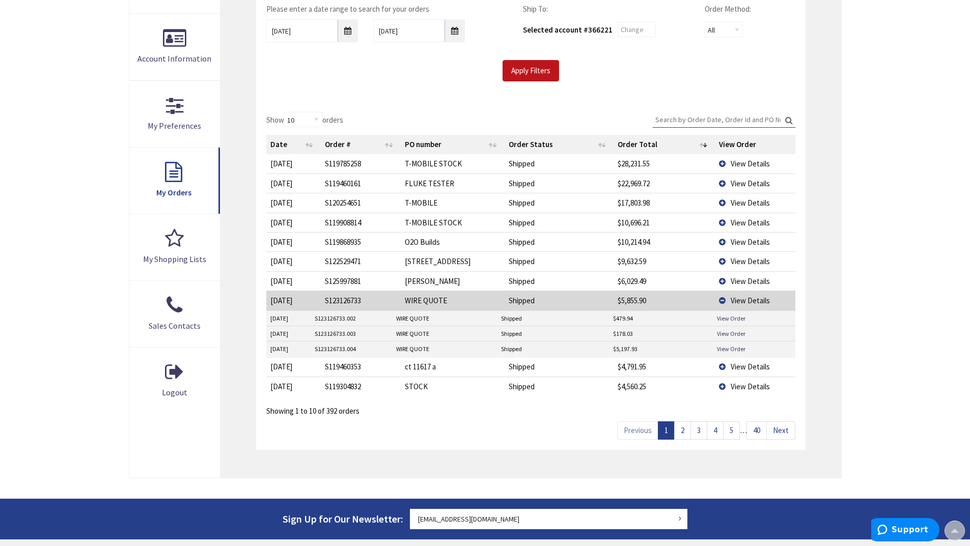
click at [750, 256] on td "View Details" at bounding box center [755, 260] width 80 height 19
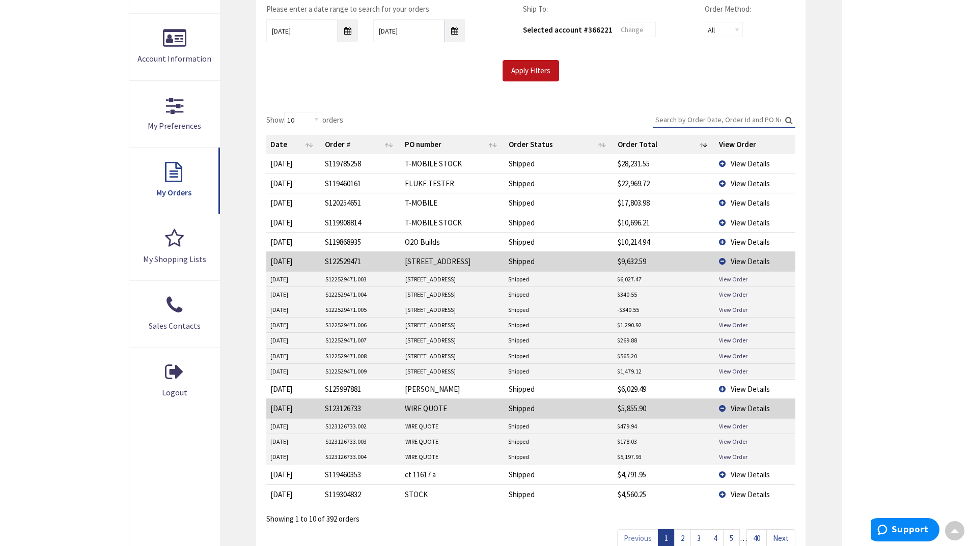
click at [738, 281] on link "View Order" at bounding box center [733, 279] width 29 height 9
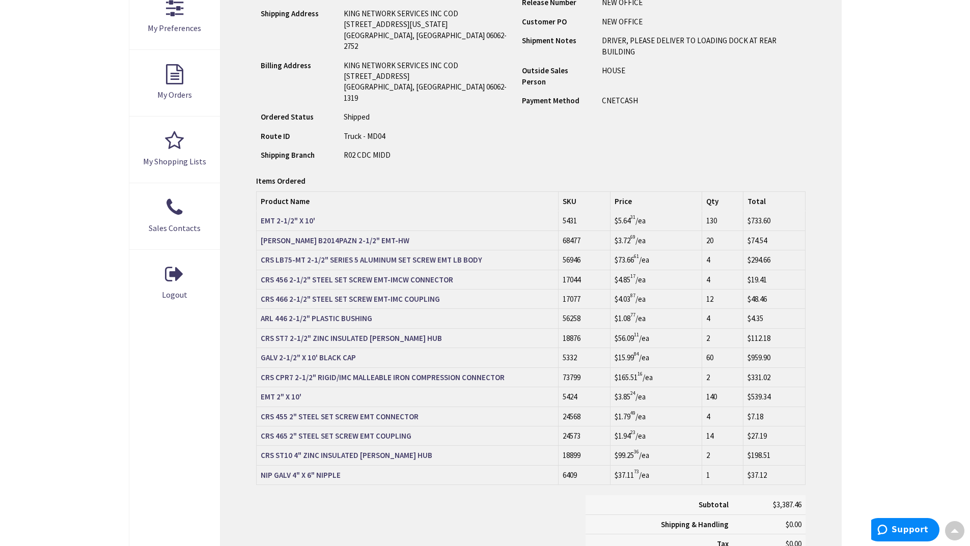
scroll to position [305, 0]
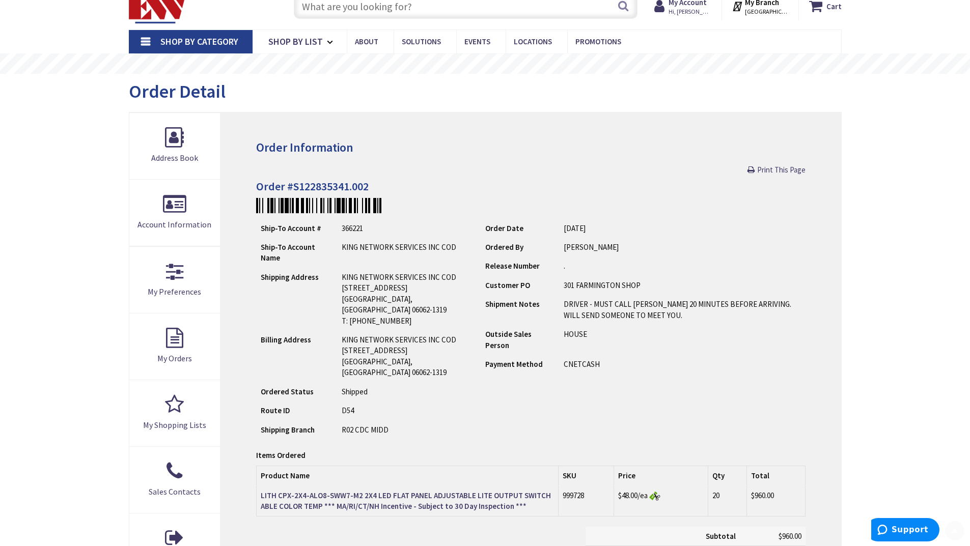
scroll to position [153, 0]
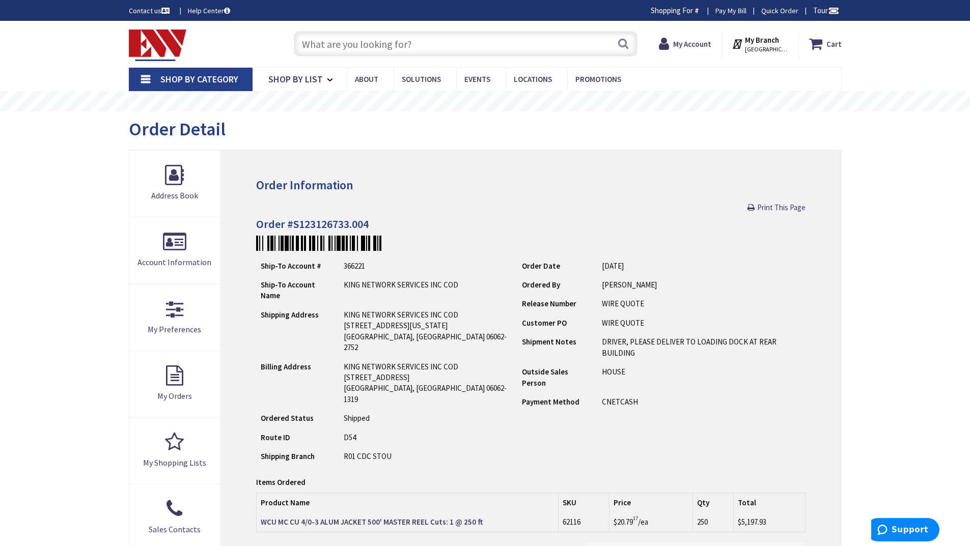
scroll to position [102, 0]
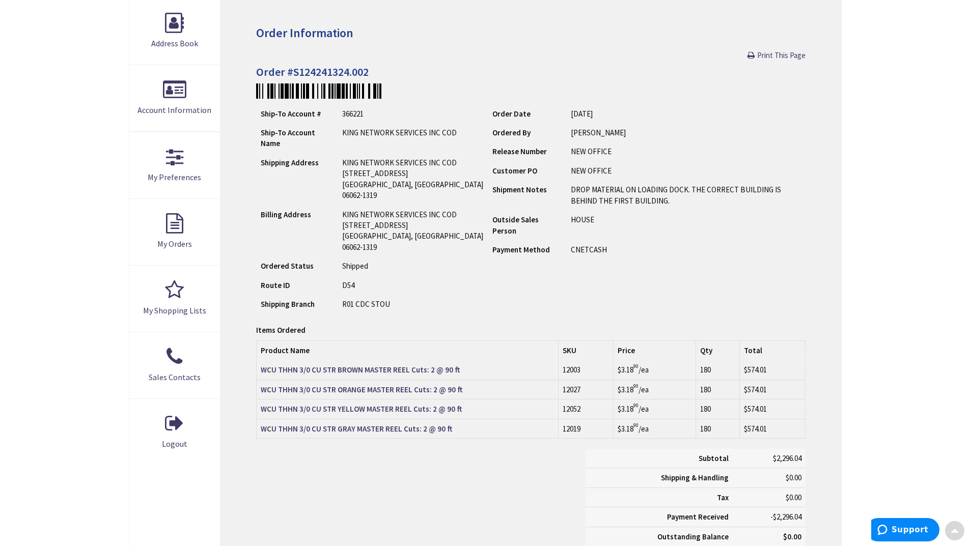
scroll to position [153, 0]
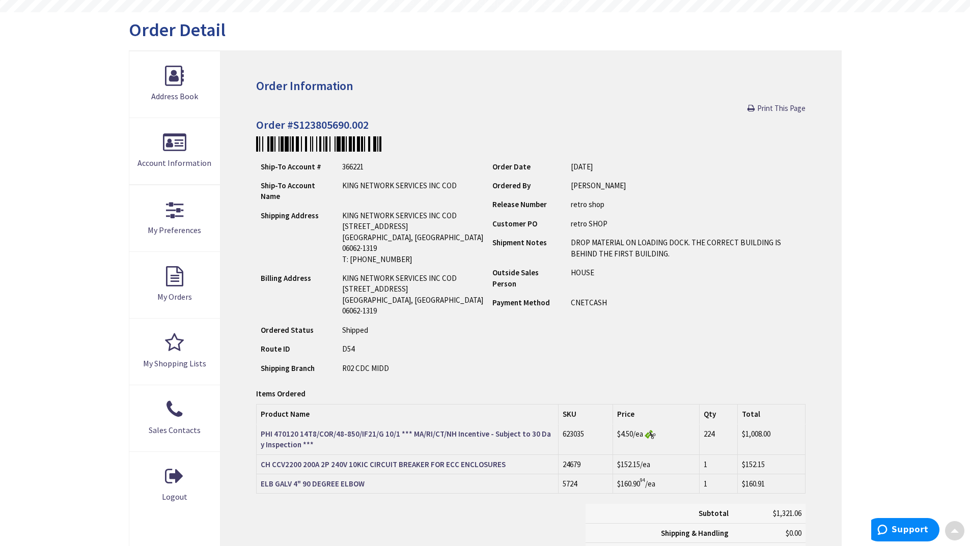
scroll to position [102, 0]
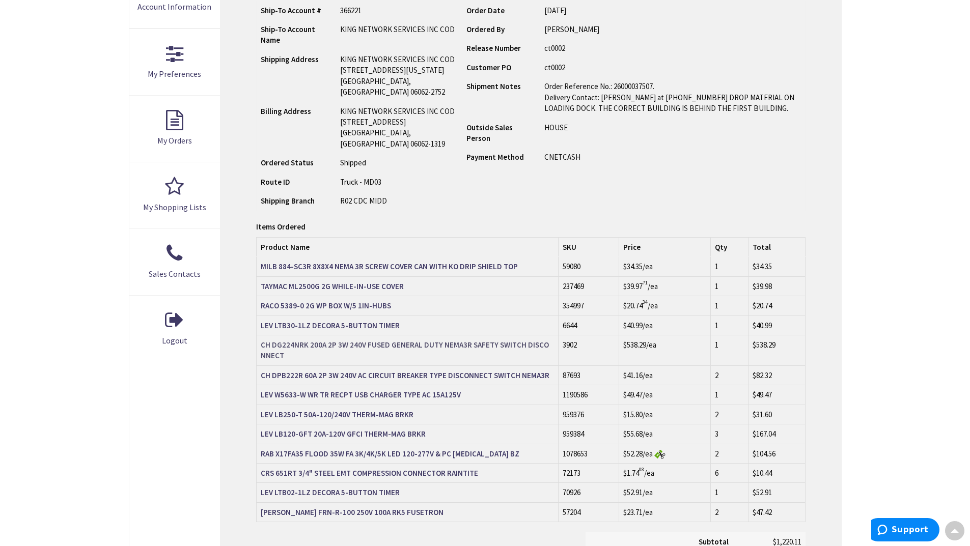
scroll to position [254, 0]
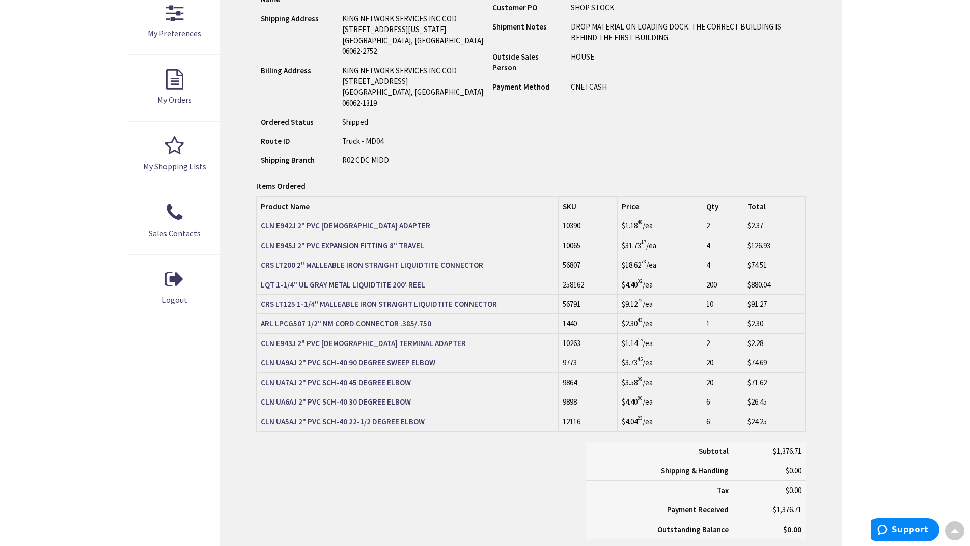
scroll to position [305, 0]
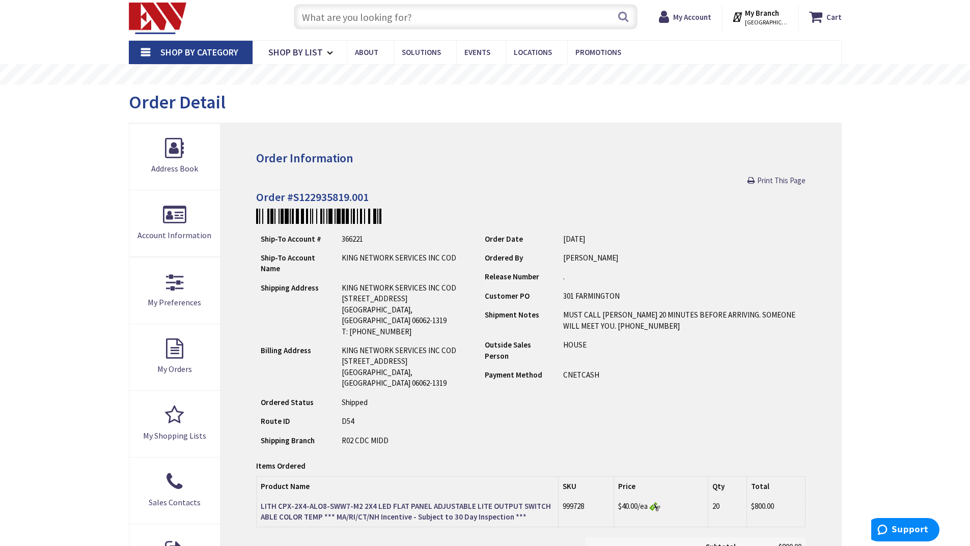
scroll to position [51, 0]
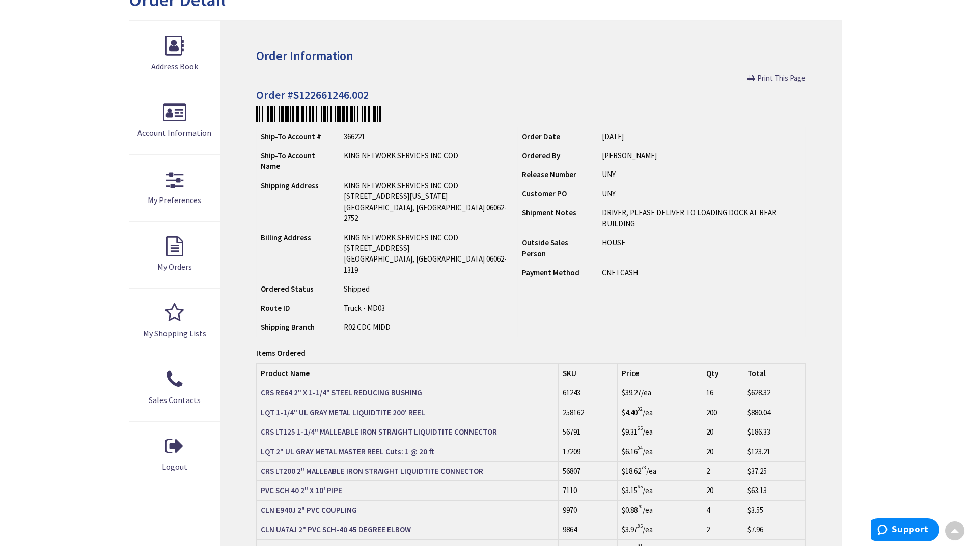
scroll to position [204, 0]
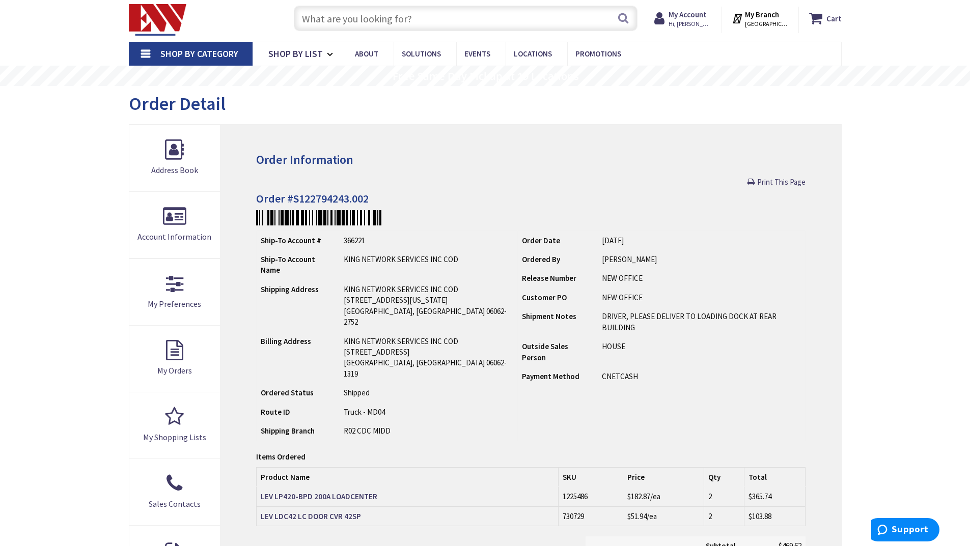
scroll to position [51, 0]
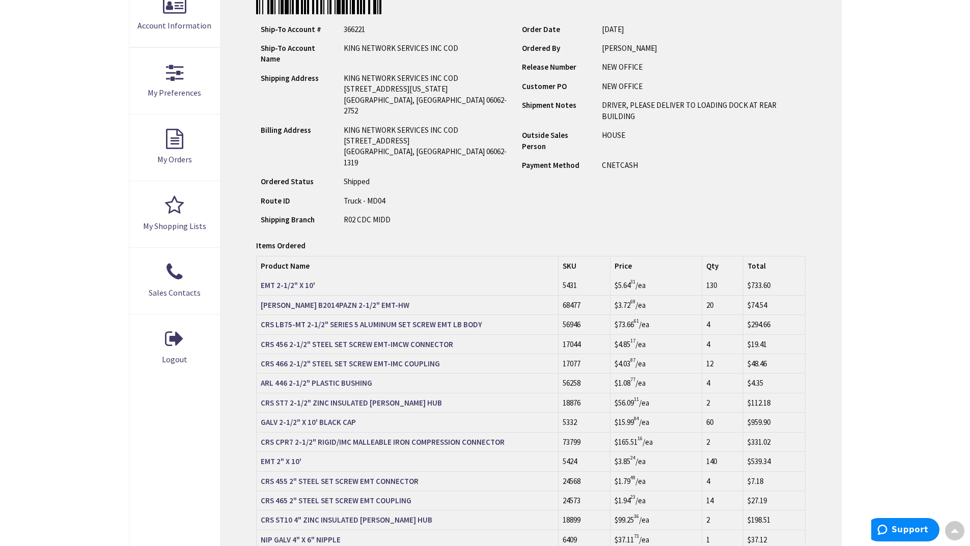
scroll to position [254, 0]
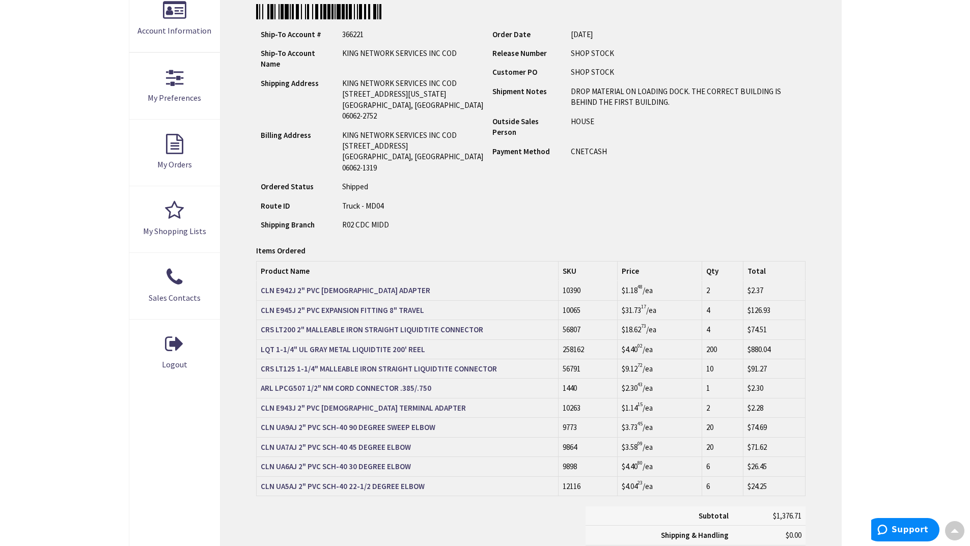
scroll to position [254, 0]
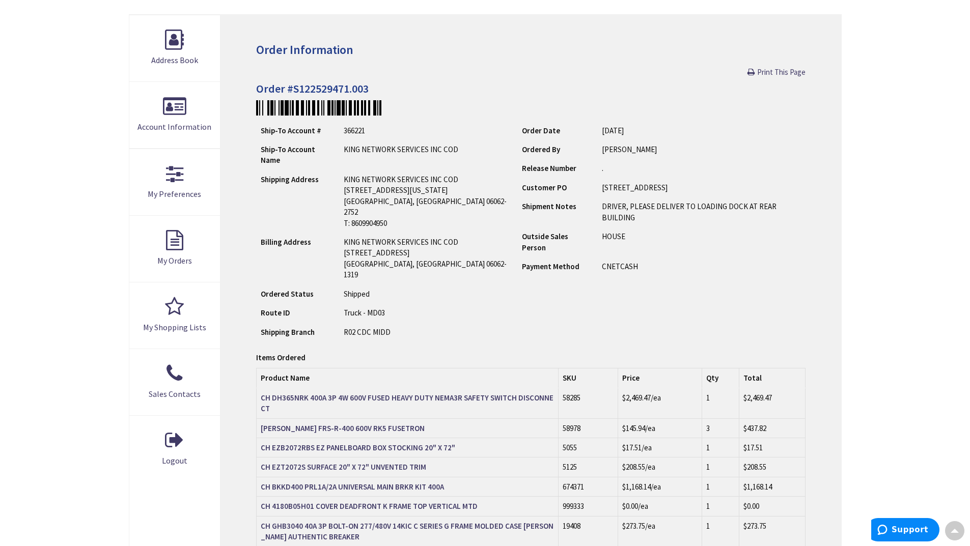
scroll to position [204, 0]
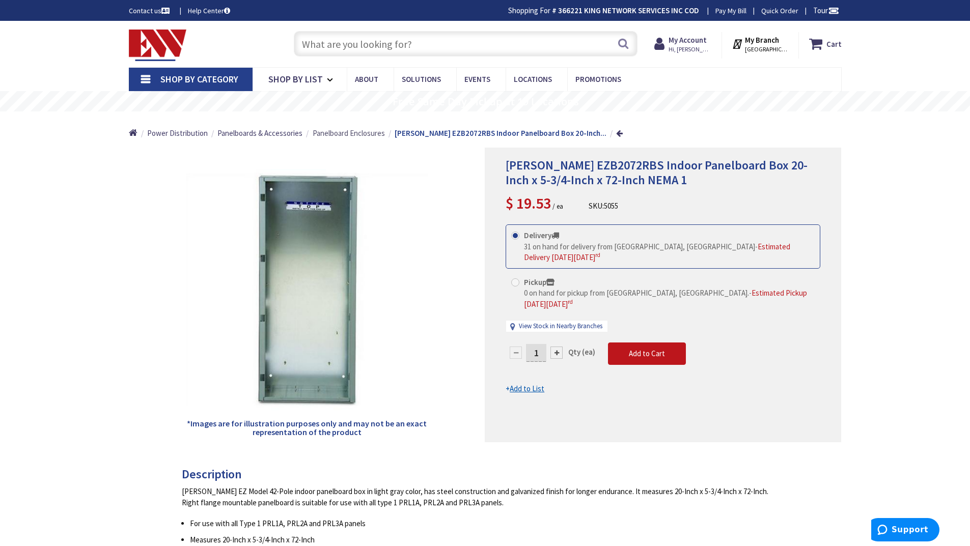
click at [343, 133] on span "Panelboard Enclosures" at bounding box center [349, 133] width 72 height 10
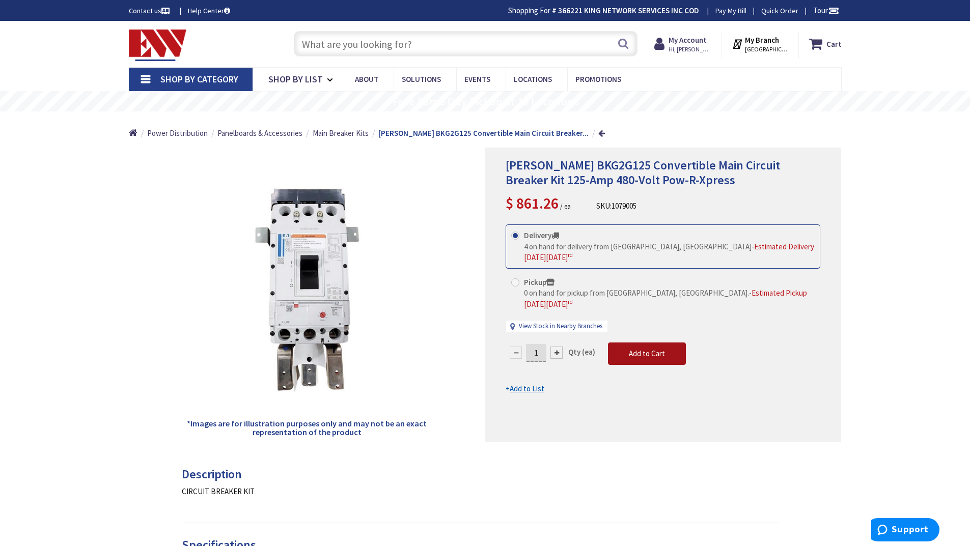
click at [637, 349] on span "Add to Cart" at bounding box center [647, 354] width 36 height 10
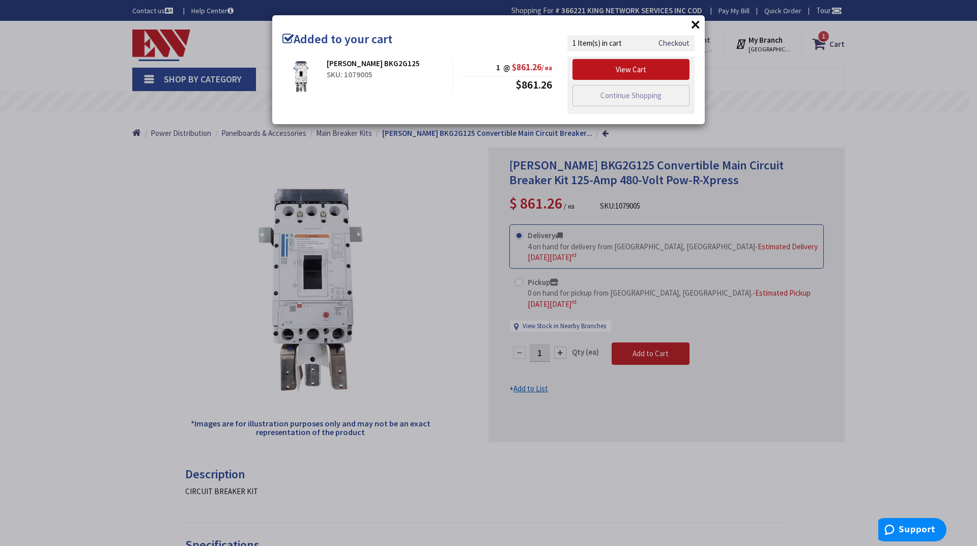
click at [694, 19] on button "×" at bounding box center [695, 24] width 15 height 15
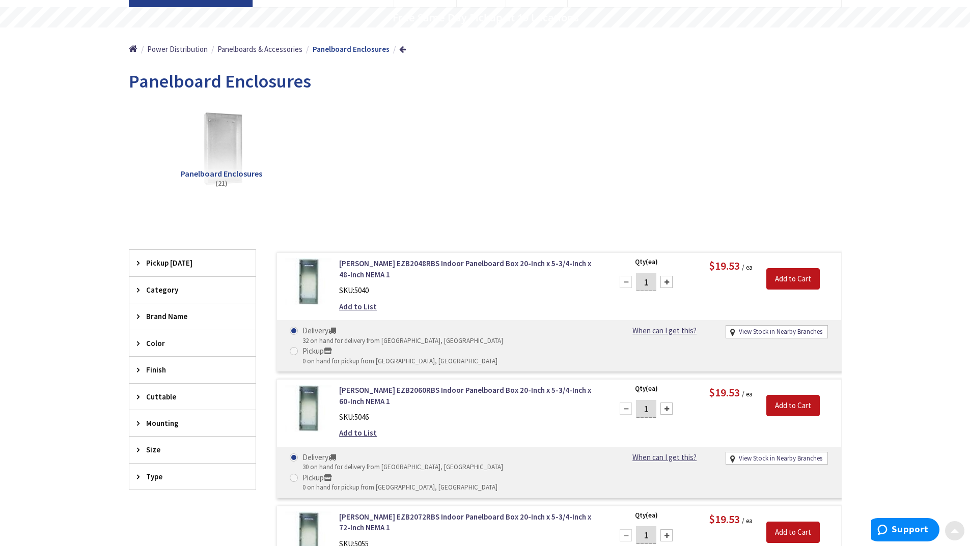
scroll to position [153, 0]
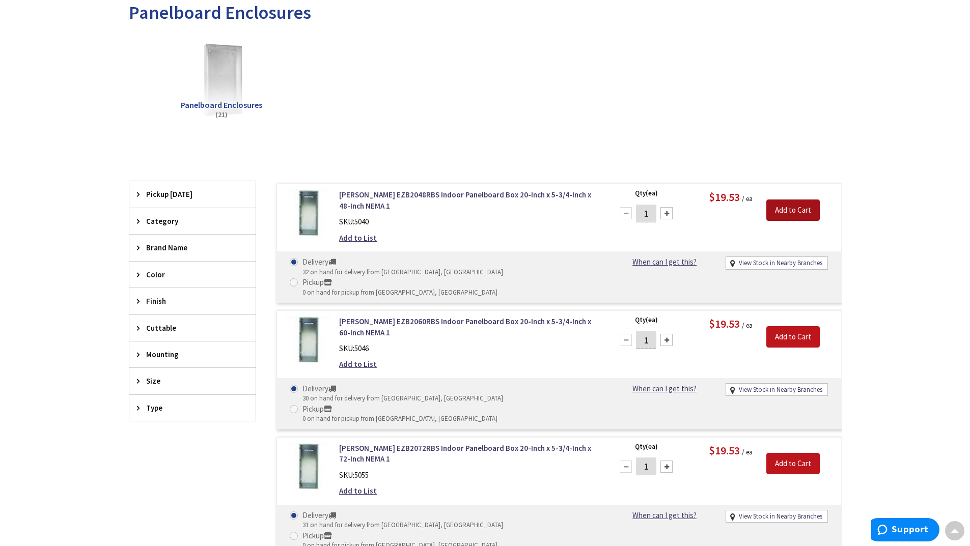
click at [791, 213] on input "Add to Cart" at bounding box center [792, 210] width 53 height 21
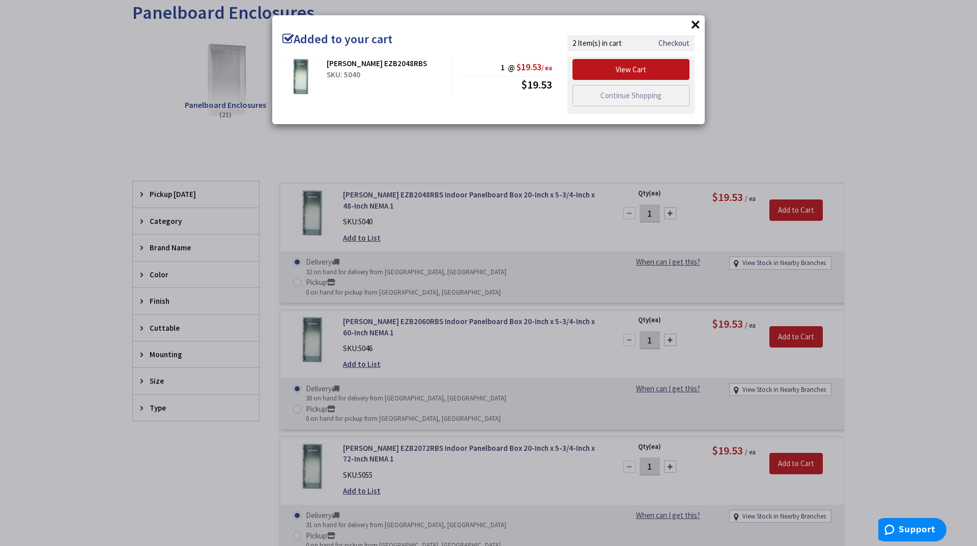
click at [691, 22] on button "×" at bounding box center [695, 24] width 15 height 15
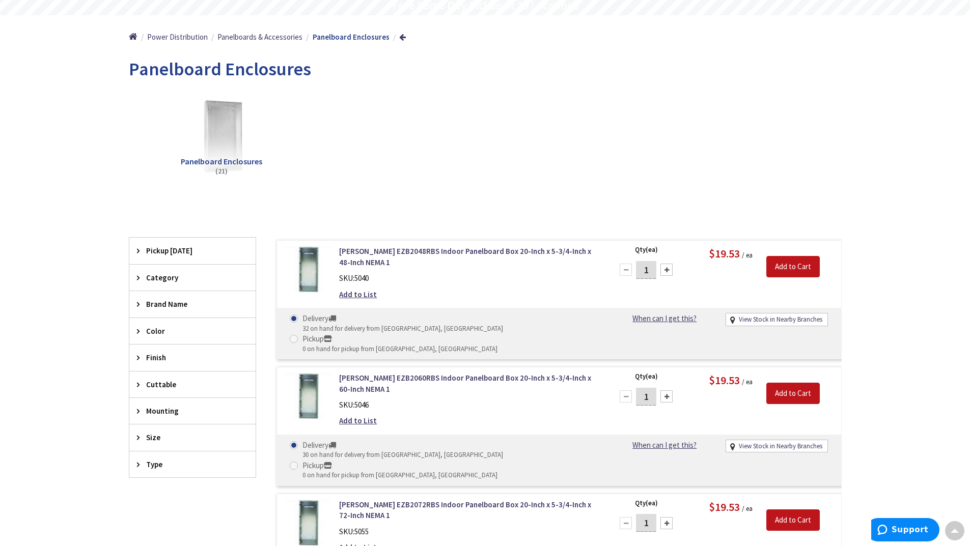
scroll to position [0, 0]
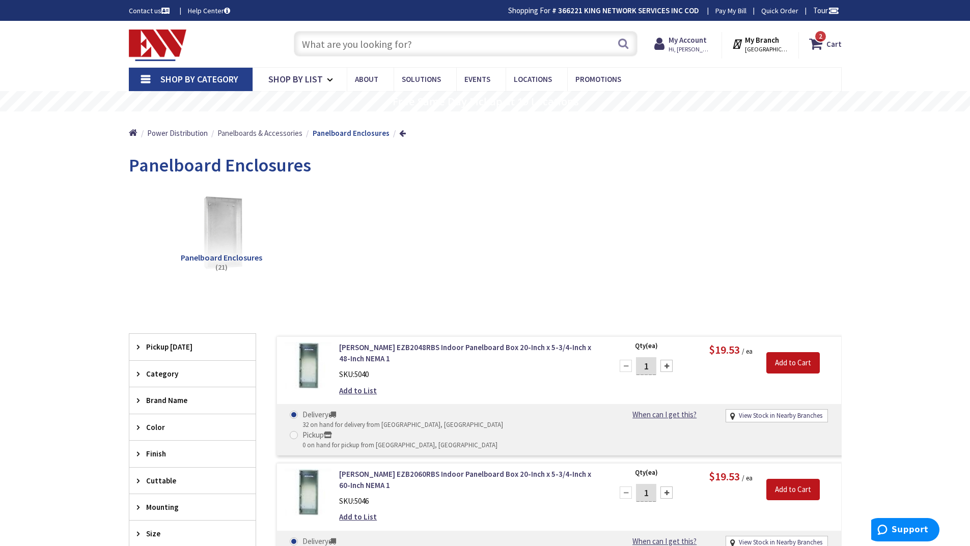
click at [288, 129] on span "Panelboards & Accessories" at bounding box center [259, 133] width 85 height 10
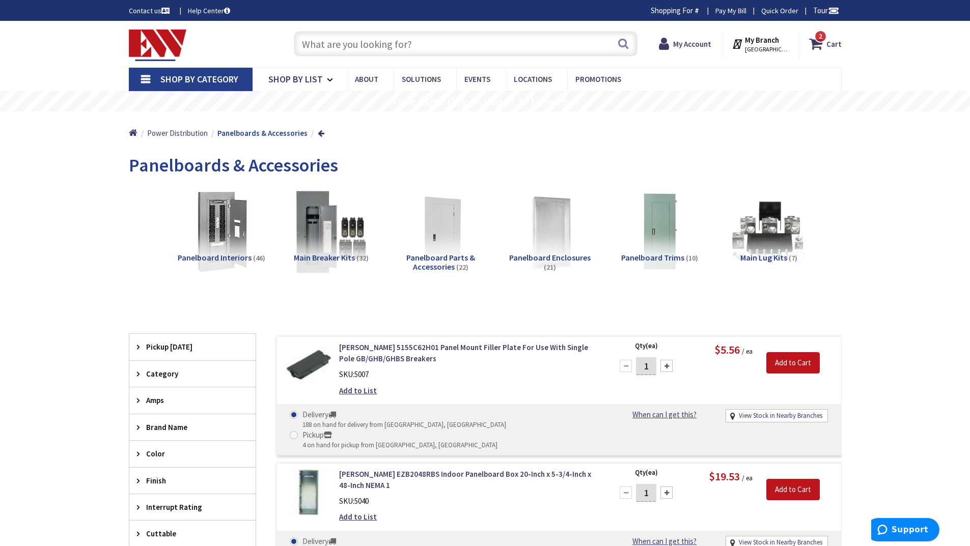
click at [255, 261] on span "(46)" at bounding box center [259, 257] width 12 height 9
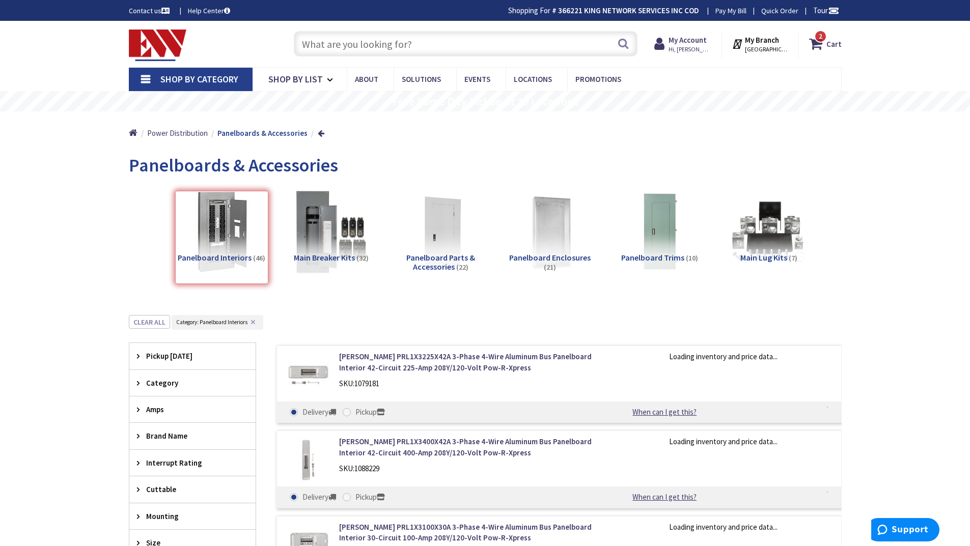
scroll to position [315, 0]
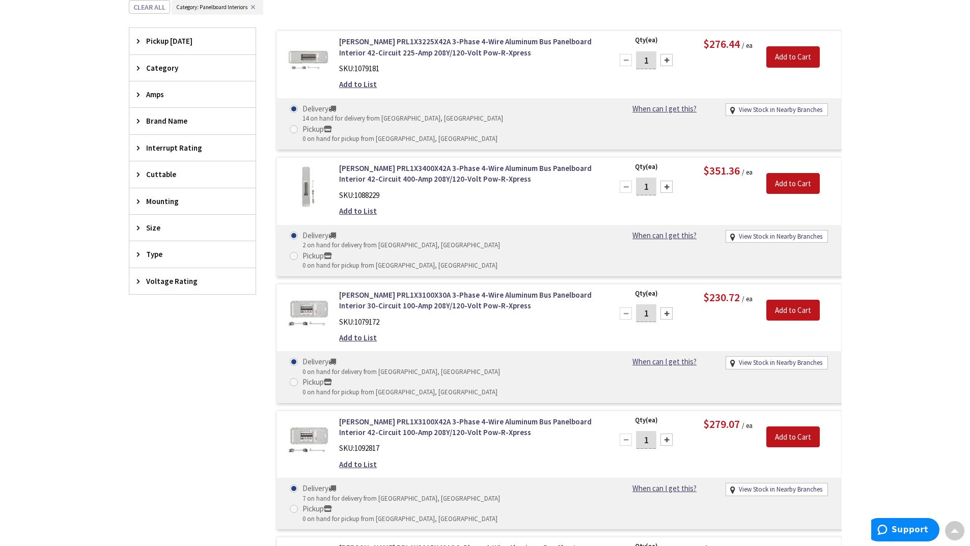
click at [196, 103] on div "Amps" at bounding box center [192, 94] width 126 height 26
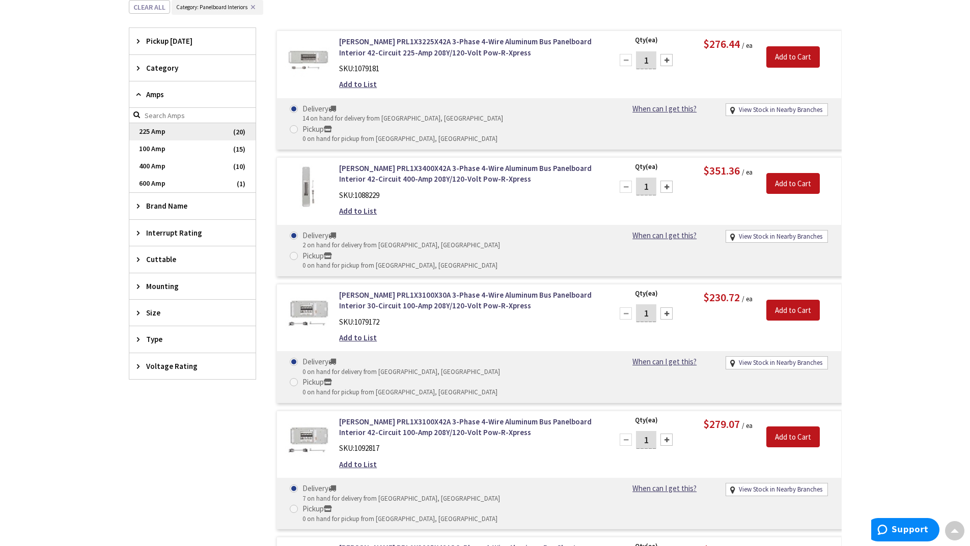
click at [163, 133] on span "225 Amp" at bounding box center [192, 131] width 126 height 17
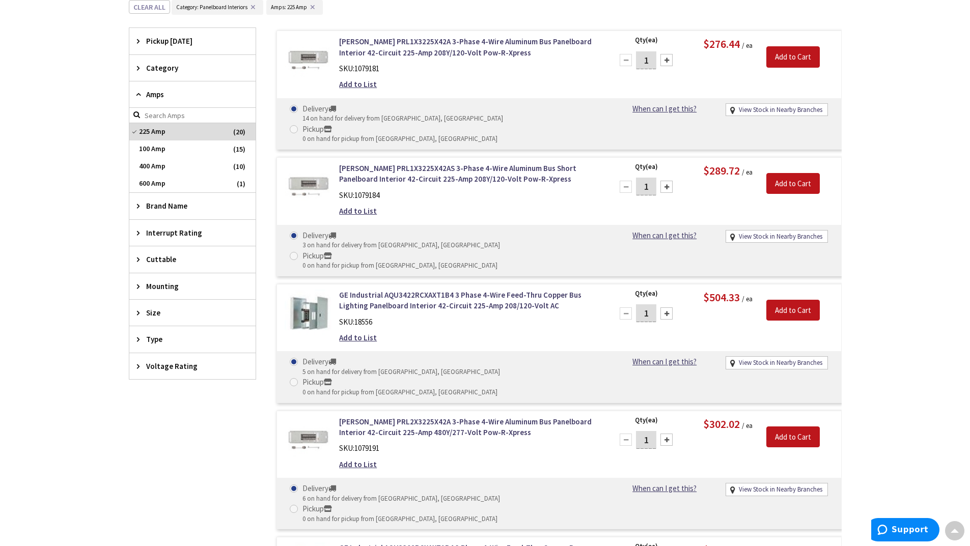
click at [153, 362] on span "Voltage Rating" at bounding box center [187, 366] width 83 height 11
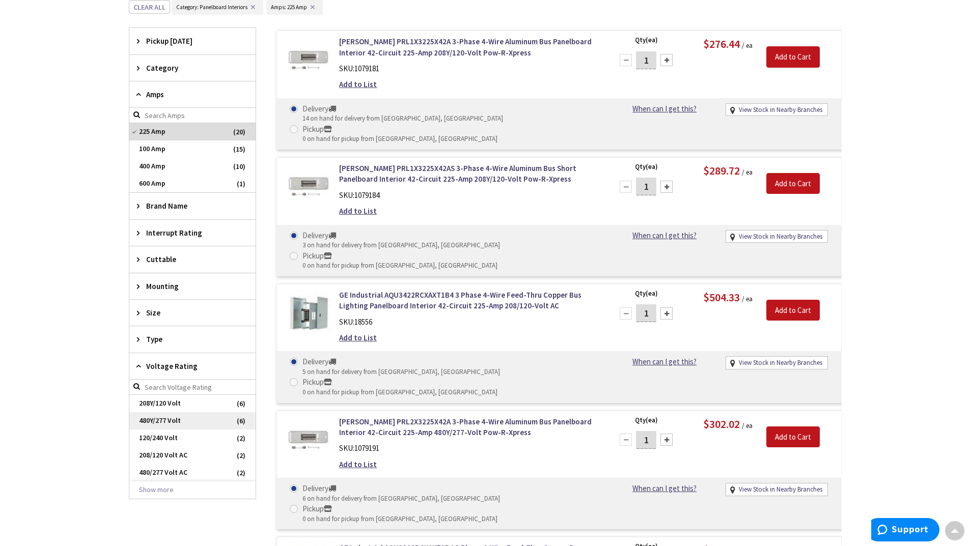
click at [170, 423] on span "480Y/277 Volt" at bounding box center [192, 420] width 126 height 17
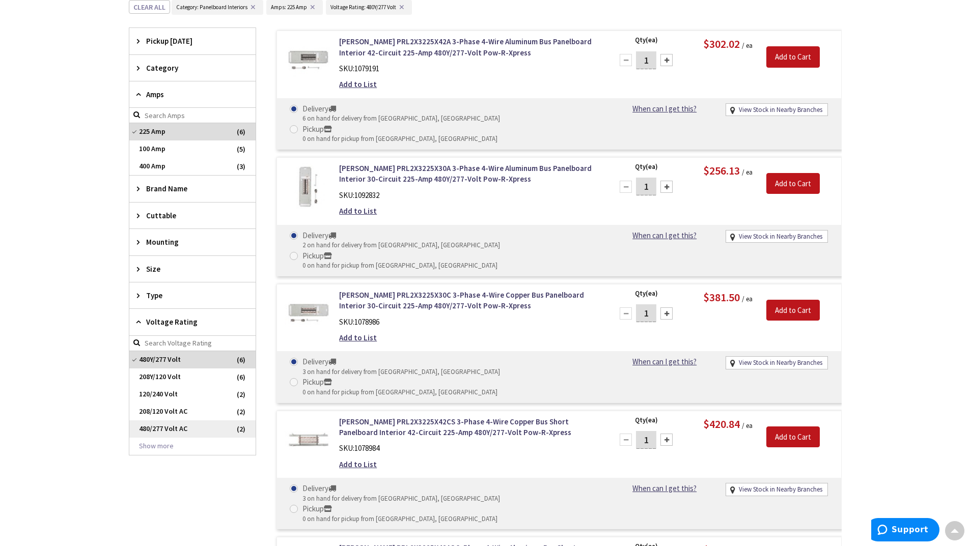
click at [165, 429] on span "480/277 Volt AC" at bounding box center [192, 428] width 126 height 17
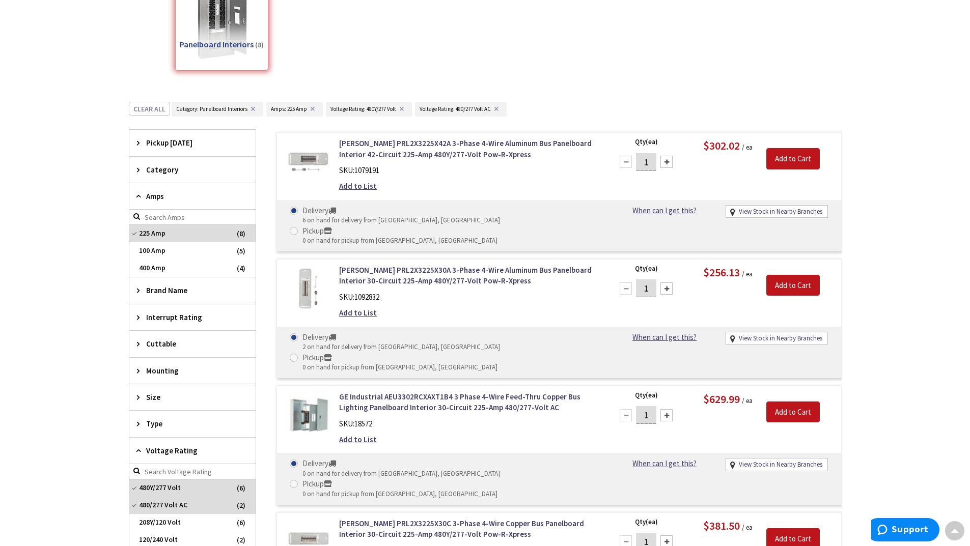
scroll to position [264, 0]
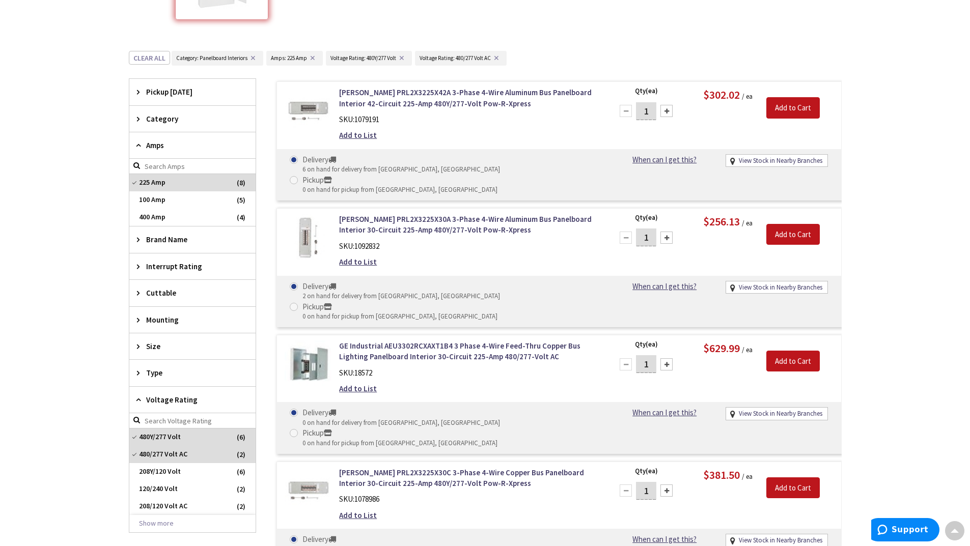
click at [189, 243] on span "Brand Name" at bounding box center [187, 239] width 83 height 11
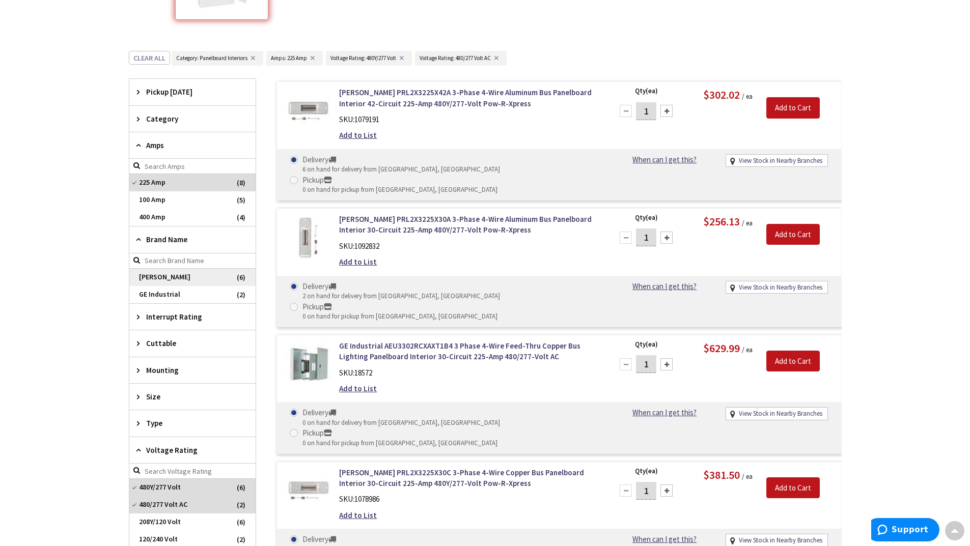
click at [161, 283] on span "[PERSON_NAME]" at bounding box center [192, 277] width 126 height 17
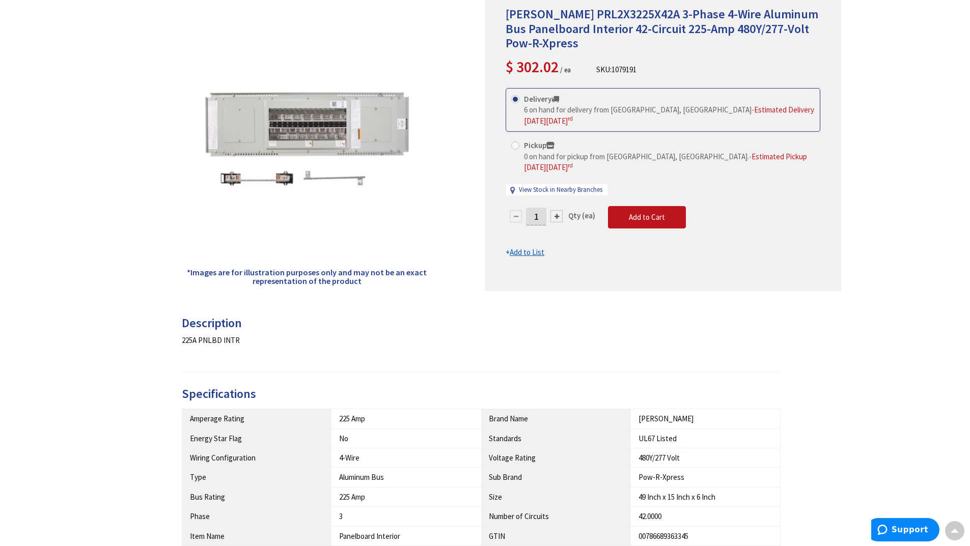
scroll to position [102, 0]
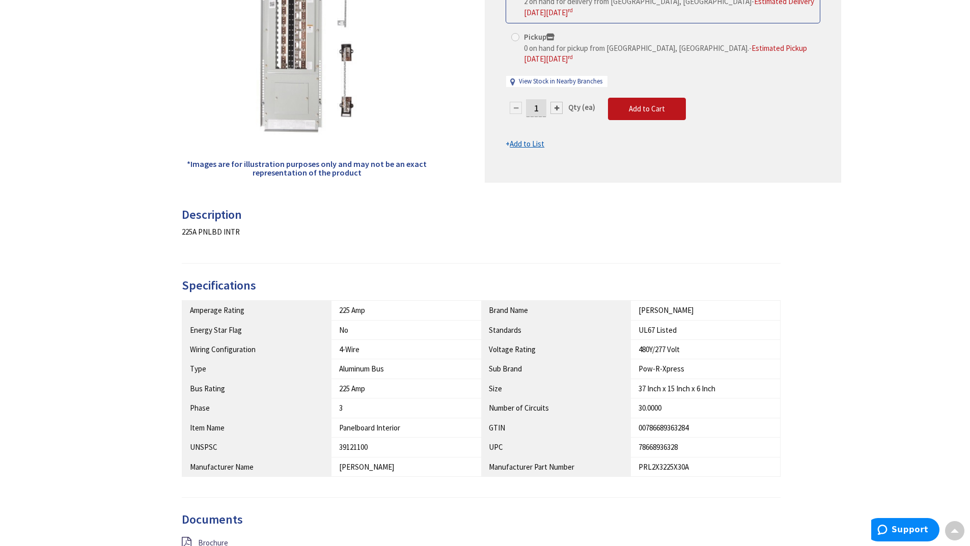
scroll to position [356, 0]
